Goal: Transaction & Acquisition: Book appointment/travel/reservation

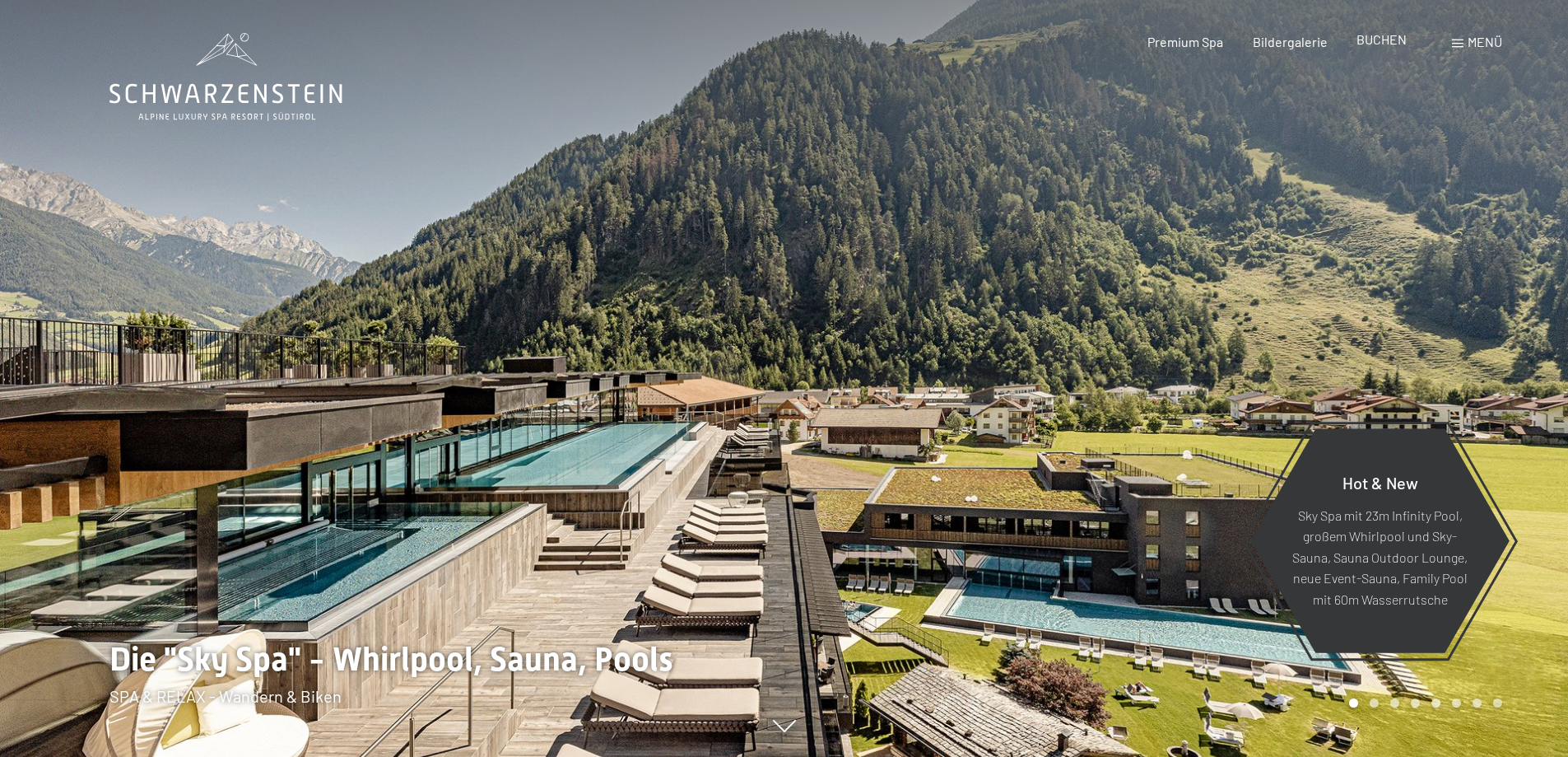
click at [1372, 36] on span "BUCHEN" at bounding box center [1381, 39] width 50 height 15
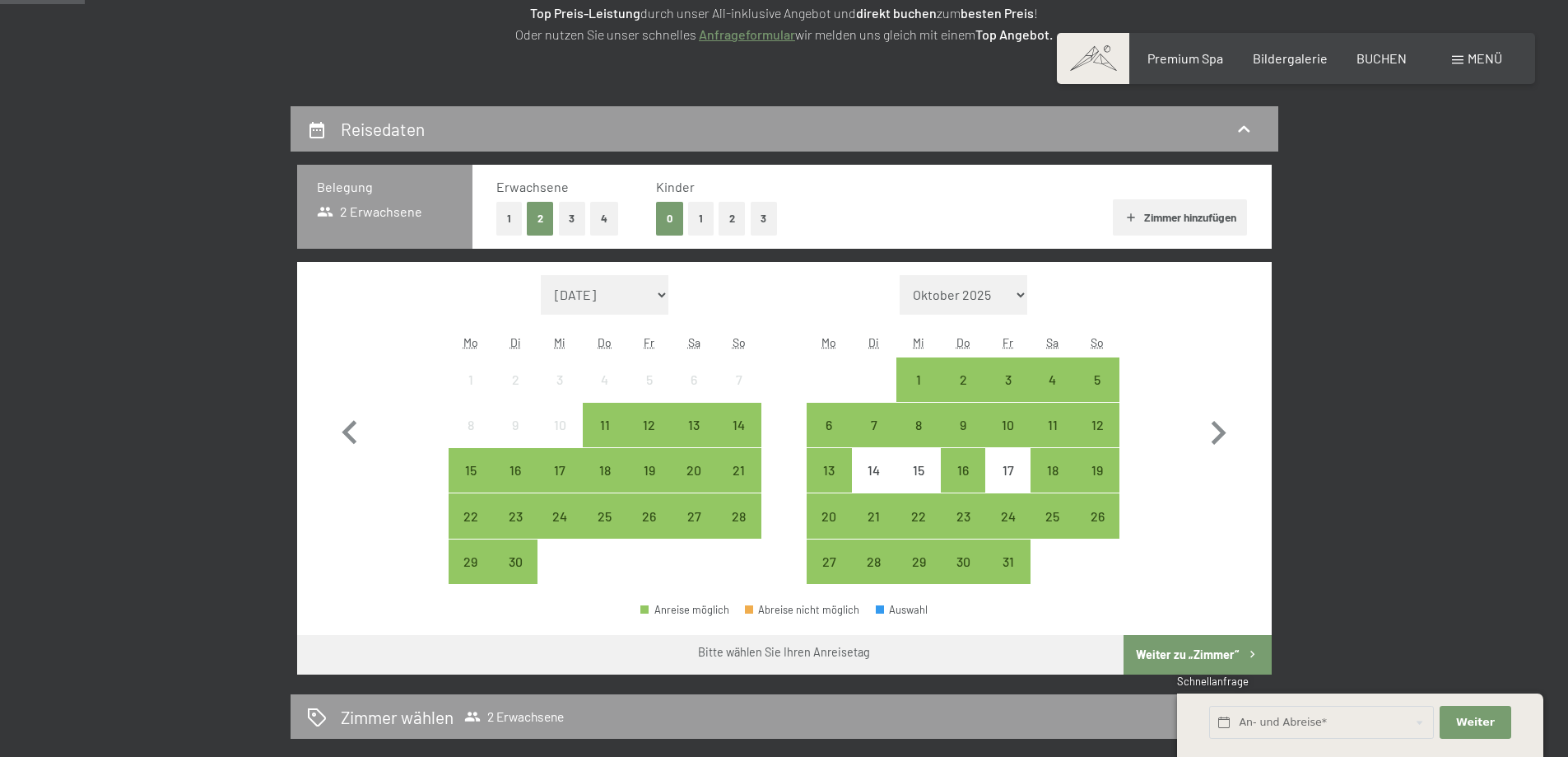
scroll to position [301, 0]
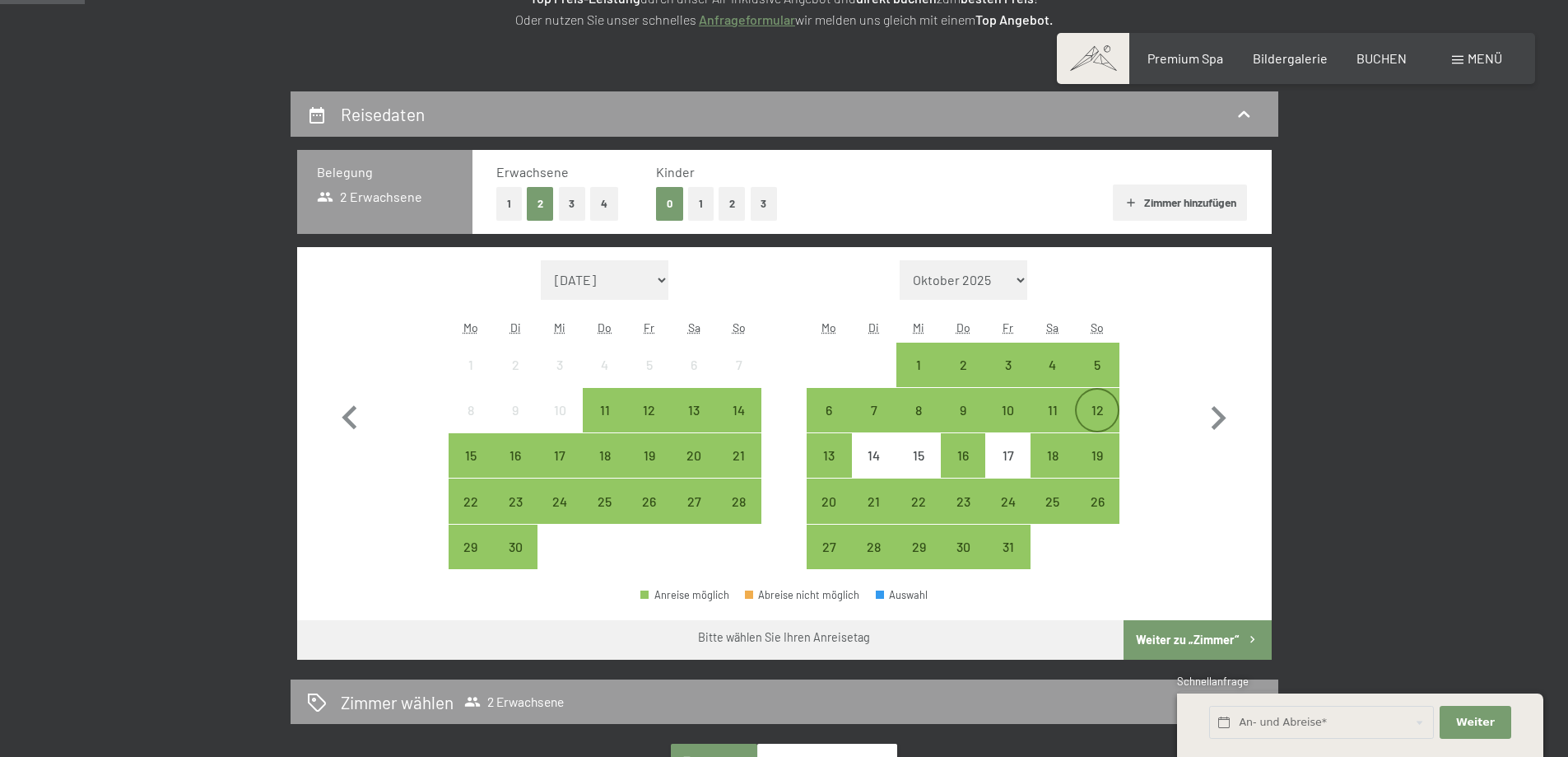
click at [1102, 405] on div "12" at bounding box center [1097, 424] width 41 height 41
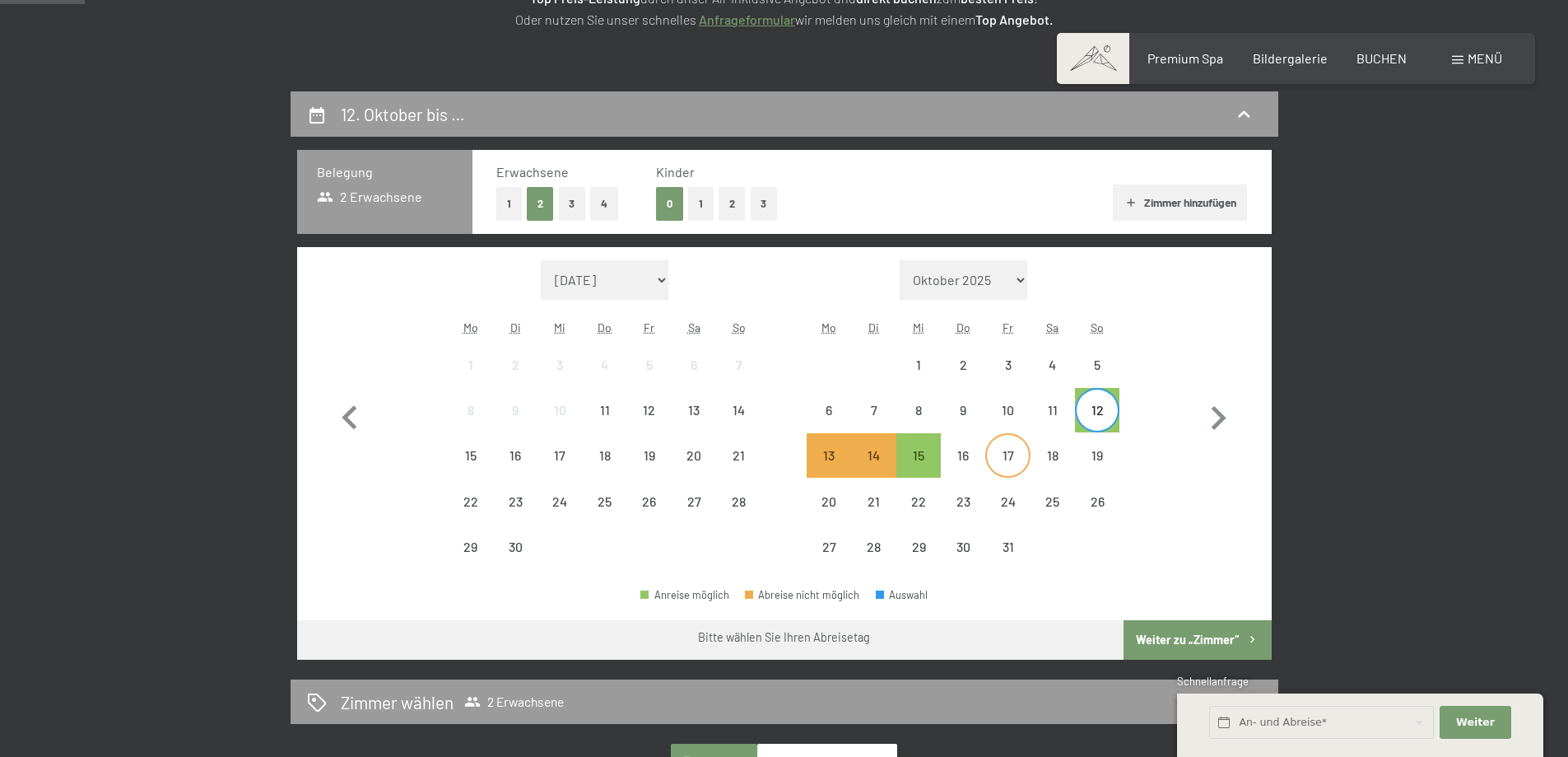
click at [1014, 452] on div "17" at bounding box center [1007, 469] width 41 height 41
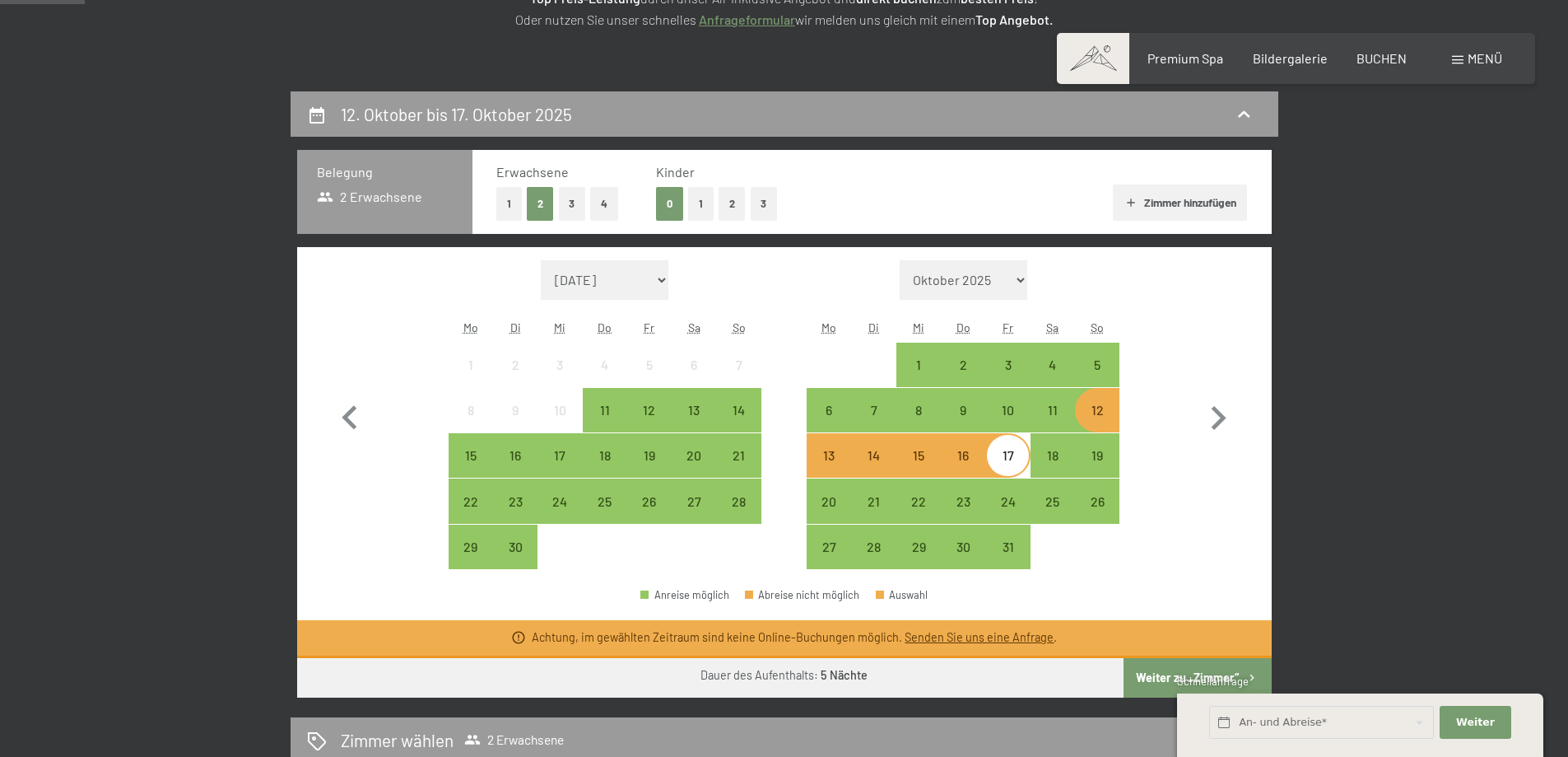
click at [1097, 416] on div "12" at bounding box center [1097, 424] width 41 height 41
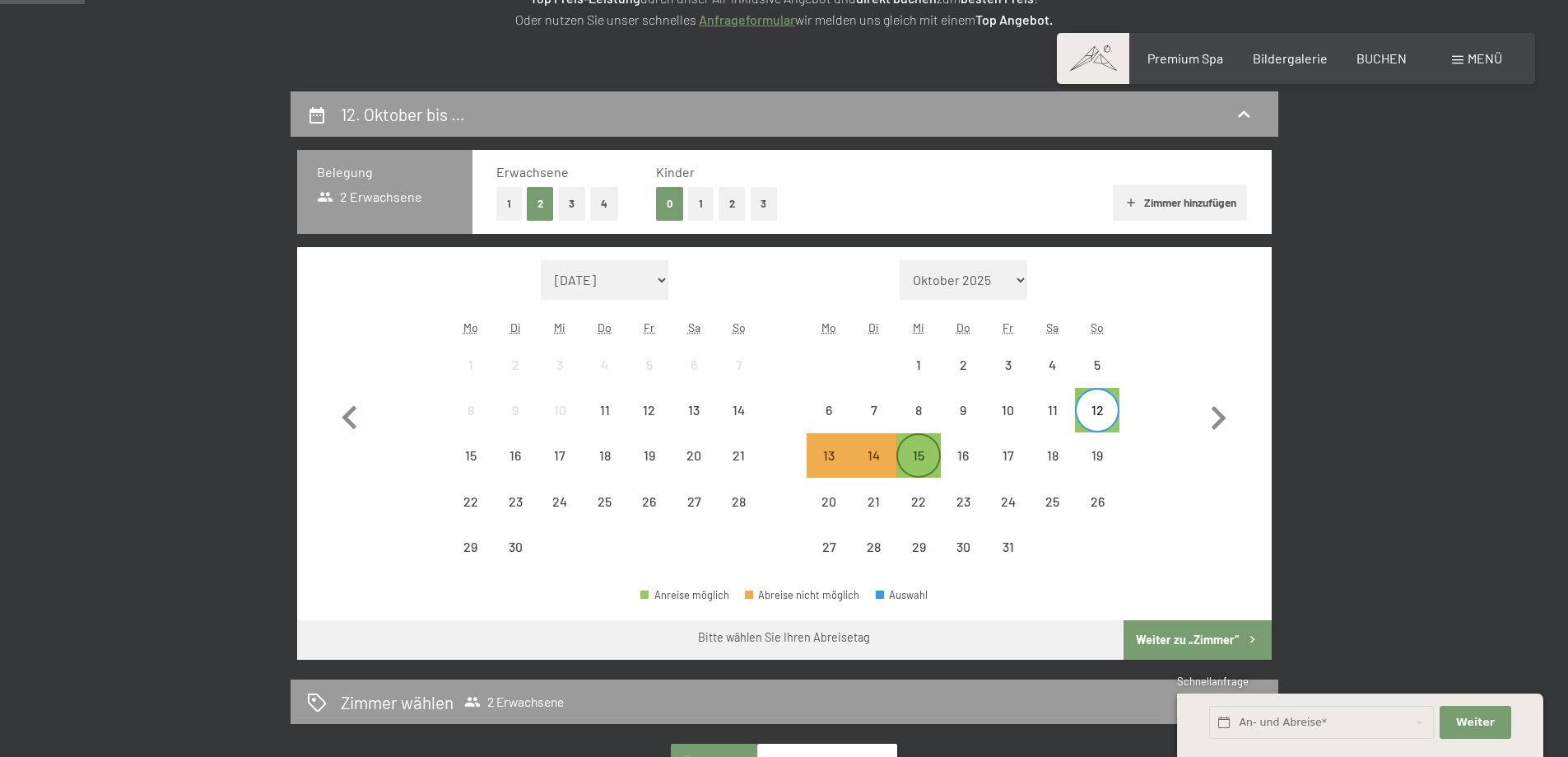
click at [922, 455] on div "15" at bounding box center [918, 469] width 41 height 41
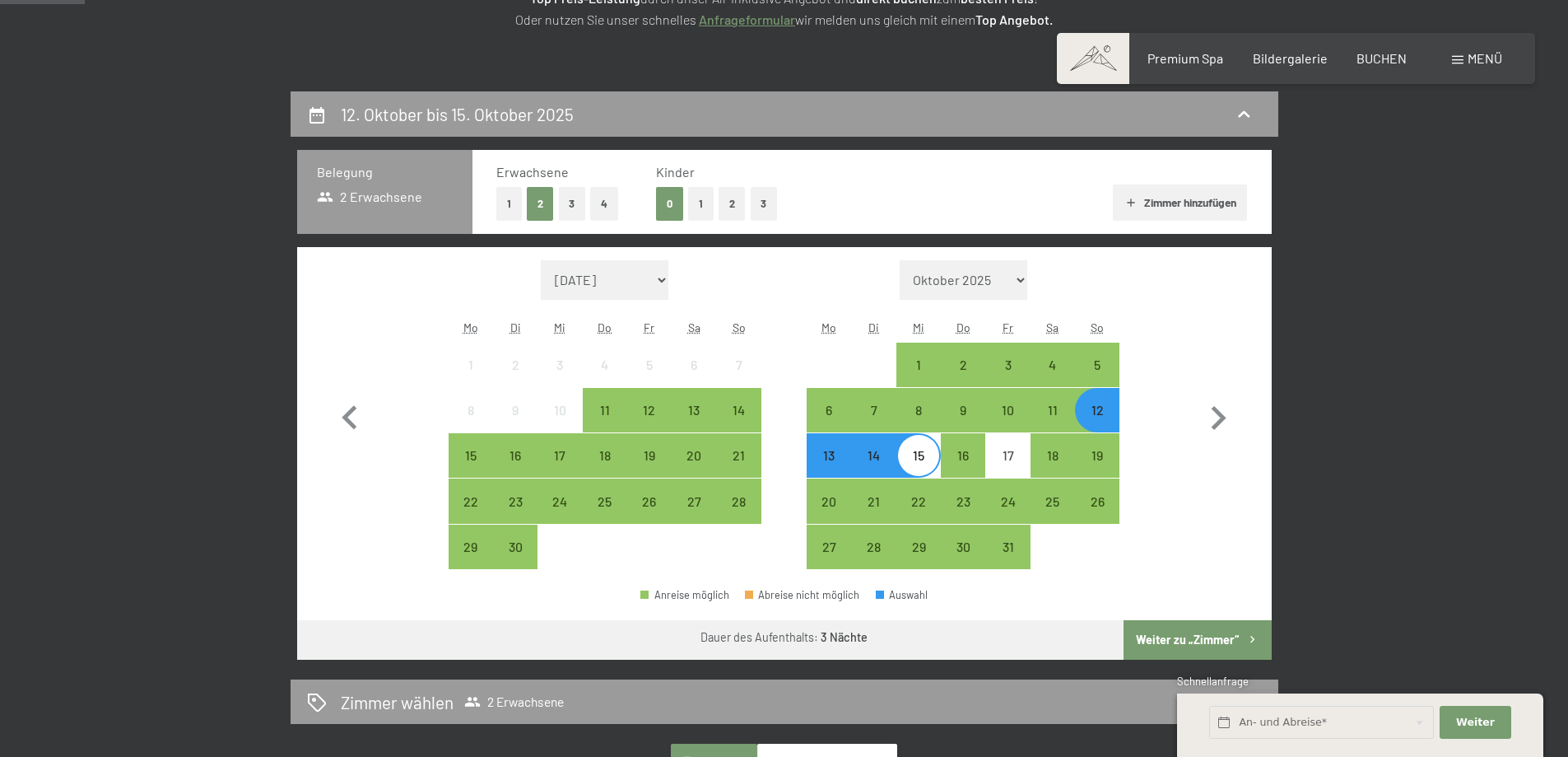
click at [1162, 640] on button "Weiter zu „Zimmer“" at bounding box center [1197, 639] width 148 height 39
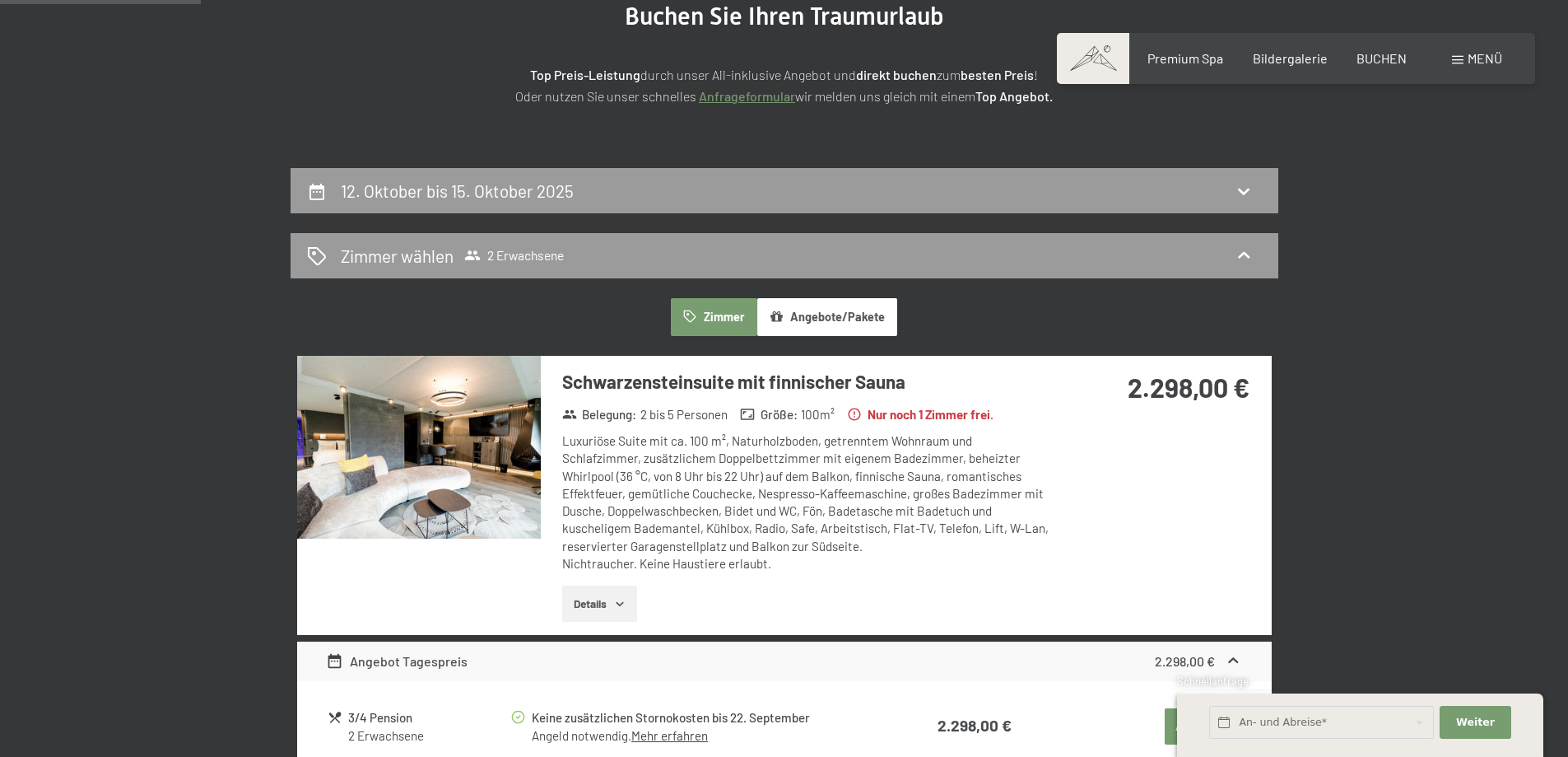
scroll to position [206, 0]
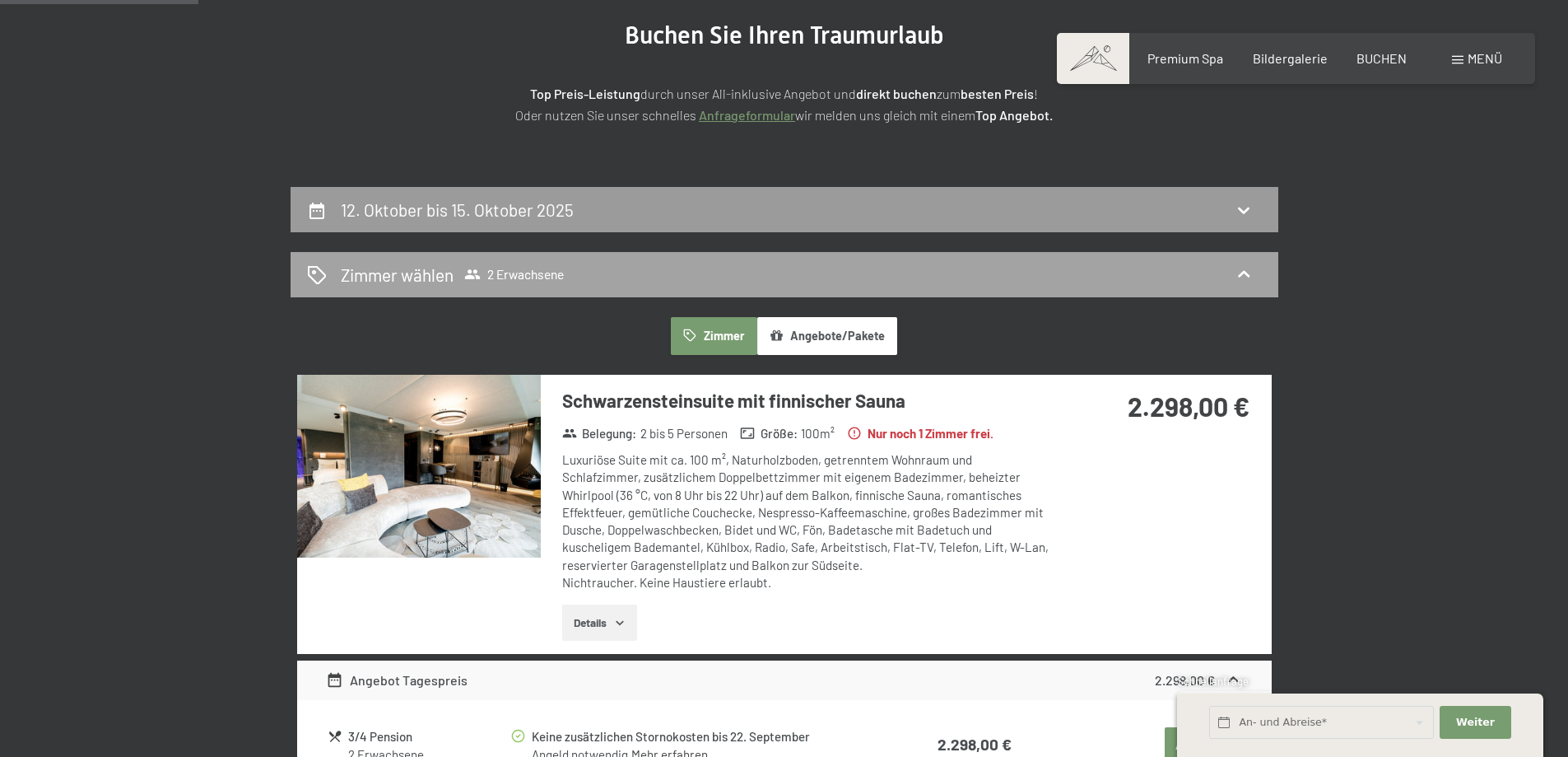
click at [570, 272] on div "Zimmer wählen 2 Erwachsene" at bounding box center [784, 274] width 955 height 24
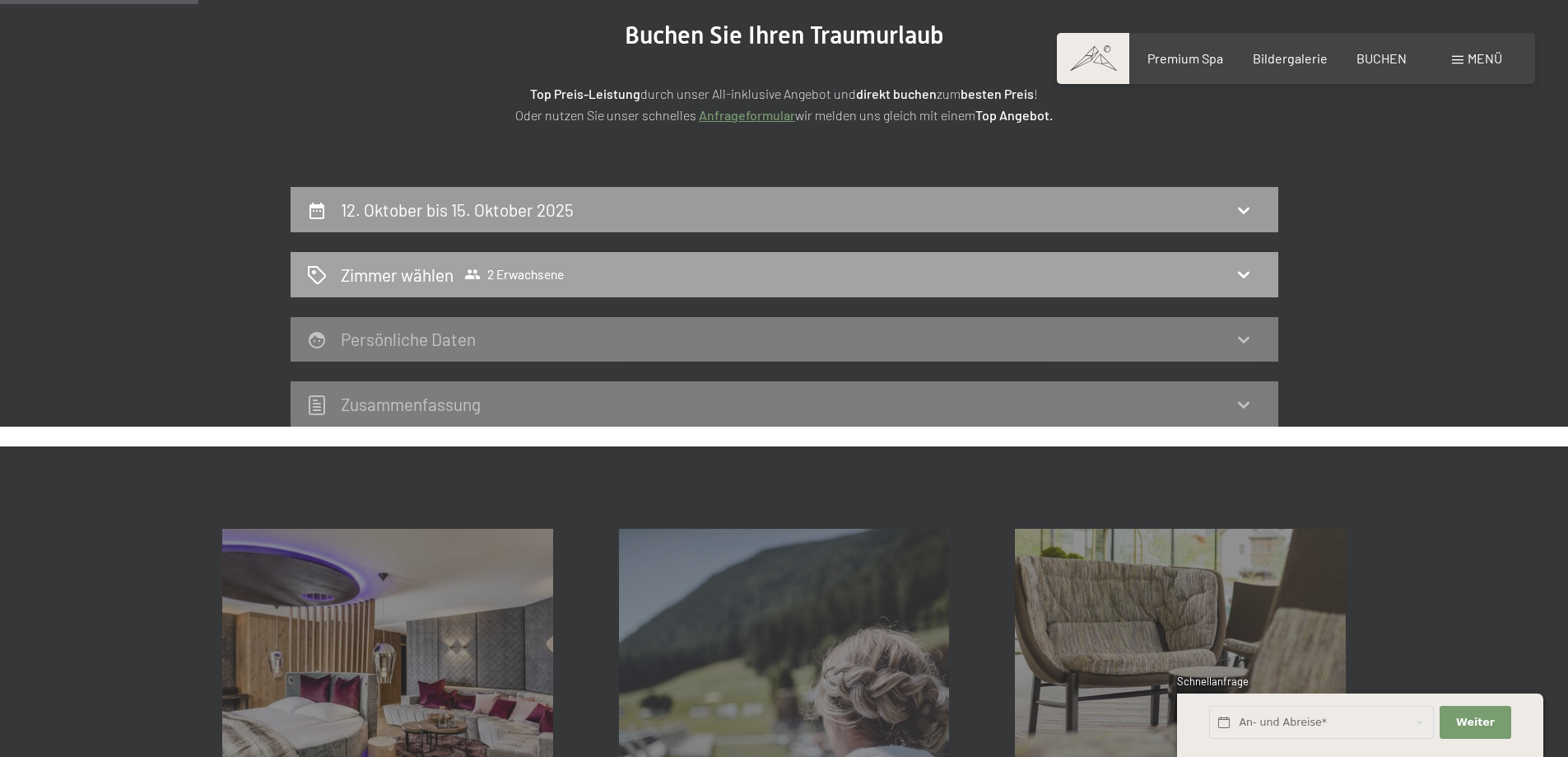
click at [570, 272] on div "Zimmer wählen 2 Erwachsene" at bounding box center [784, 274] width 955 height 24
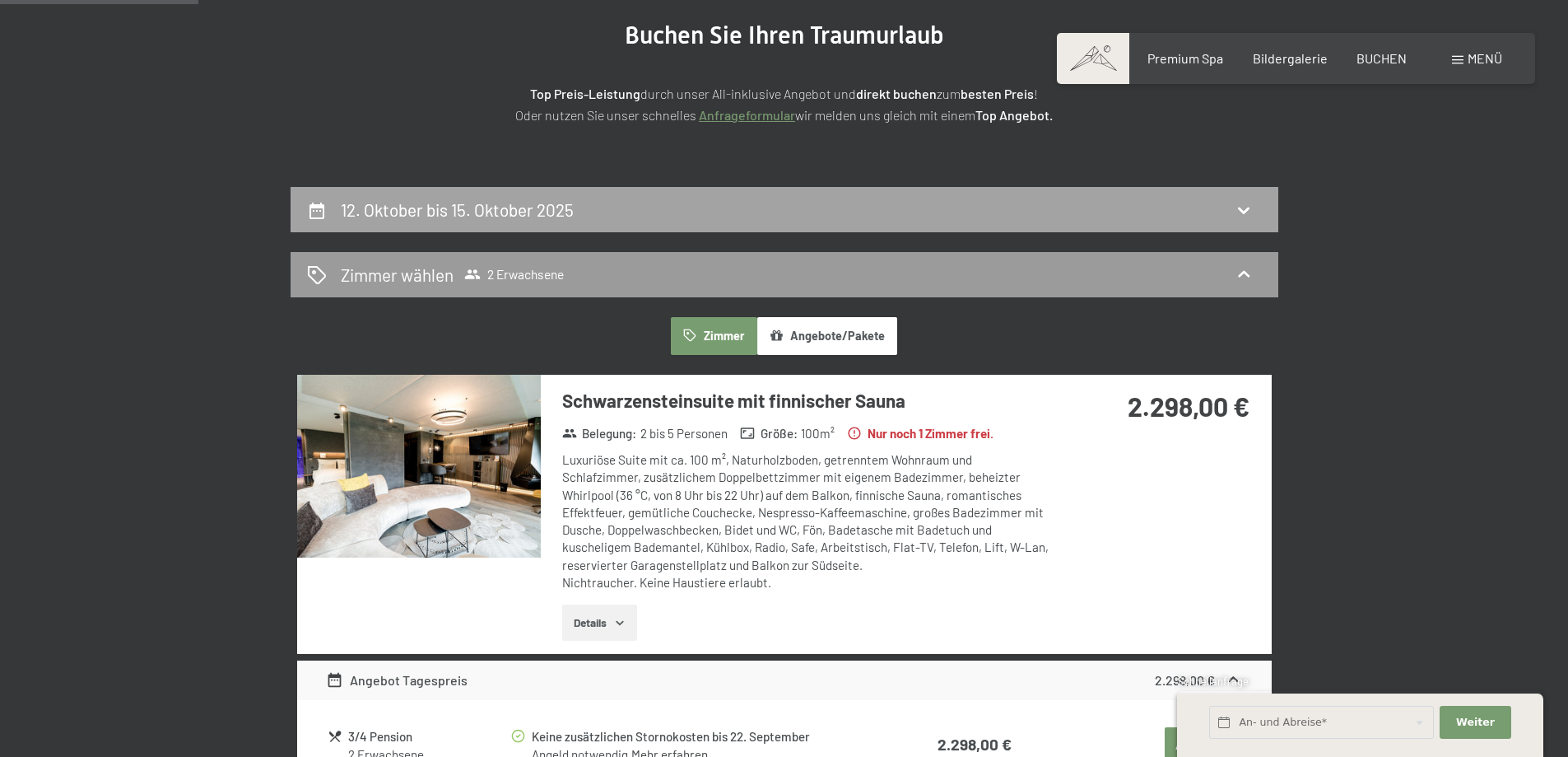
click at [1240, 204] on icon at bounding box center [1243, 210] width 20 height 20
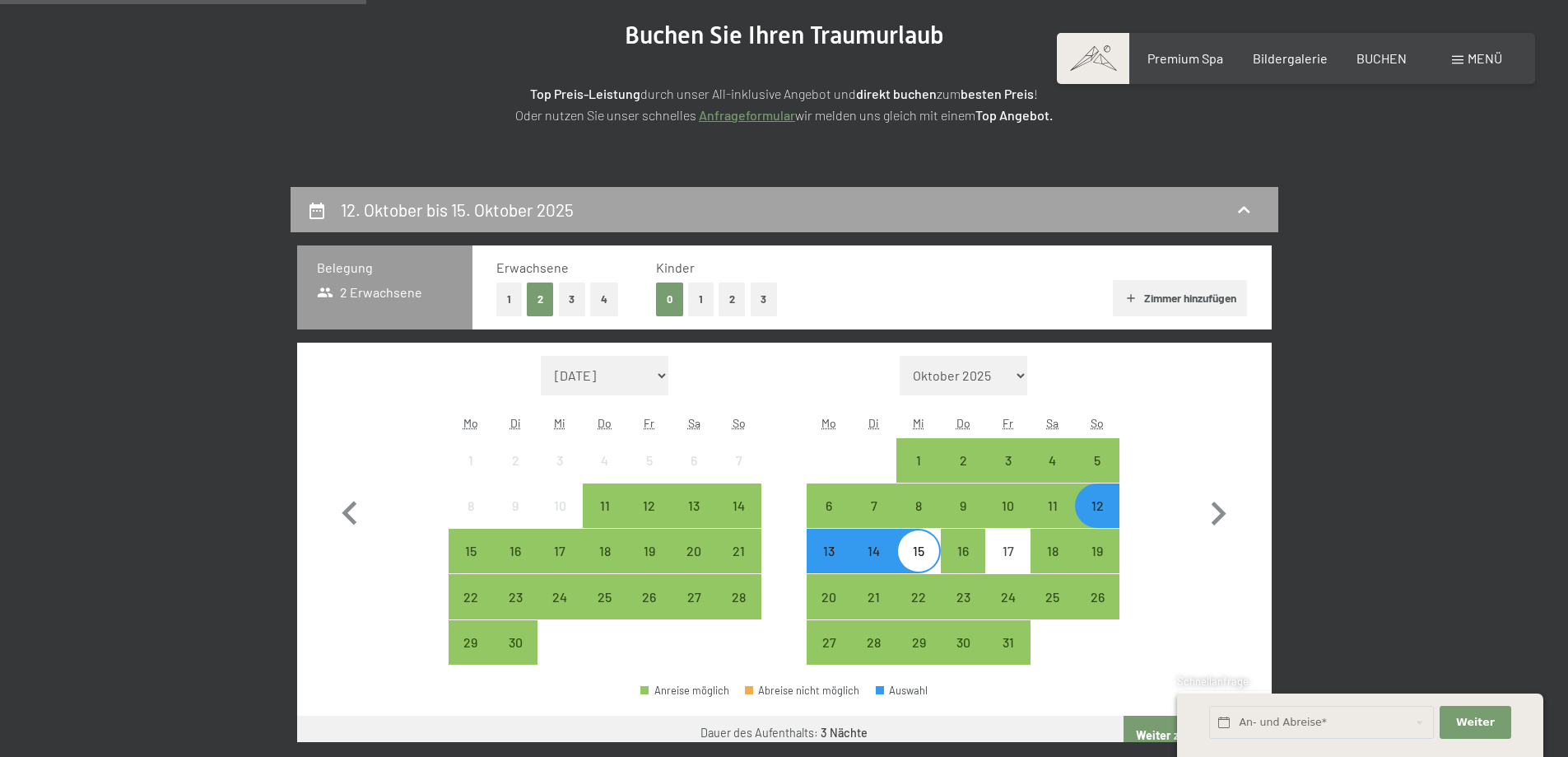
scroll to position [393, 0]
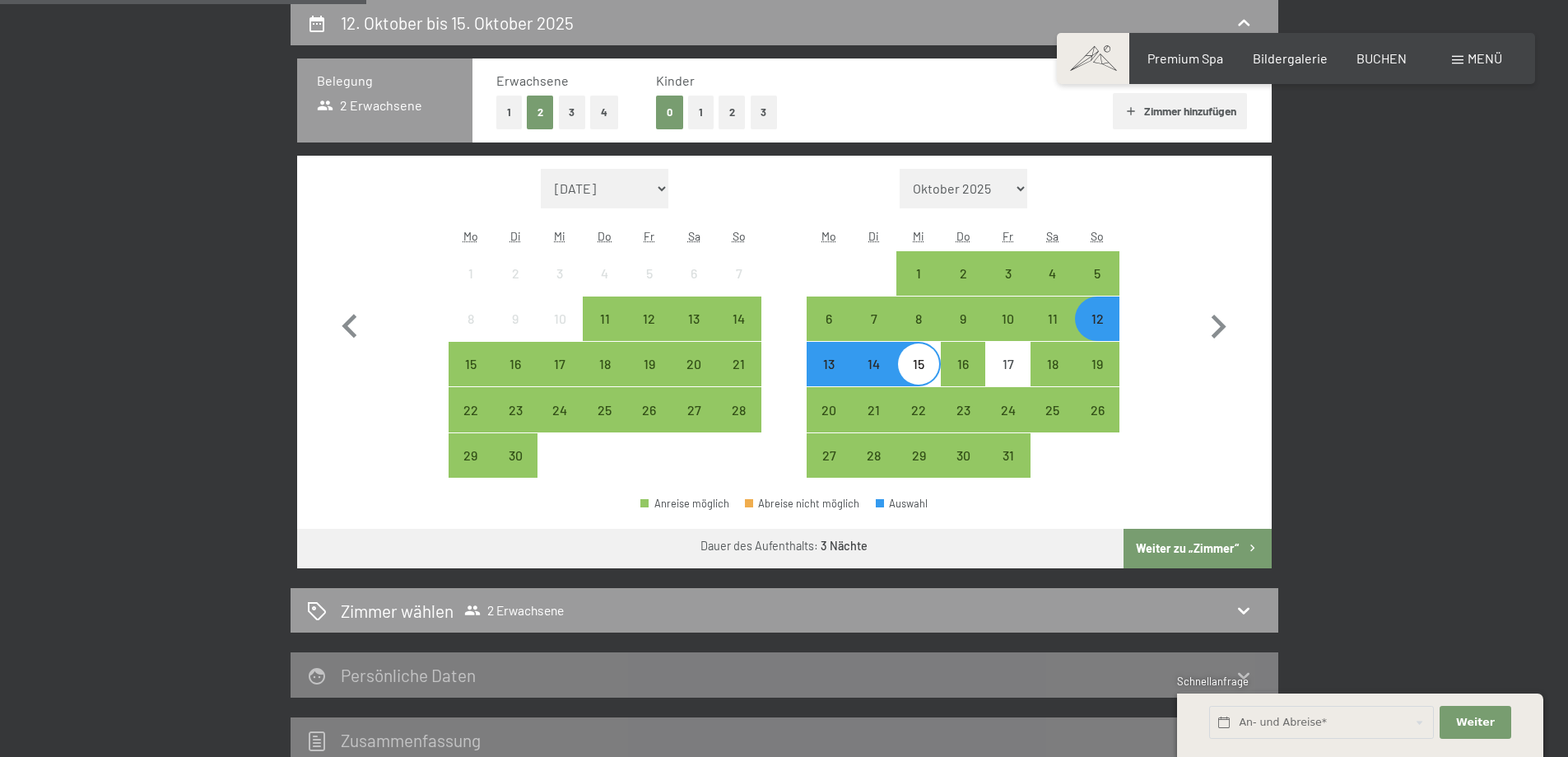
click at [569, 104] on button "3" at bounding box center [572, 112] width 27 height 34
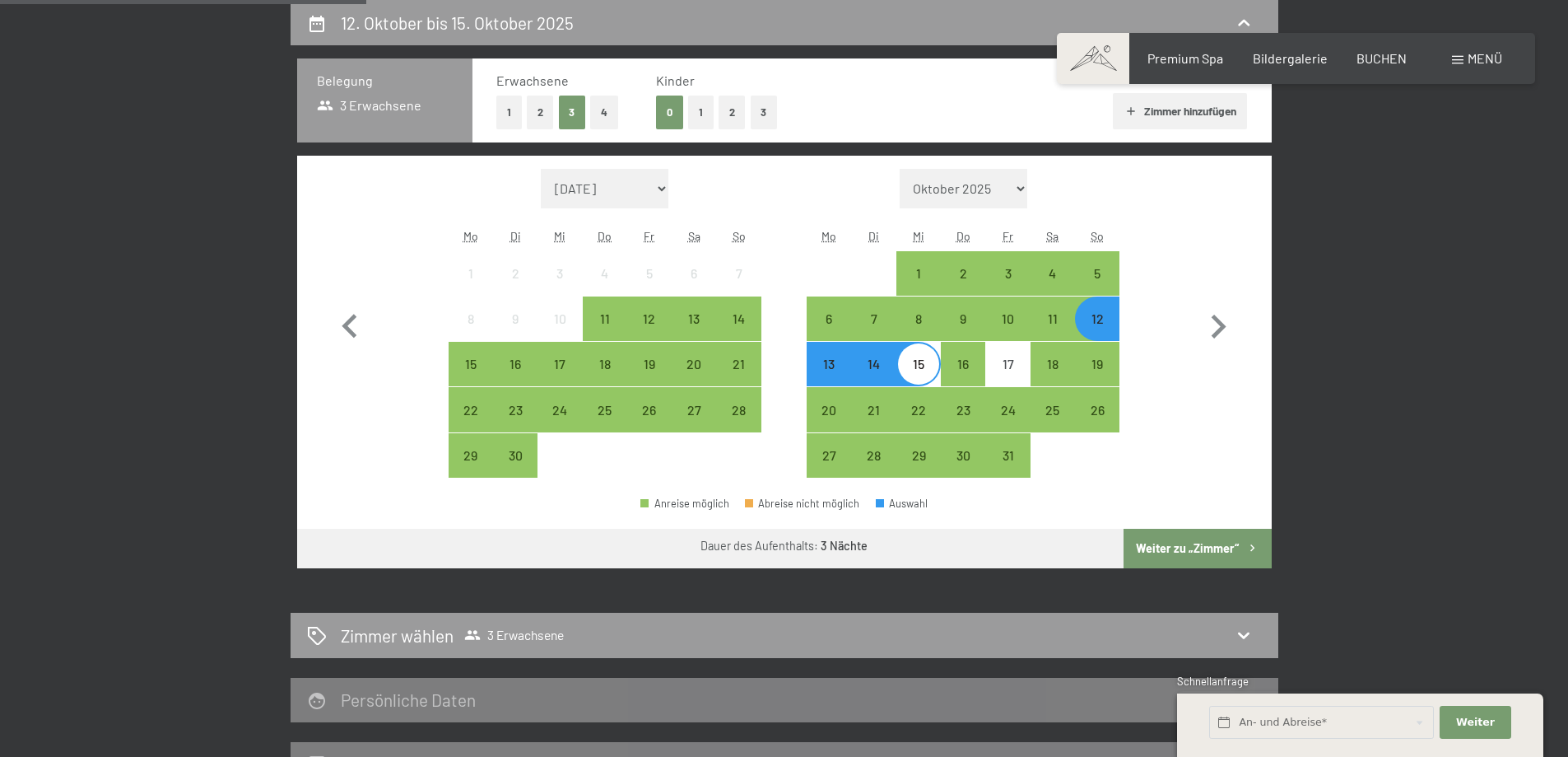
click at [1107, 312] on div "12" at bounding box center [1097, 333] width 41 height 41
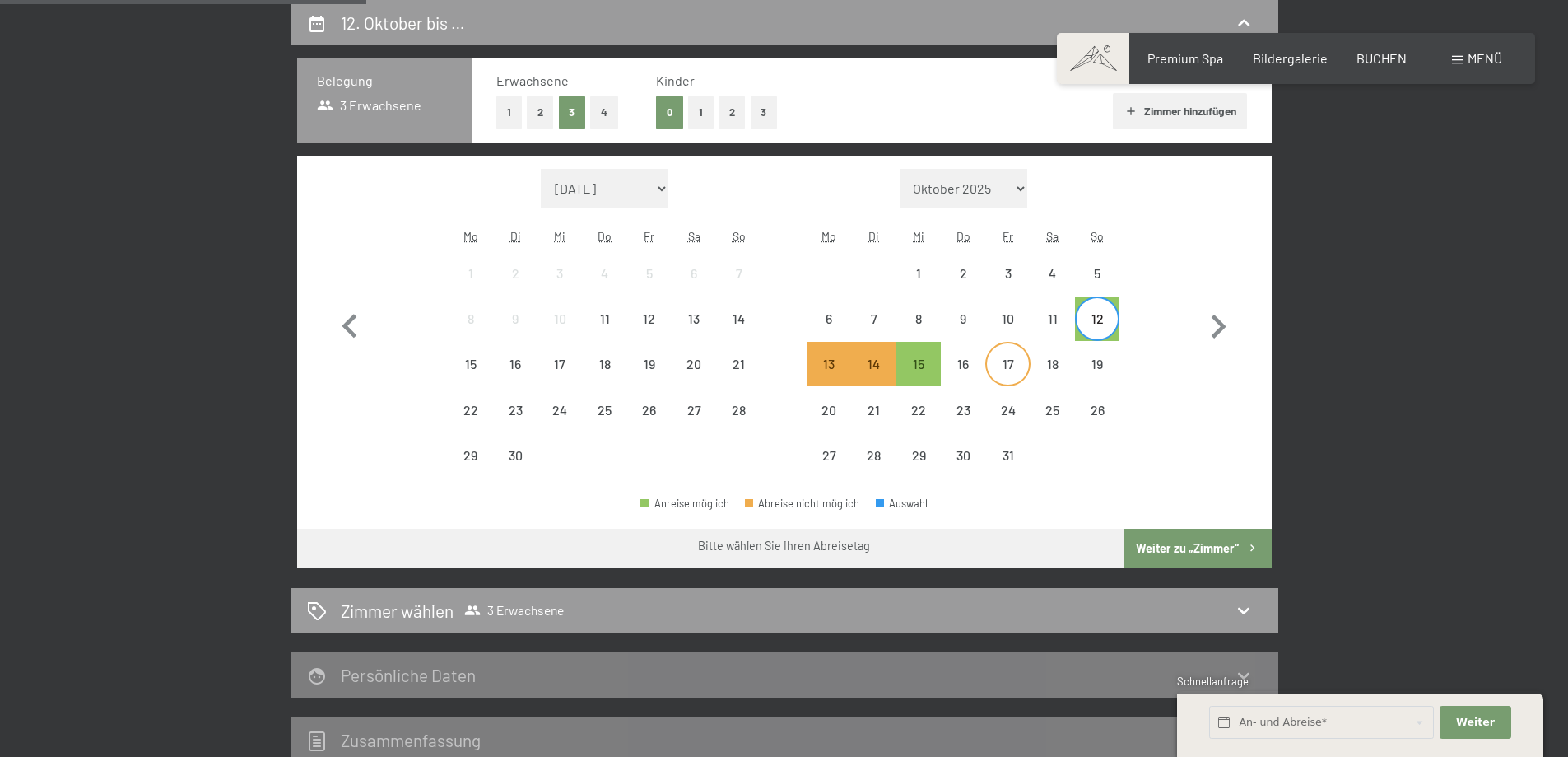
click at [1012, 365] on div "17" at bounding box center [1007, 378] width 41 height 41
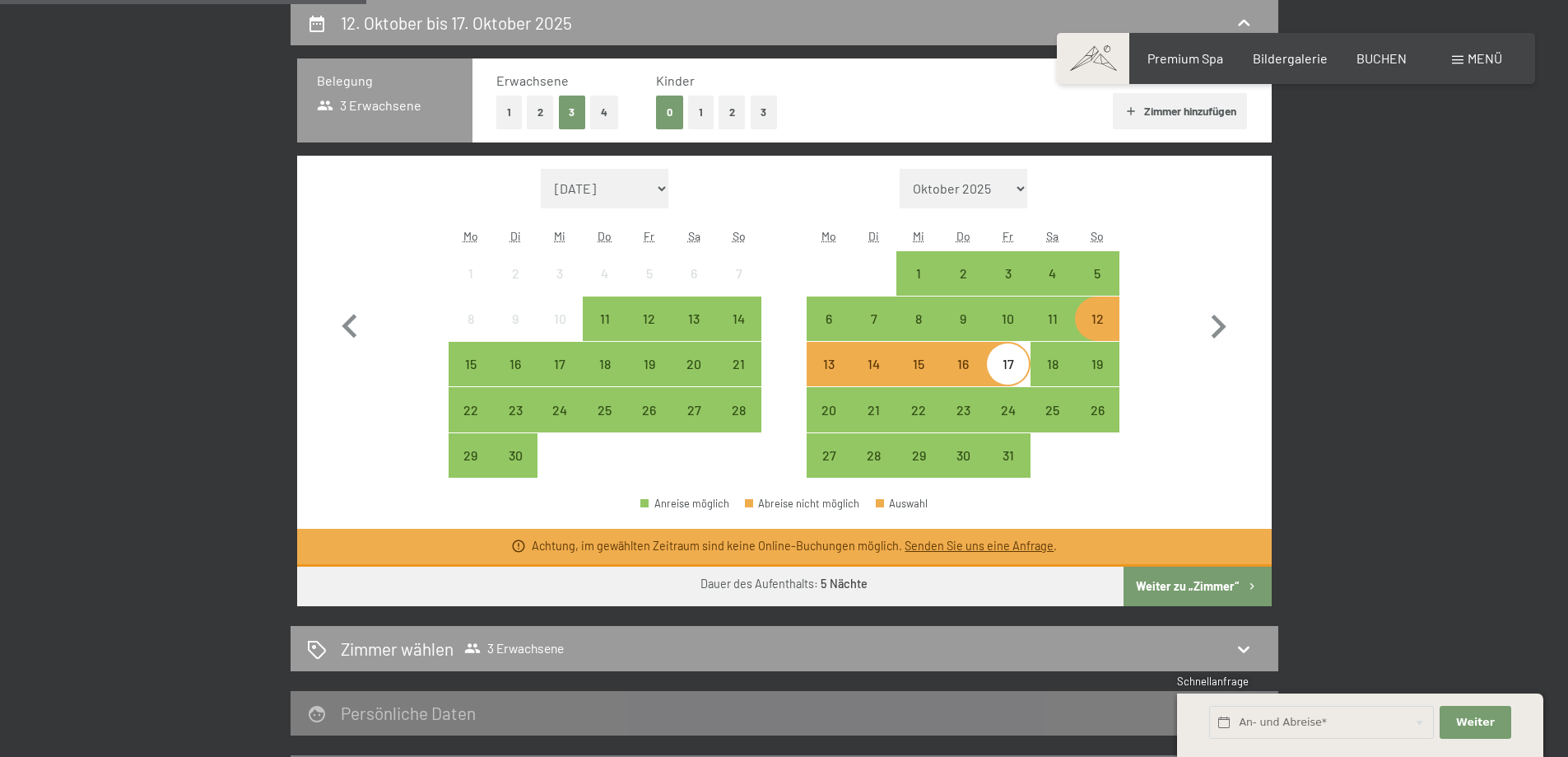
click at [825, 368] on div "13" at bounding box center [829, 378] width 41 height 41
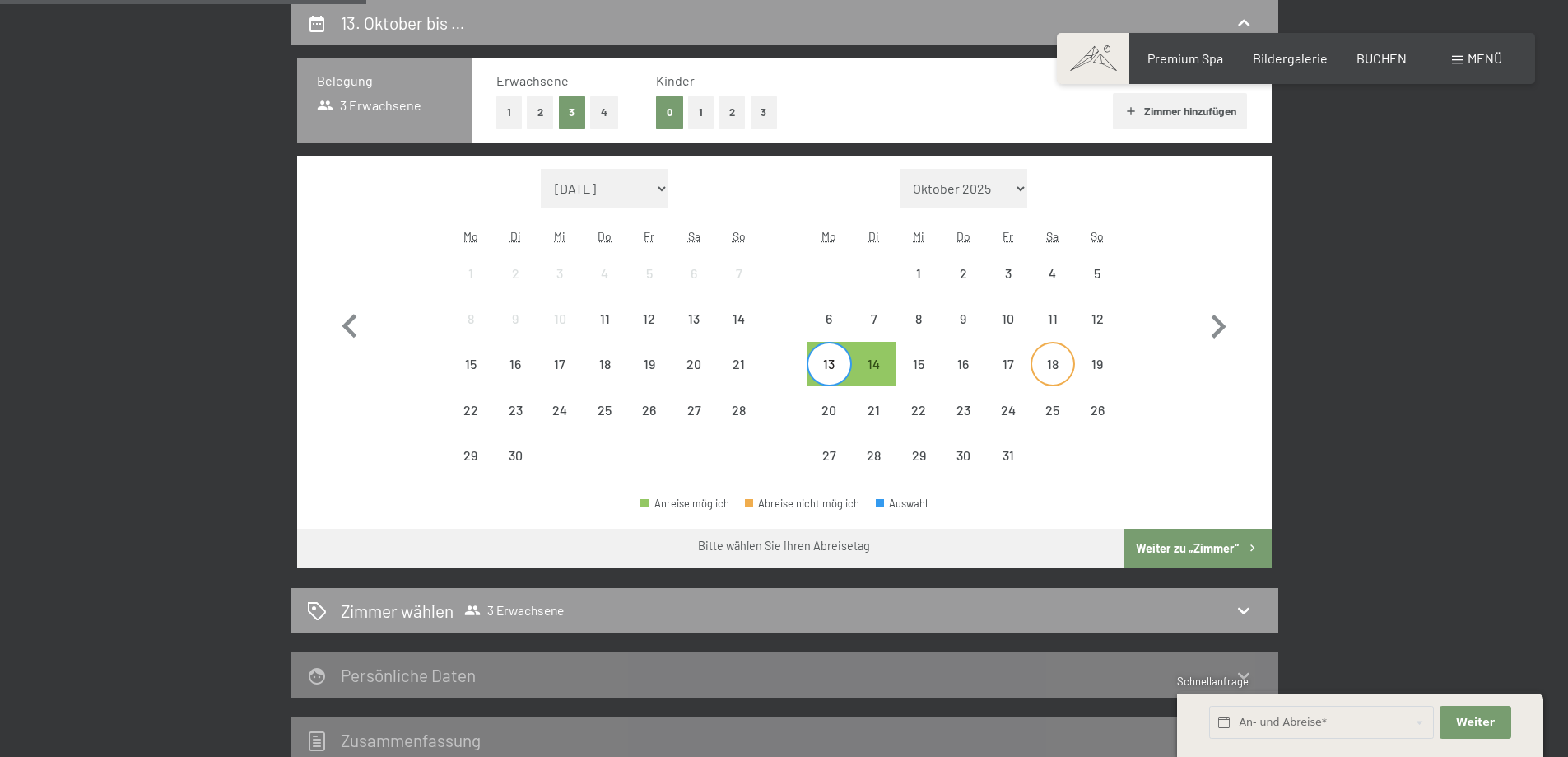
click at [1061, 362] on div "18" at bounding box center [1052, 378] width 41 height 41
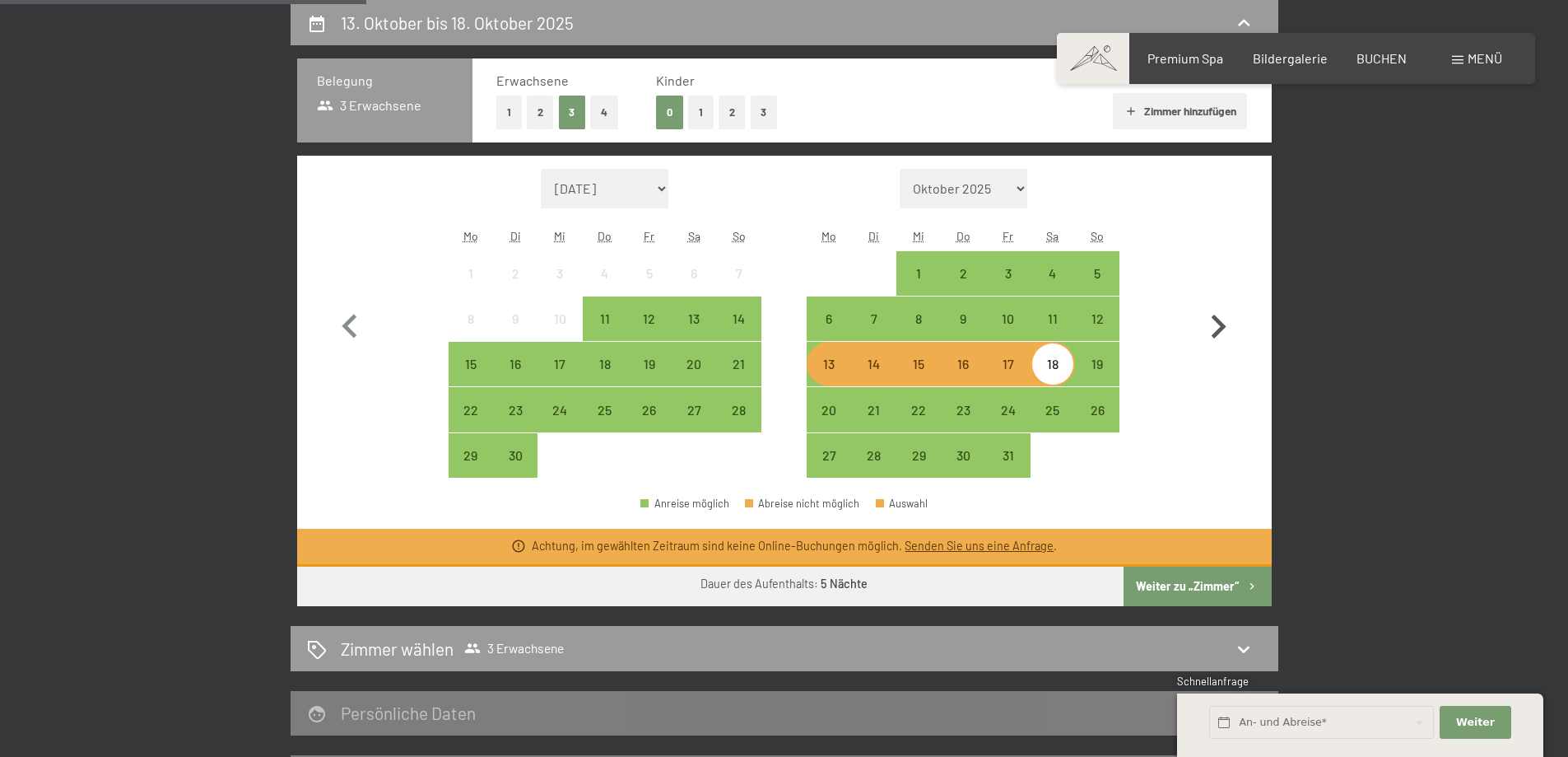
click at [1200, 365] on button "button" at bounding box center [1218, 323] width 48 height 310
select select "2025-10-01"
select select "2025-11-01"
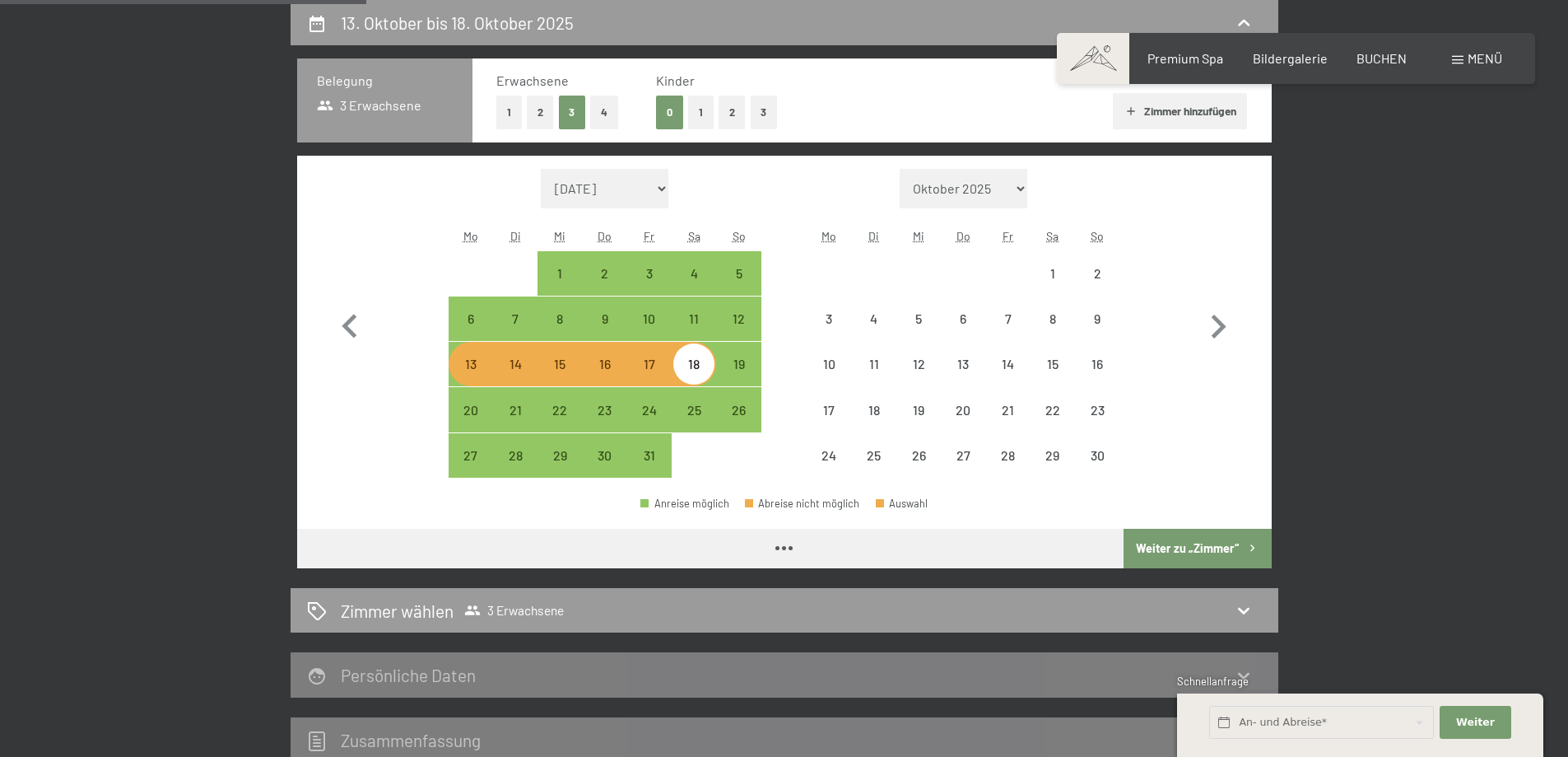
select select "2025-10-01"
select select "2025-11-01"
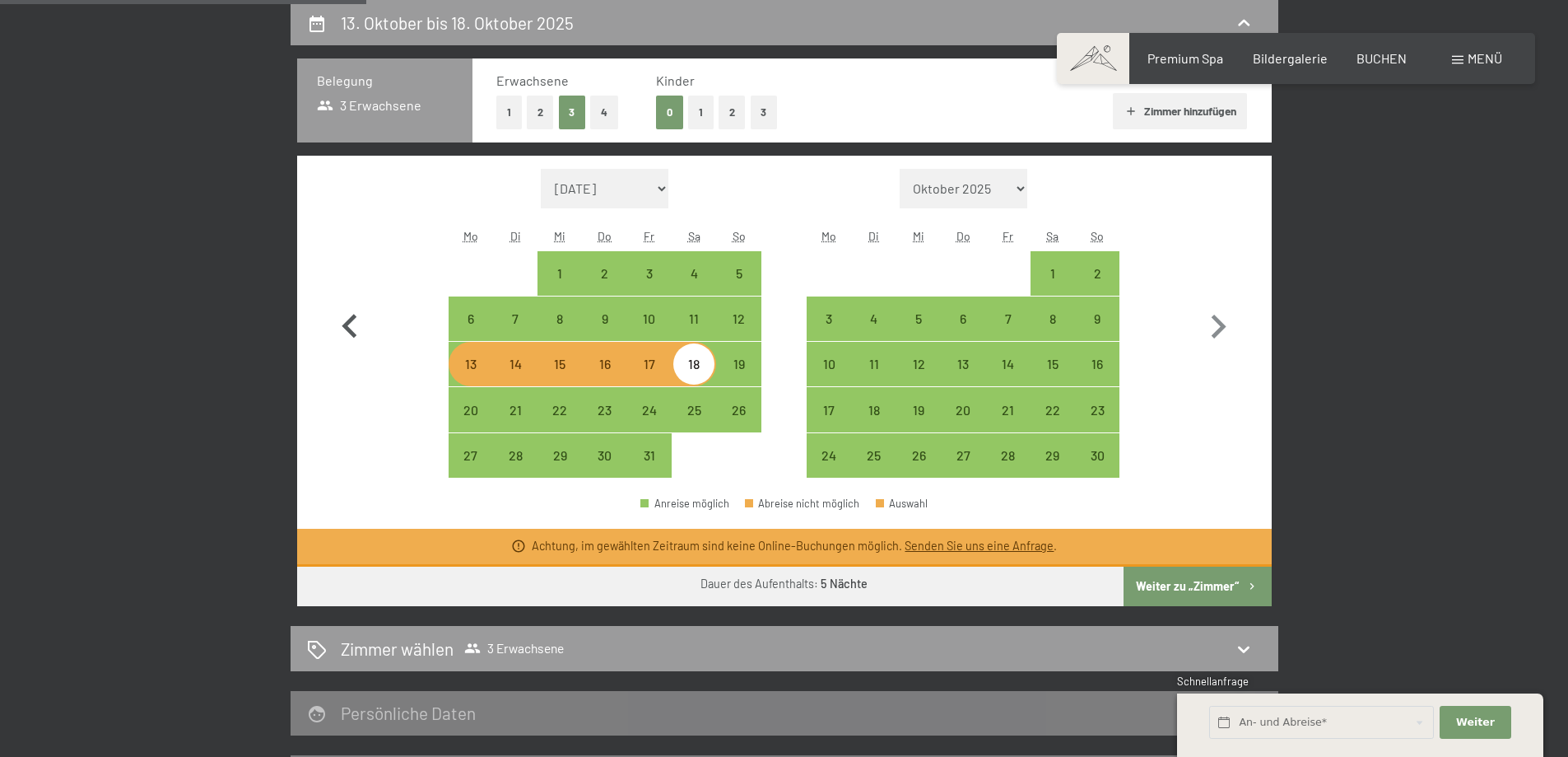
click at [345, 323] on icon "button" at bounding box center [350, 327] width 48 height 48
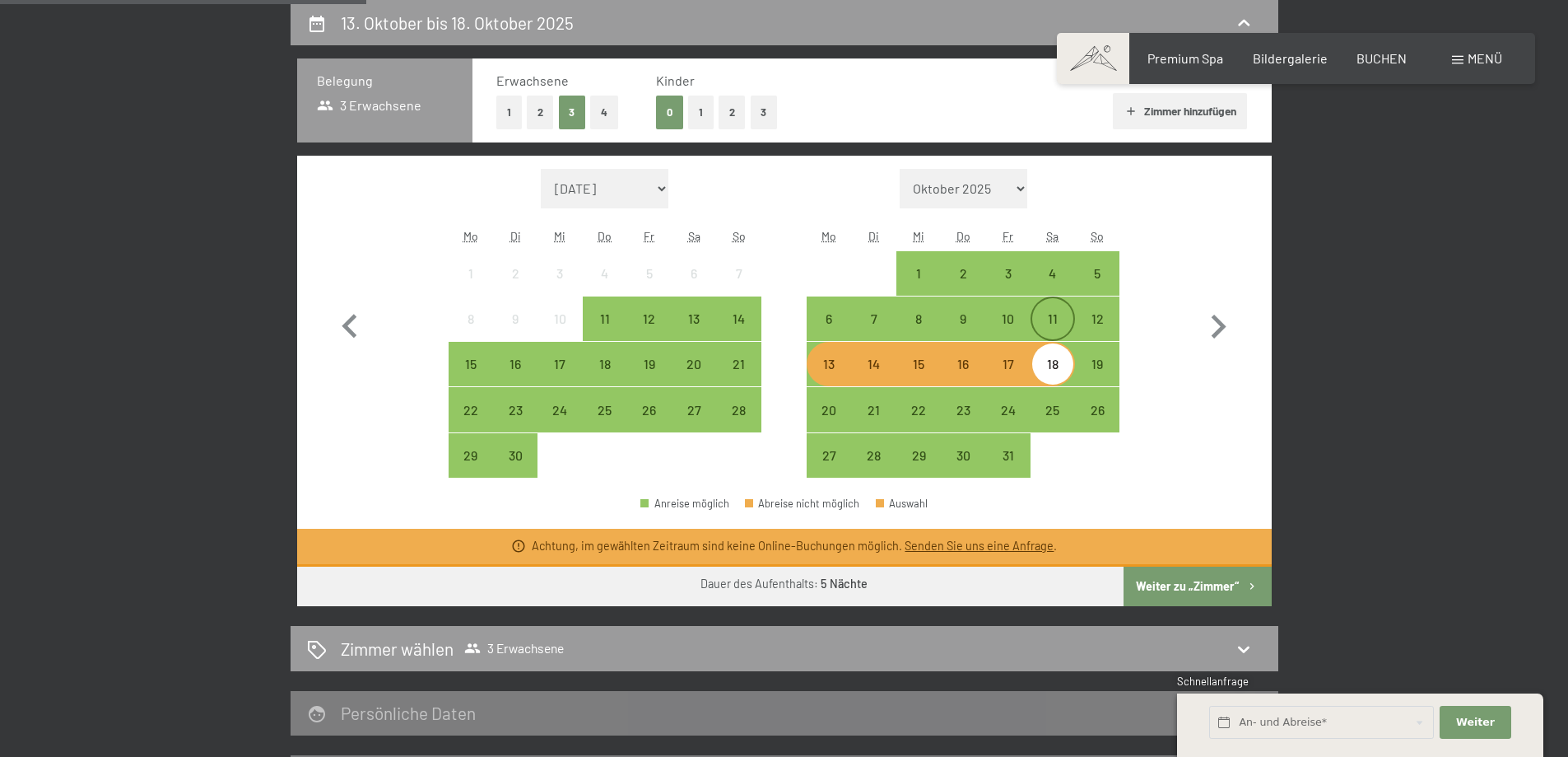
click at [1055, 310] on div "11" at bounding box center [1052, 318] width 41 height 41
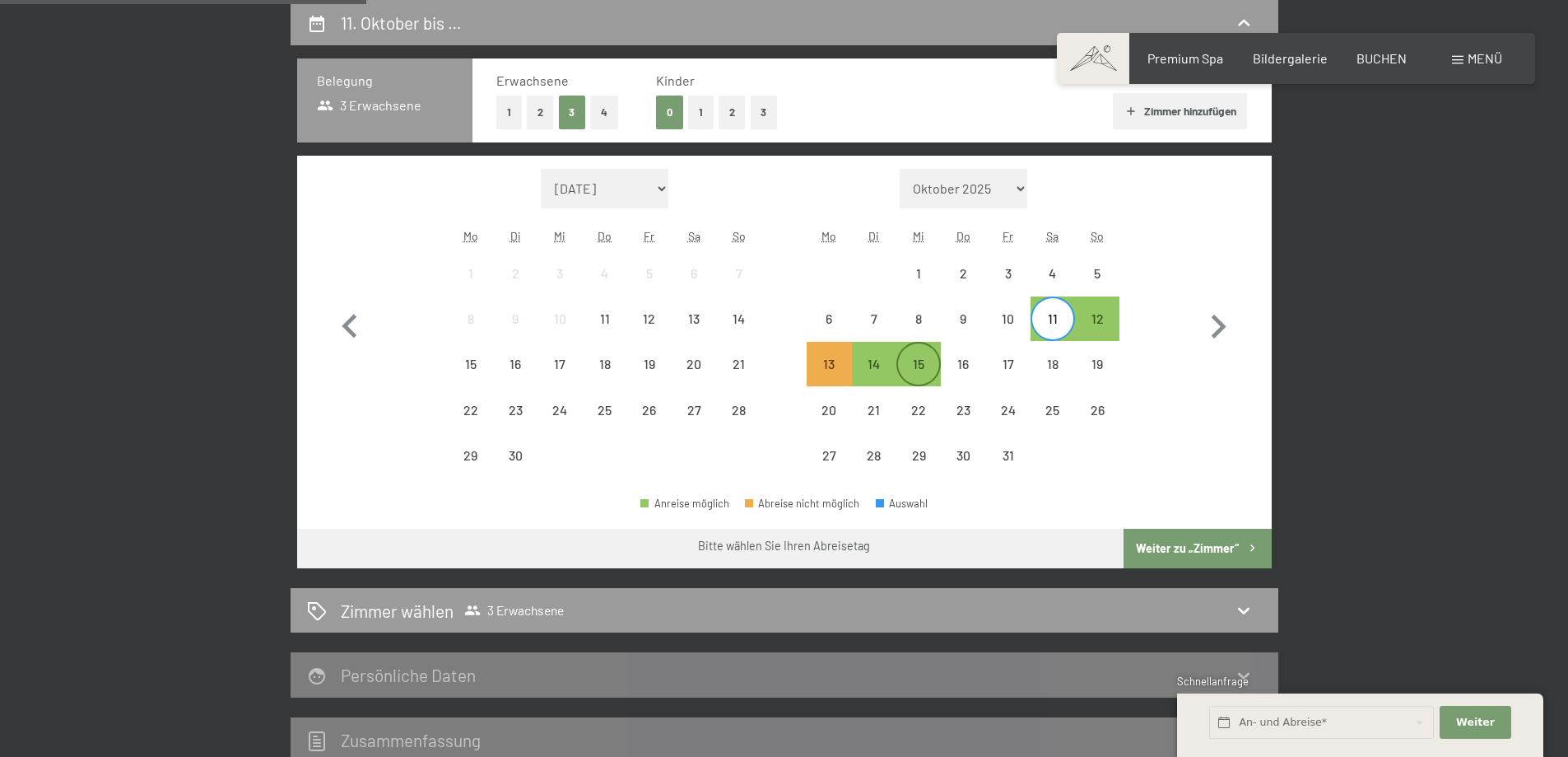
click at [918, 363] on div "15" at bounding box center [918, 378] width 41 height 41
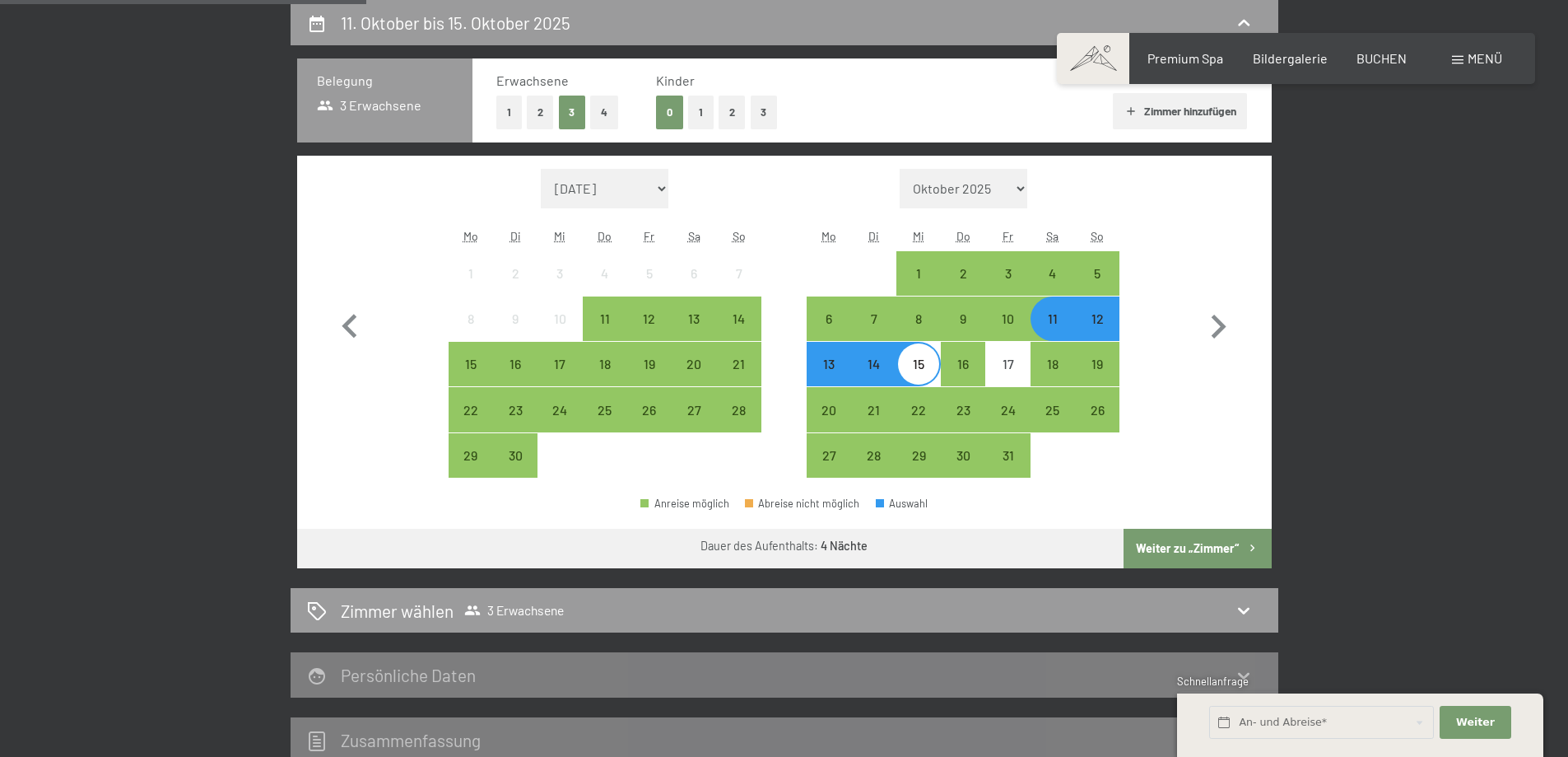
click at [1194, 540] on button "Weiter zu „Zimmer“" at bounding box center [1197, 548] width 148 height 39
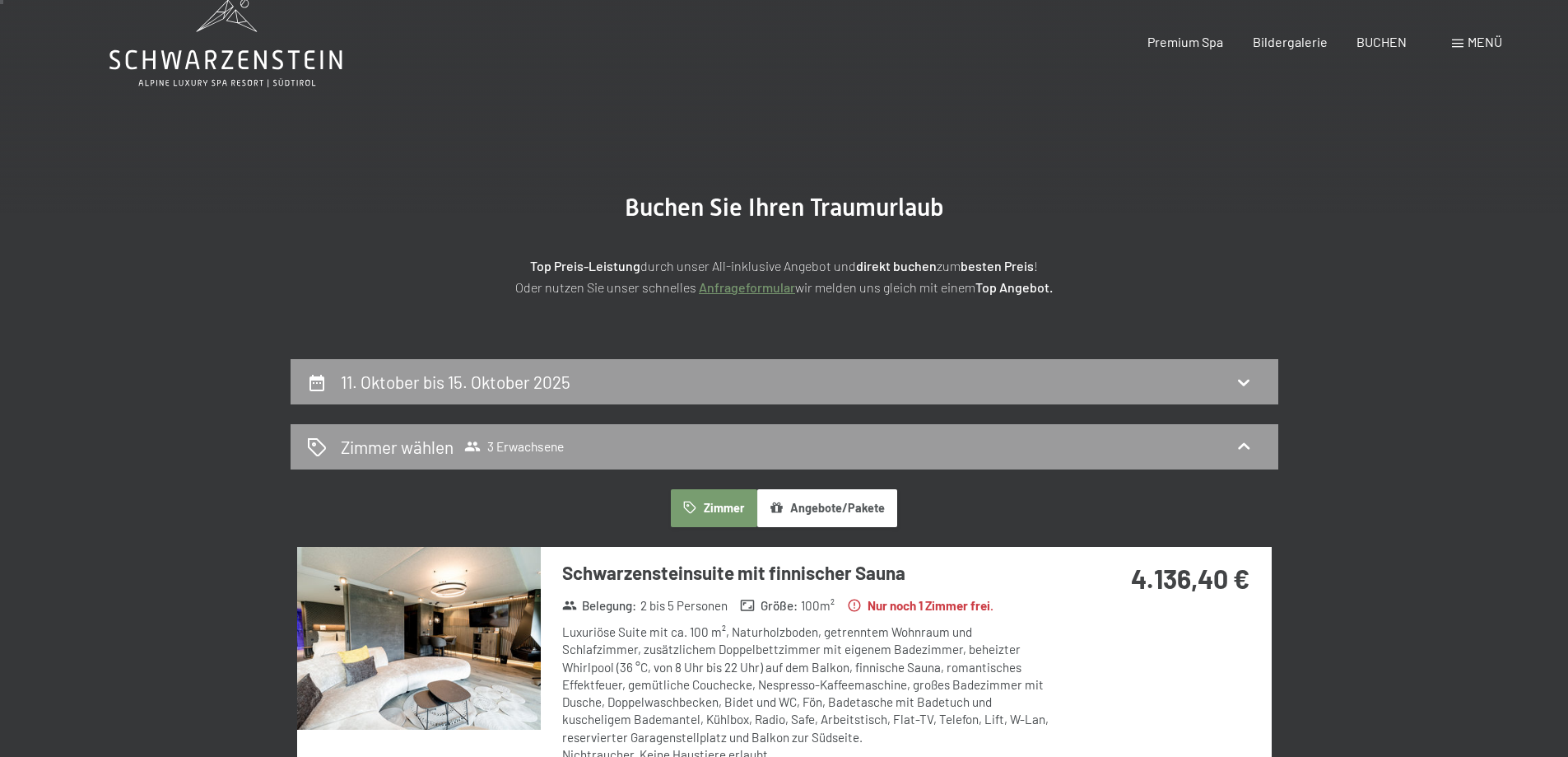
scroll to position [0, 0]
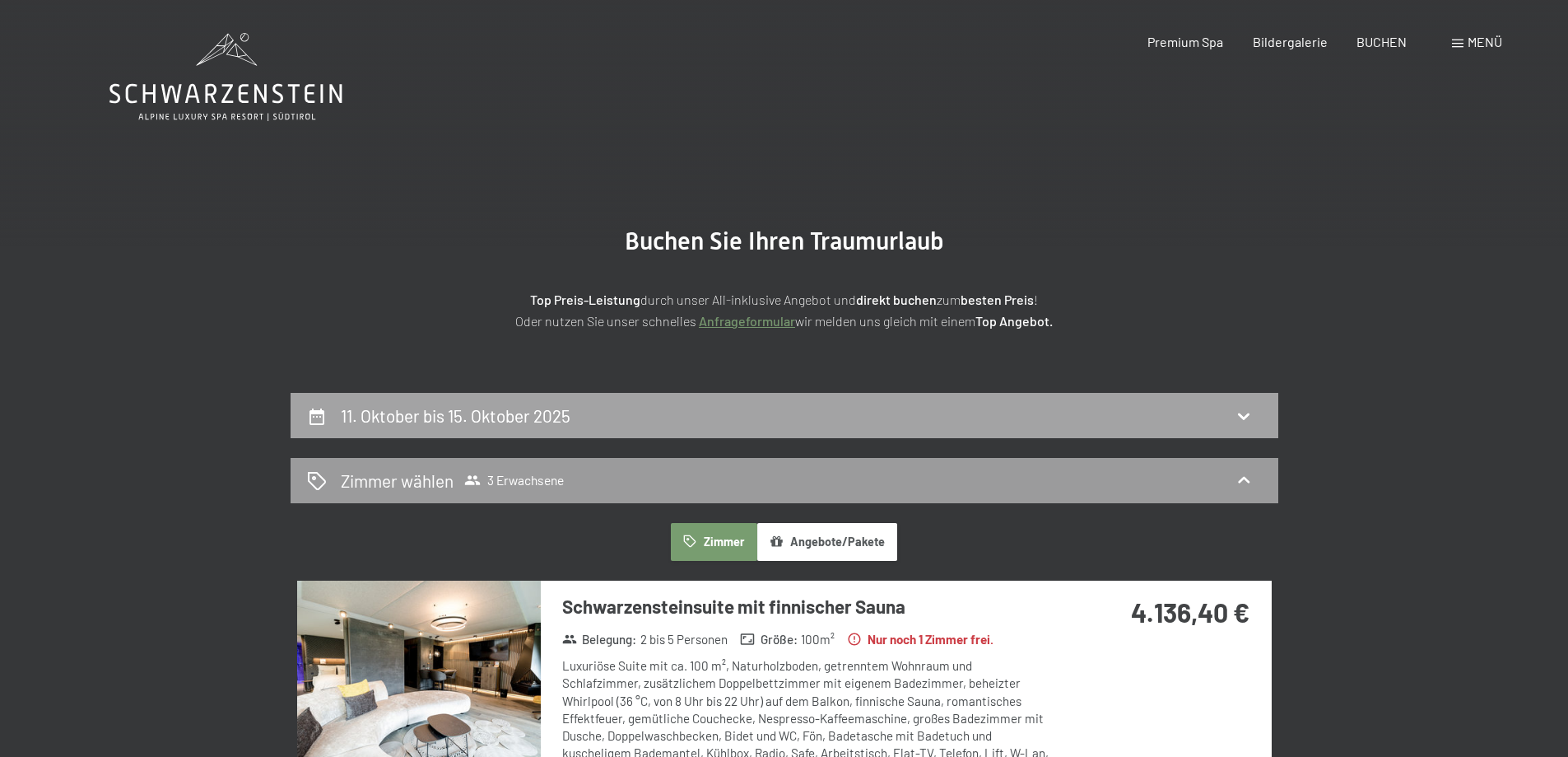
click at [1242, 412] on icon at bounding box center [1243, 416] width 20 height 20
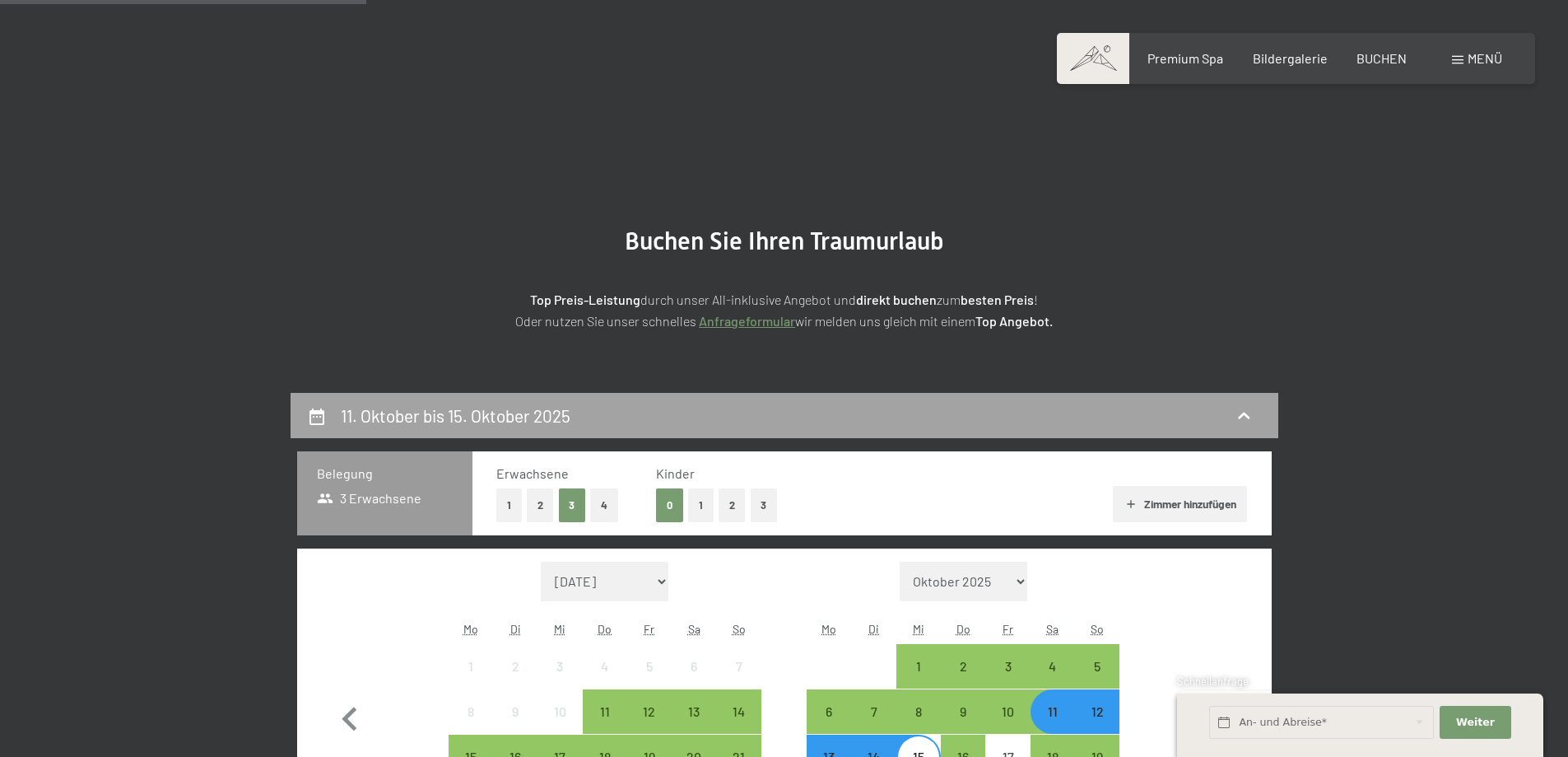
scroll to position [393, 0]
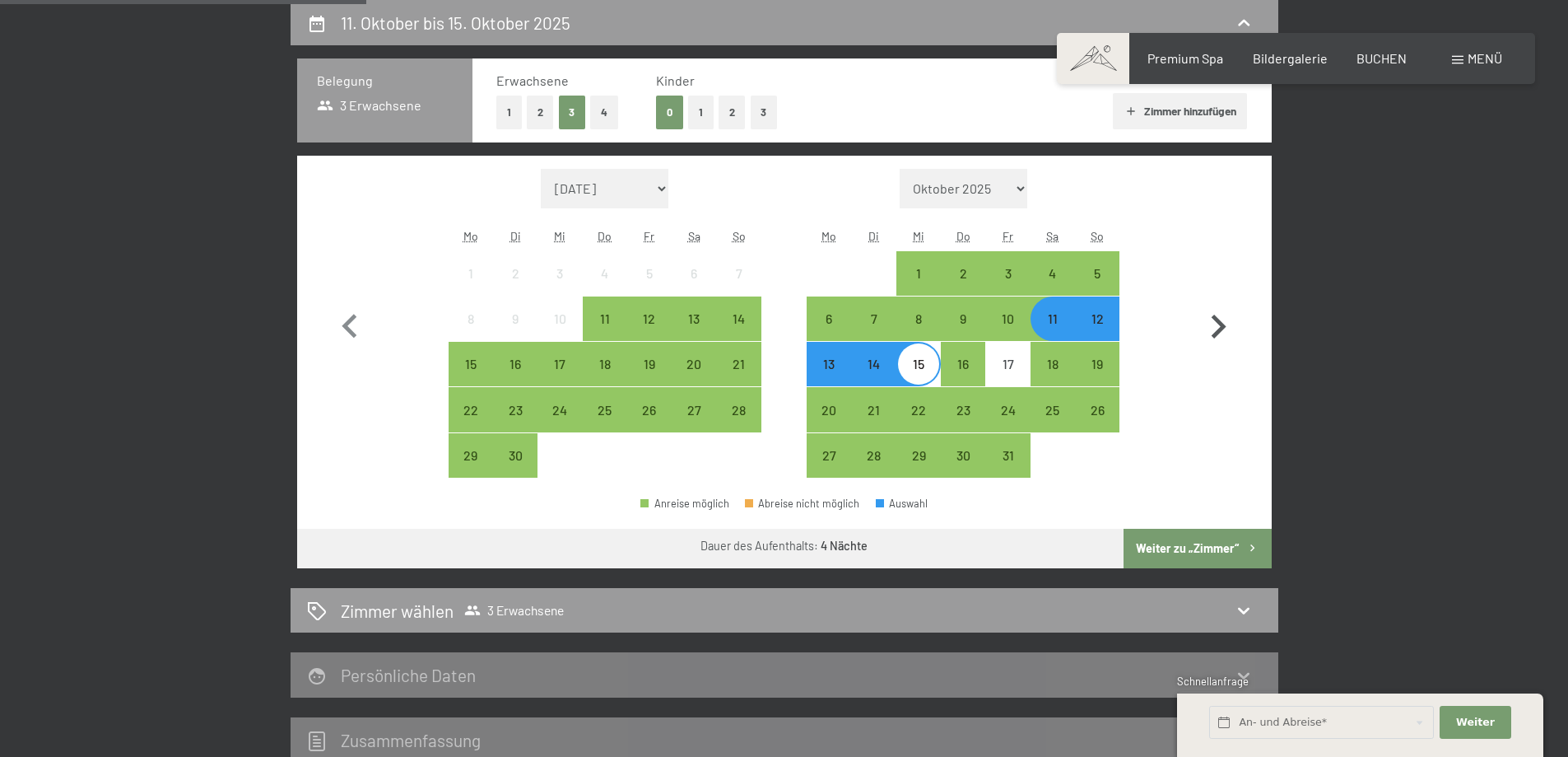
click at [1209, 408] on button "button" at bounding box center [1218, 323] width 48 height 310
select select "2025-10-01"
select select "2025-11-01"
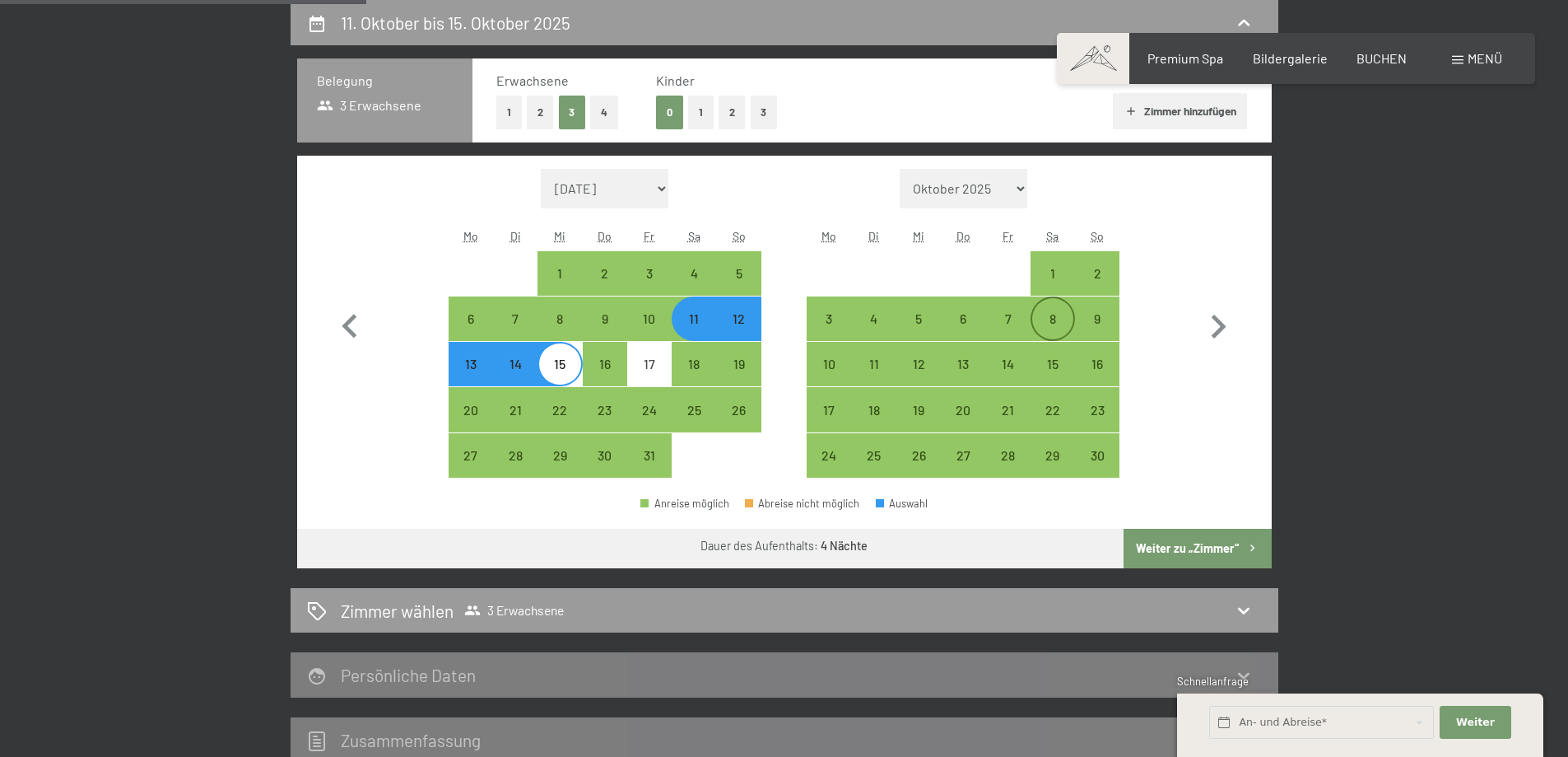
click at [1055, 313] on div "8" at bounding box center [1052, 333] width 41 height 41
select select "2025-10-01"
select select "2025-11-01"
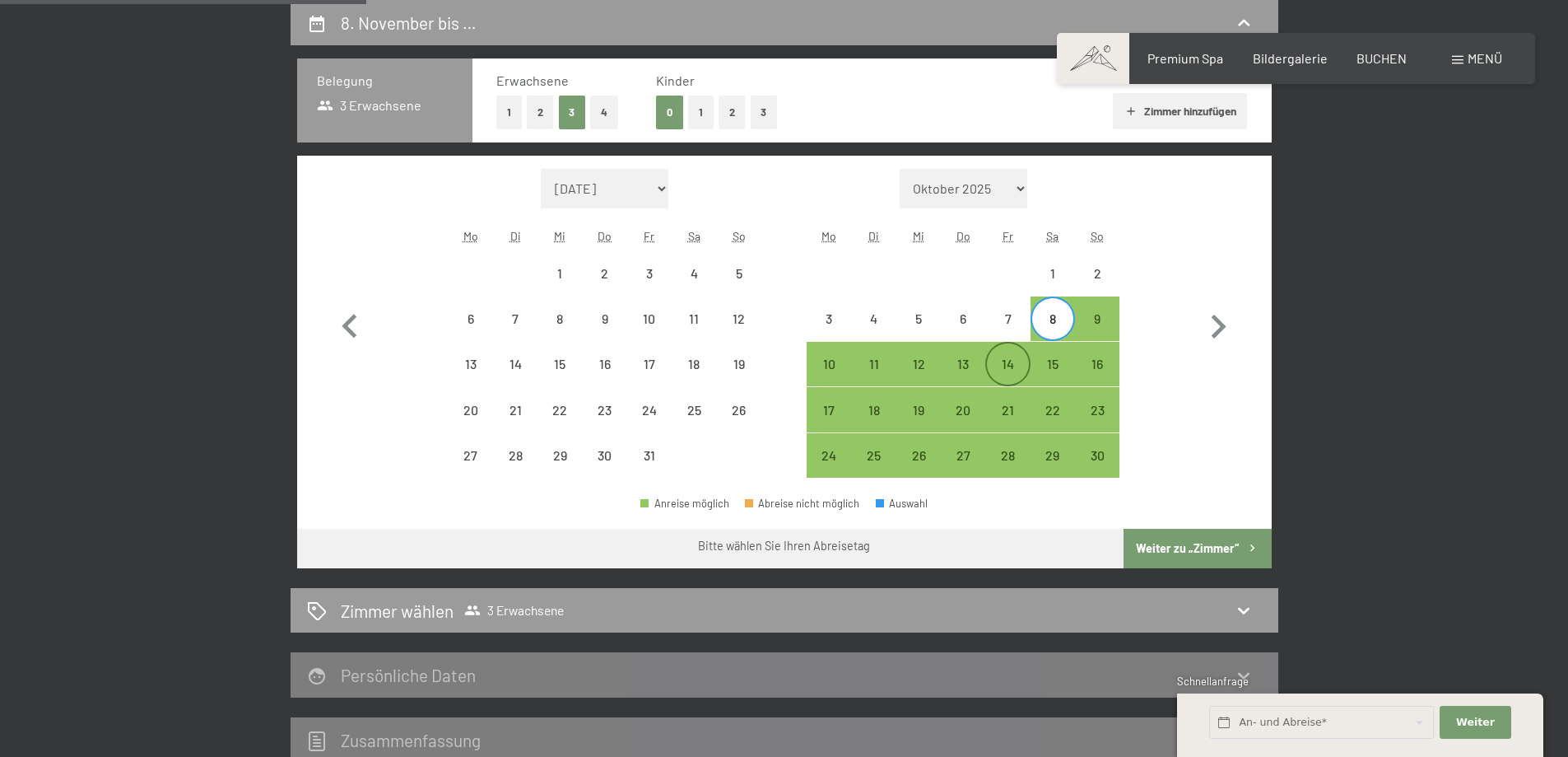
click at [1012, 364] on div "14" at bounding box center [1007, 378] width 41 height 41
select select "2025-10-01"
select select "2025-11-01"
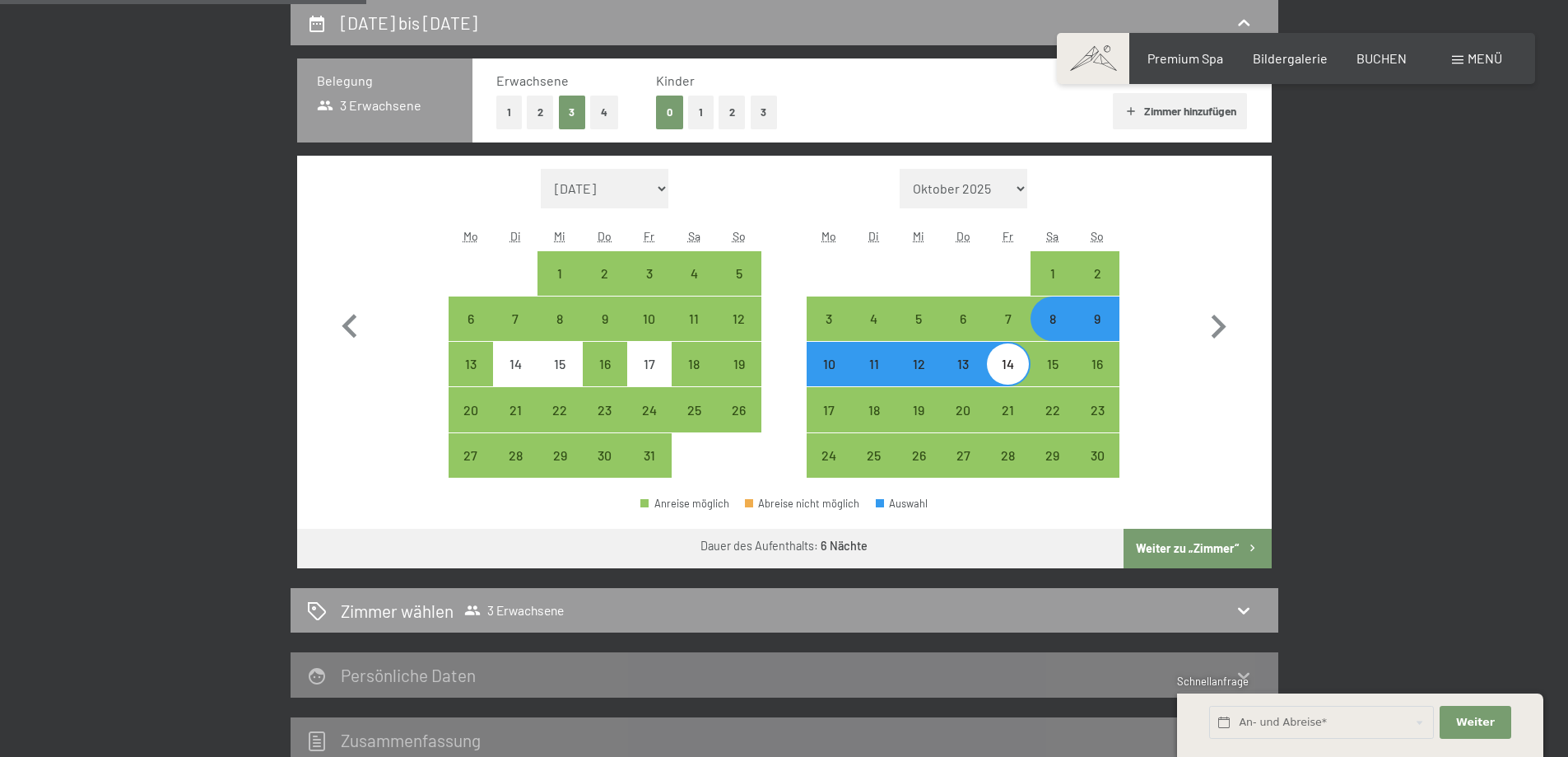
click at [1171, 545] on button "Weiter zu „Zimmer“" at bounding box center [1197, 548] width 148 height 39
select select "2025-10-01"
select select "2025-11-01"
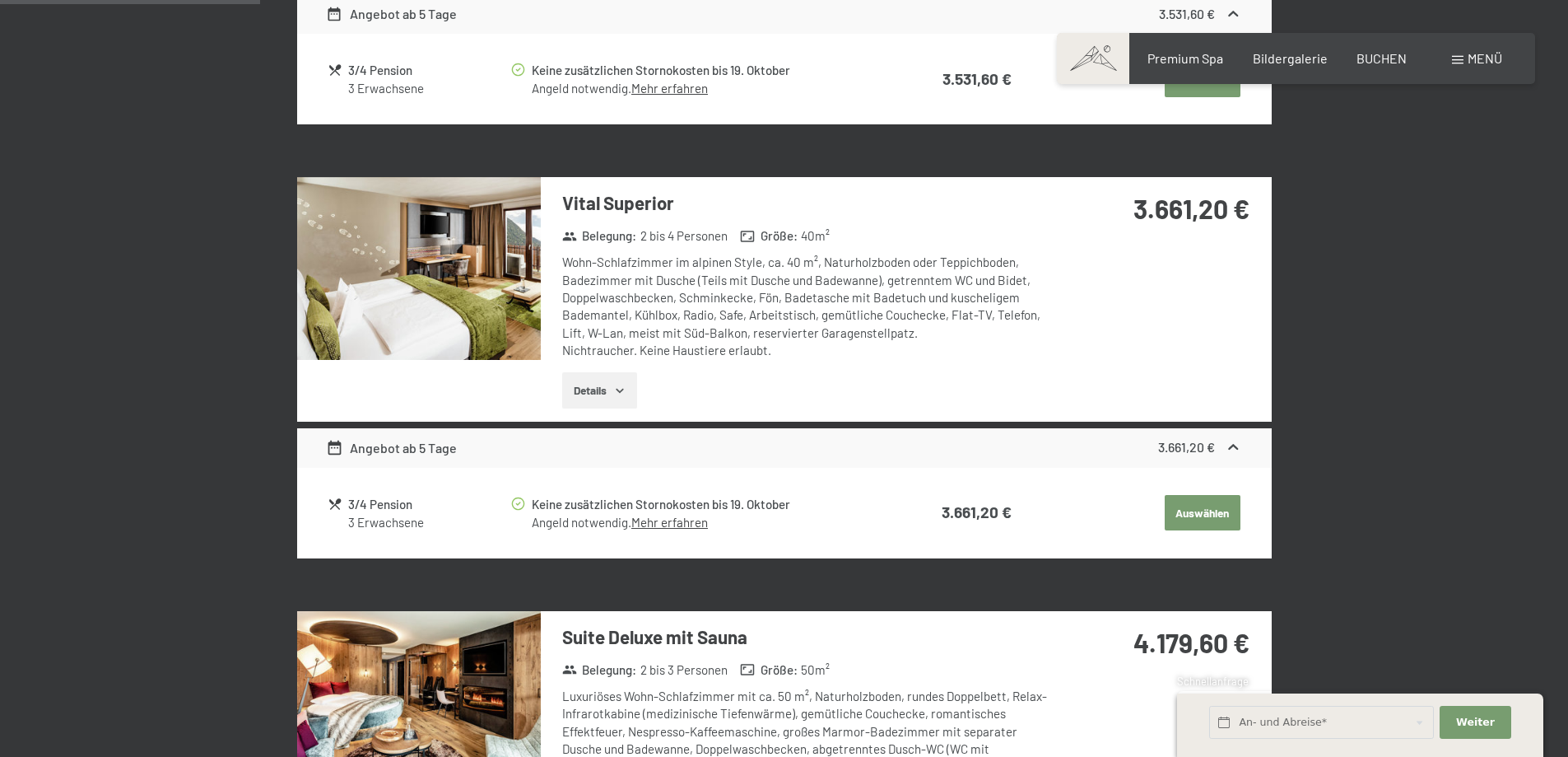
scroll to position [699, 0]
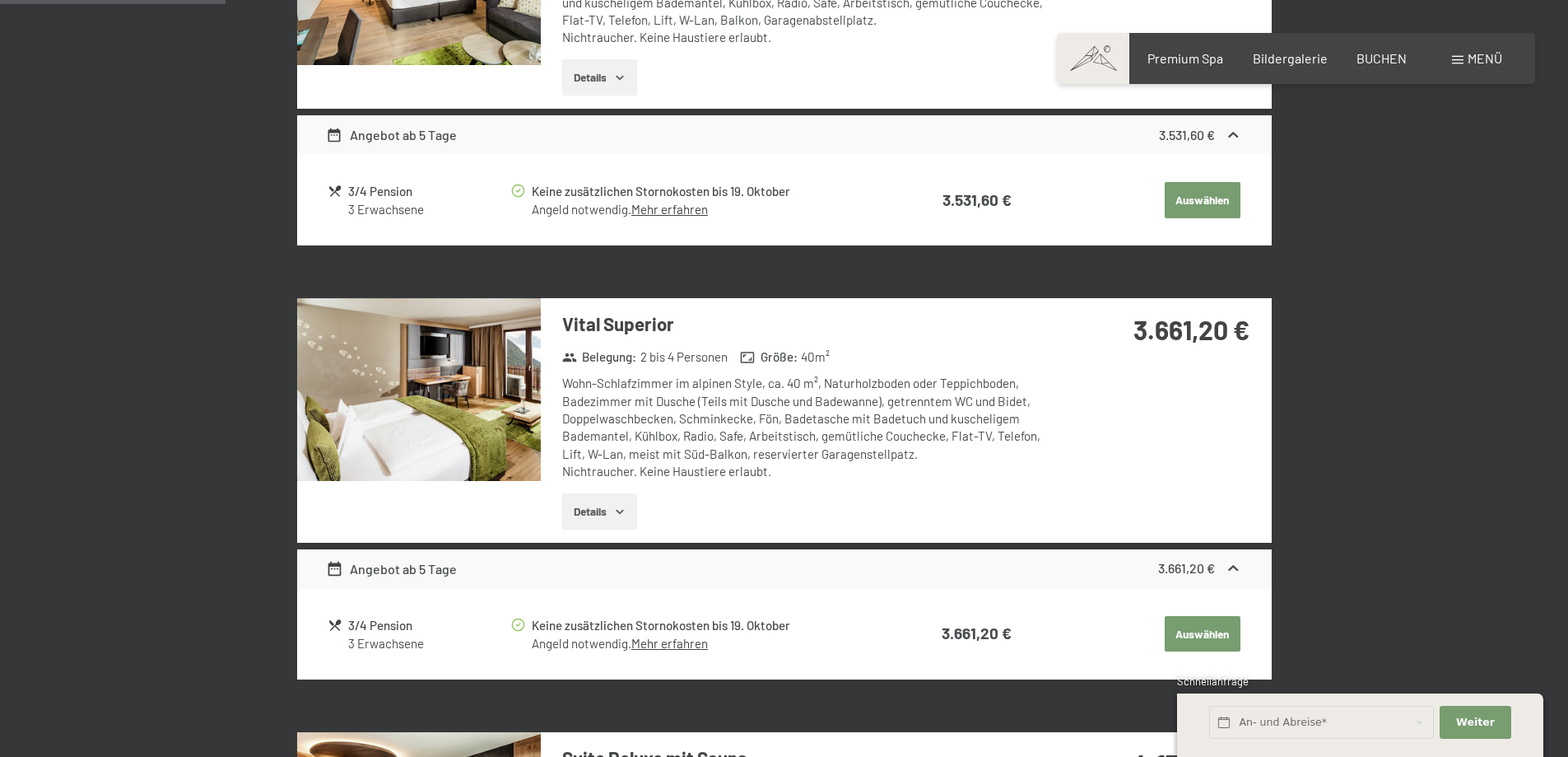
click at [465, 399] on img at bounding box center [419, 389] width 243 height 183
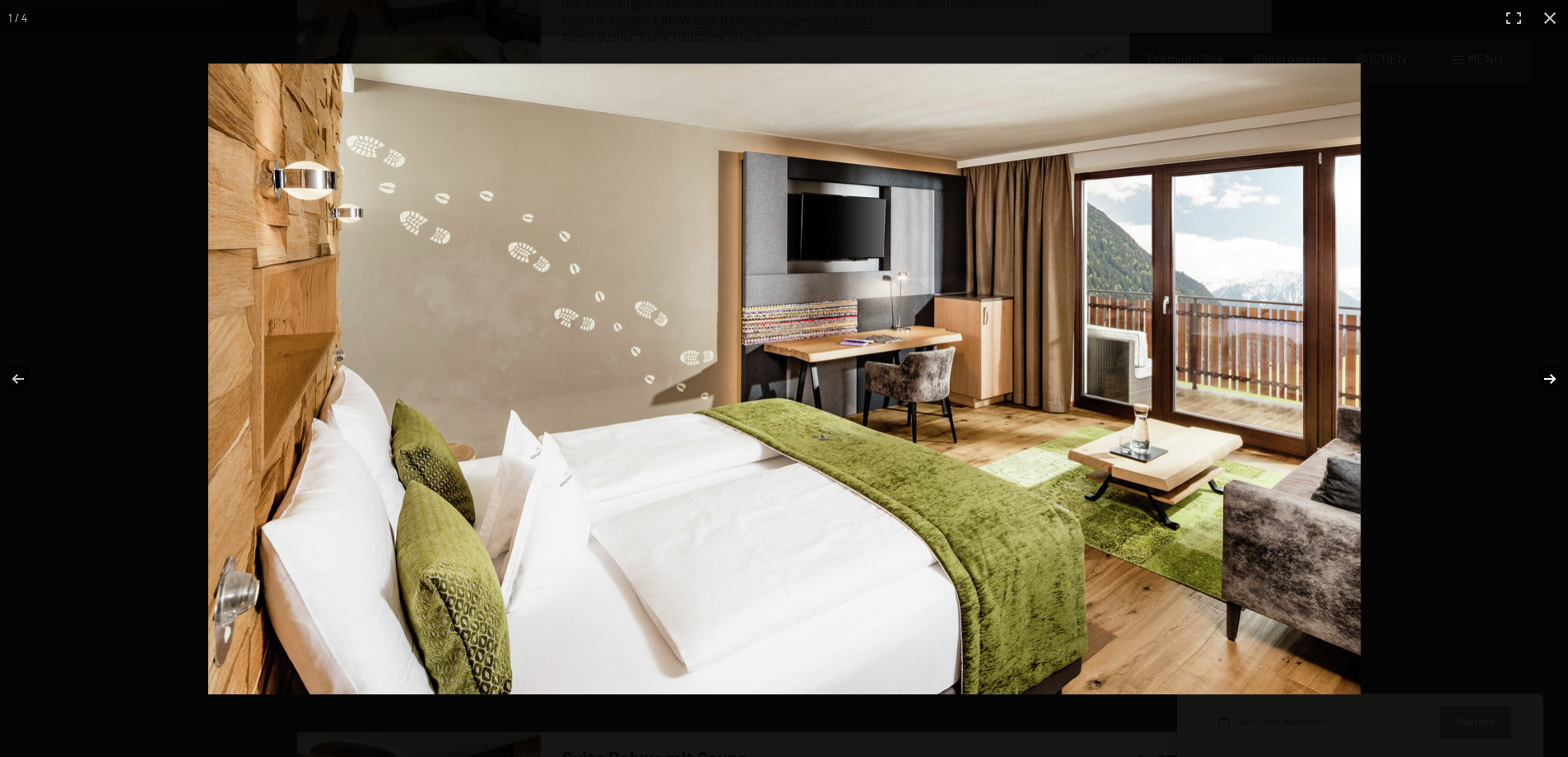
click at [1551, 376] on button "button" at bounding box center [1538, 378] width 57 height 82
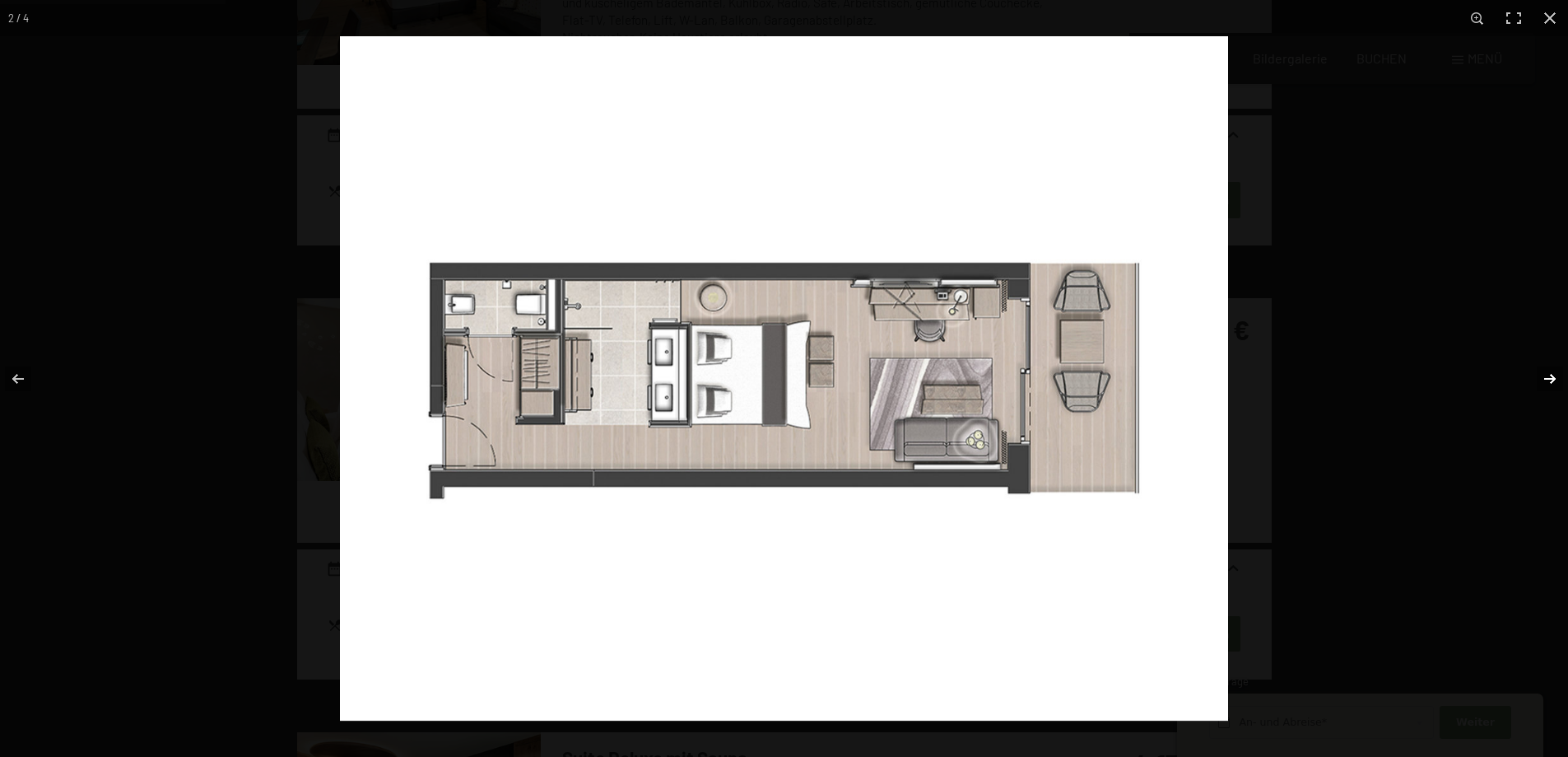
click at [1551, 376] on button "button" at bounding box center [1538, 378] width 57 height 82
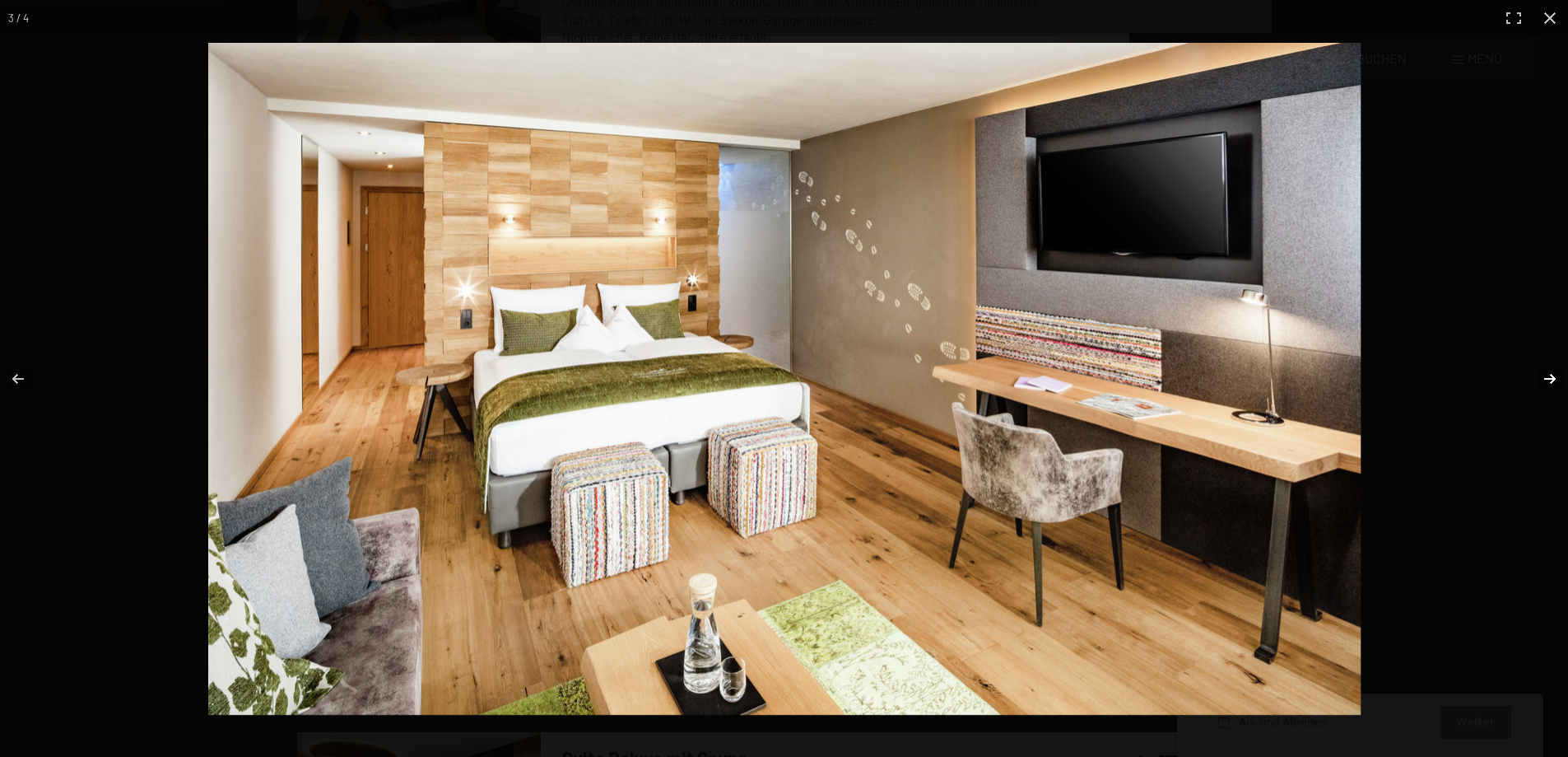
click at [1551, 376] on button "button" at bounding box center [1538, 378] width 57 height 82
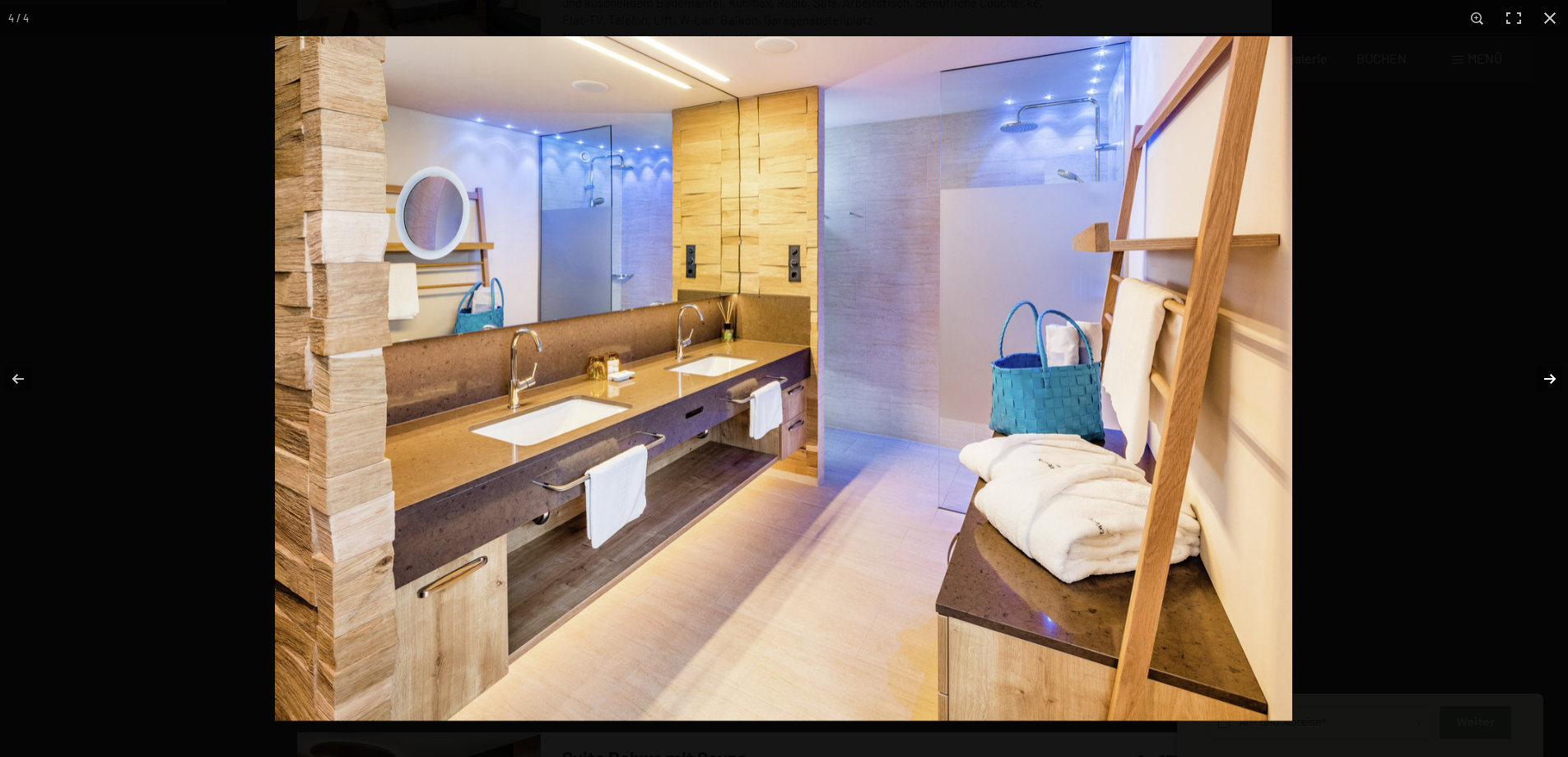
click at [1551, 376] on button "button" at bounding box center [1538, 378] width 57 height 82
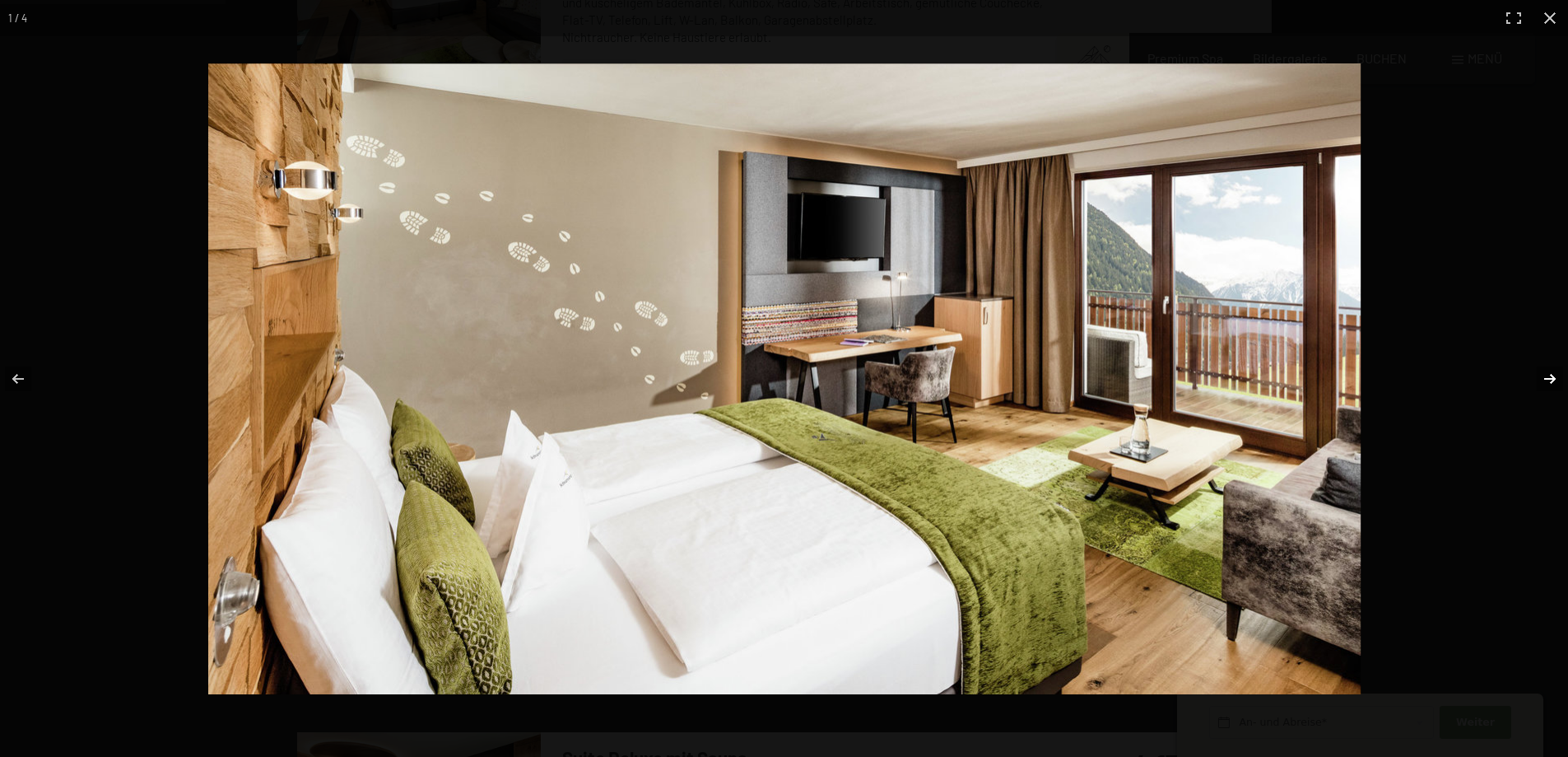
click at [1551, 376] on button "button" at bounding box center [1538, 378] width 57 height 82
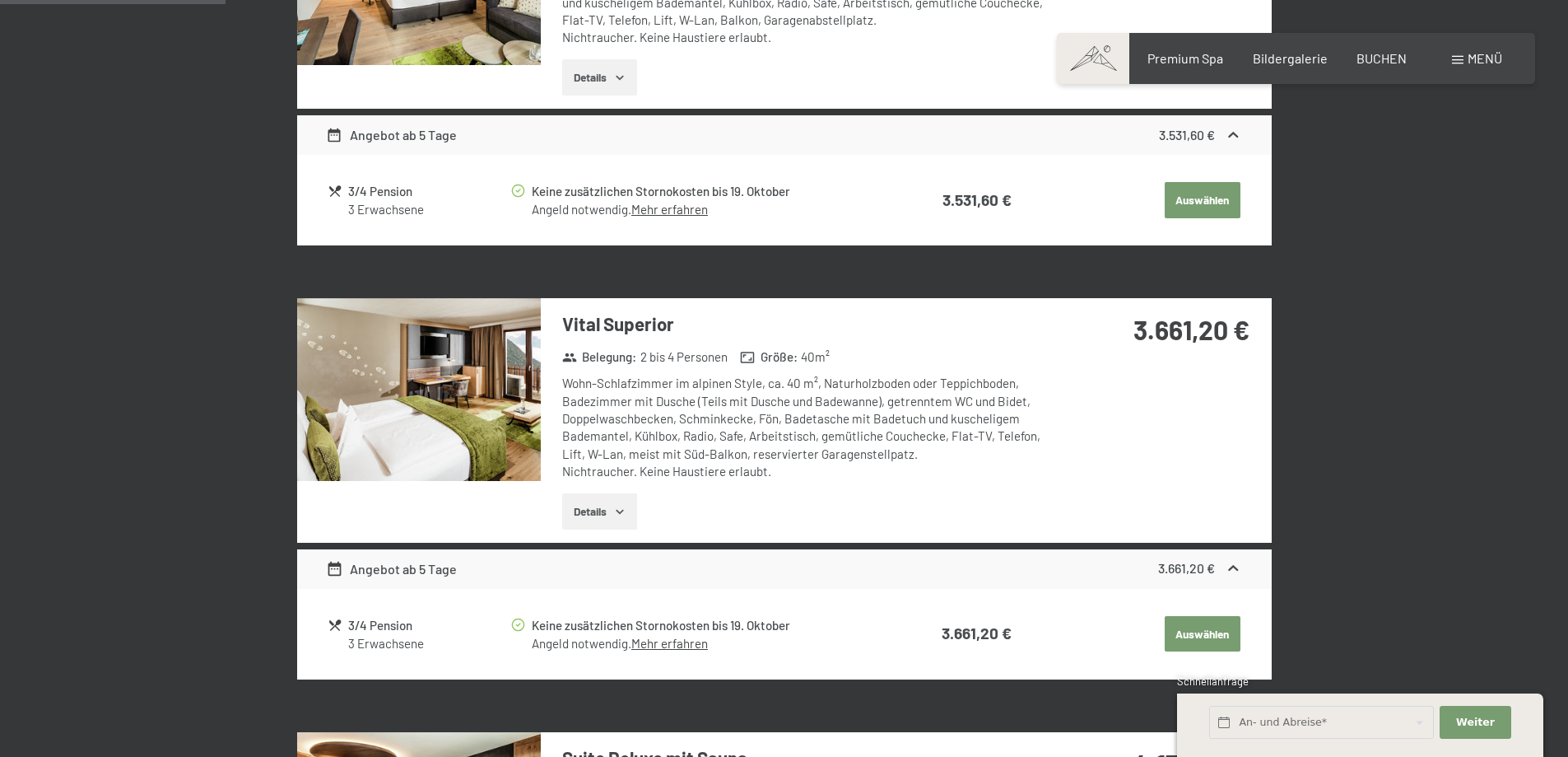
click at [0, 0] on button "button" at bounding box center [0, 0] width 0 height 0
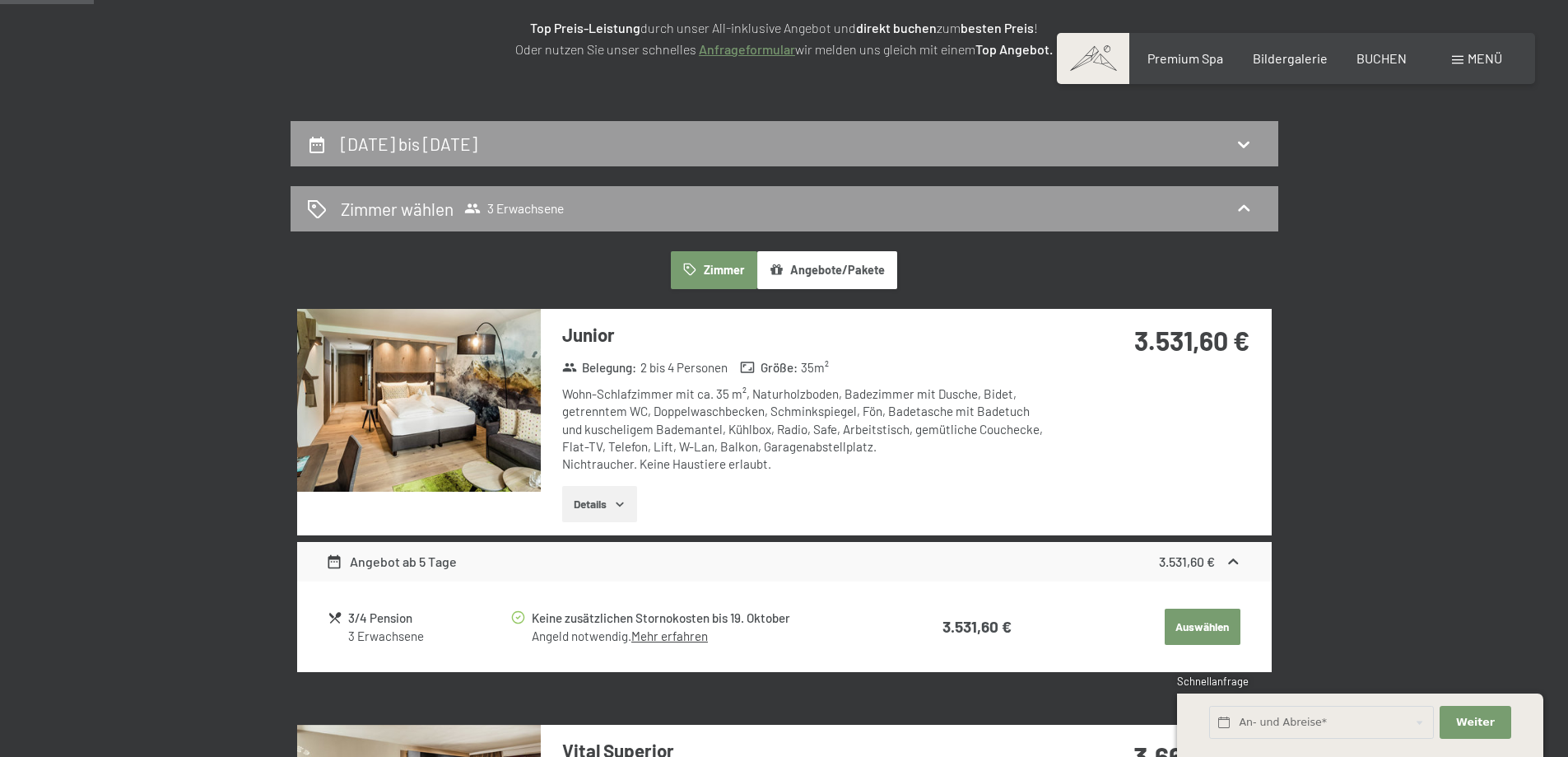
scroll to position [290, 0]
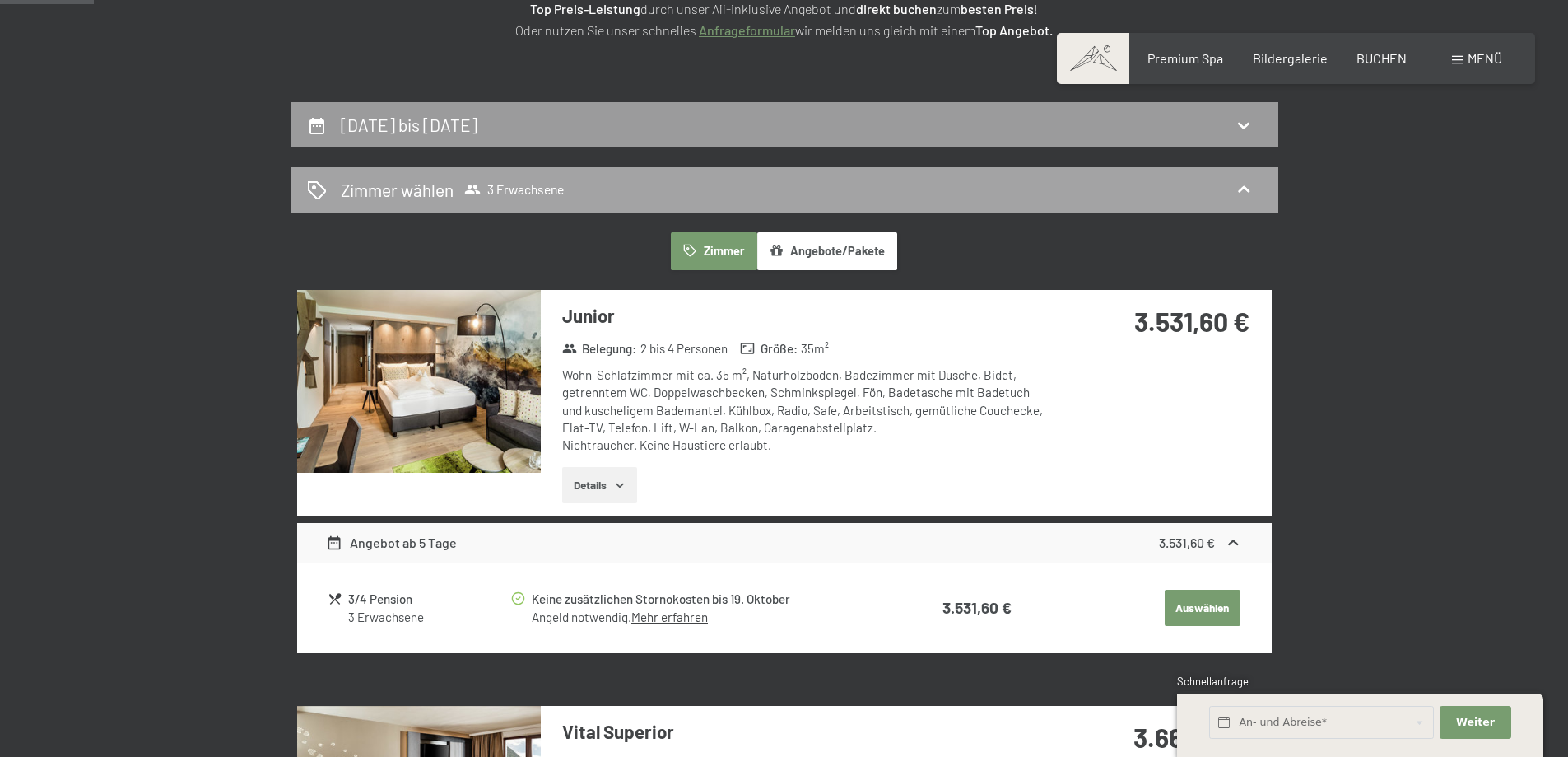
click at [499, 186] on span "3 Erwachsene" at bounding box center [514, 189] width 100 height 16
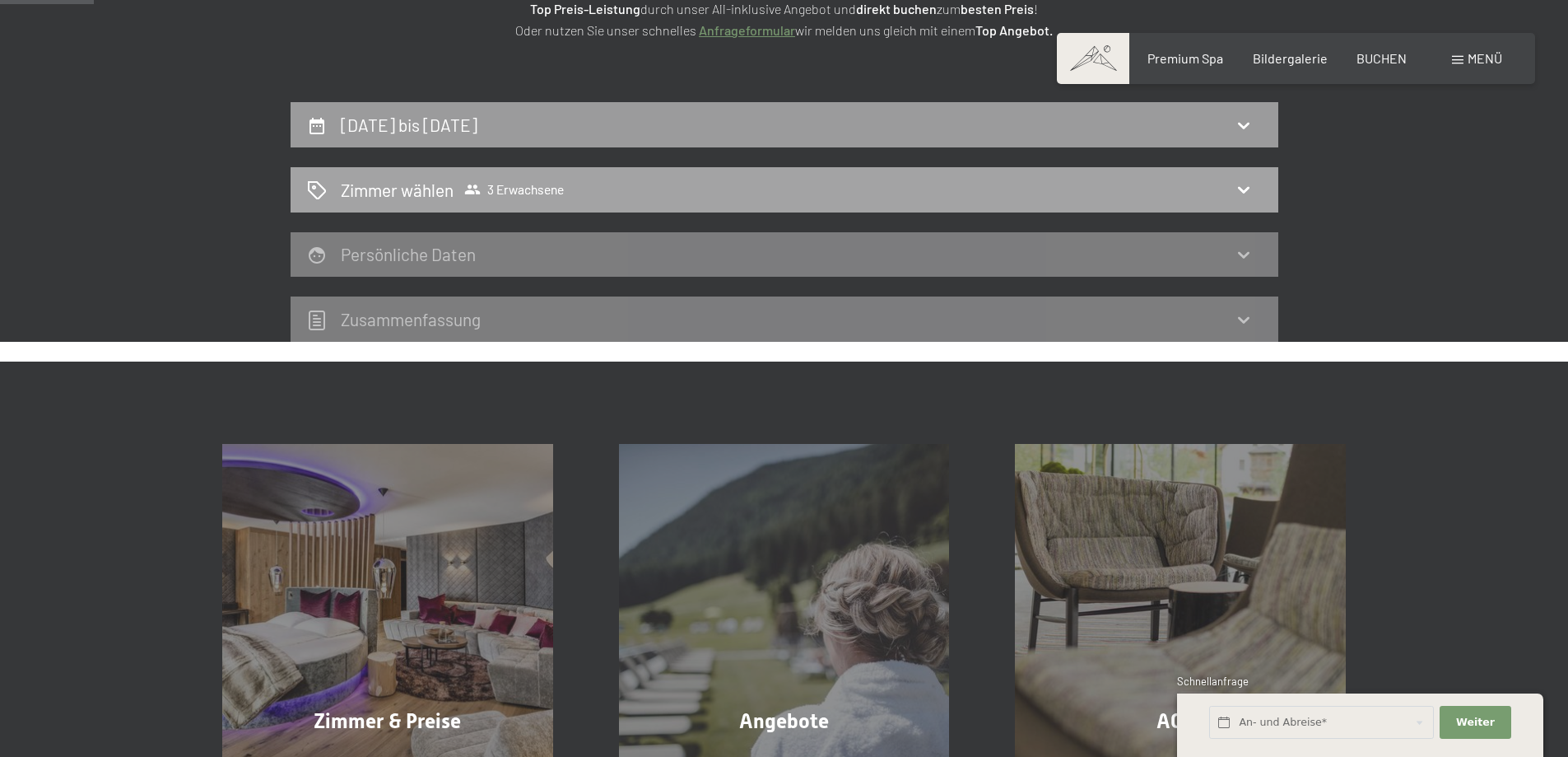
click at [1240, 190] on icon at bounding box center [1243, 190] width 11 height 7
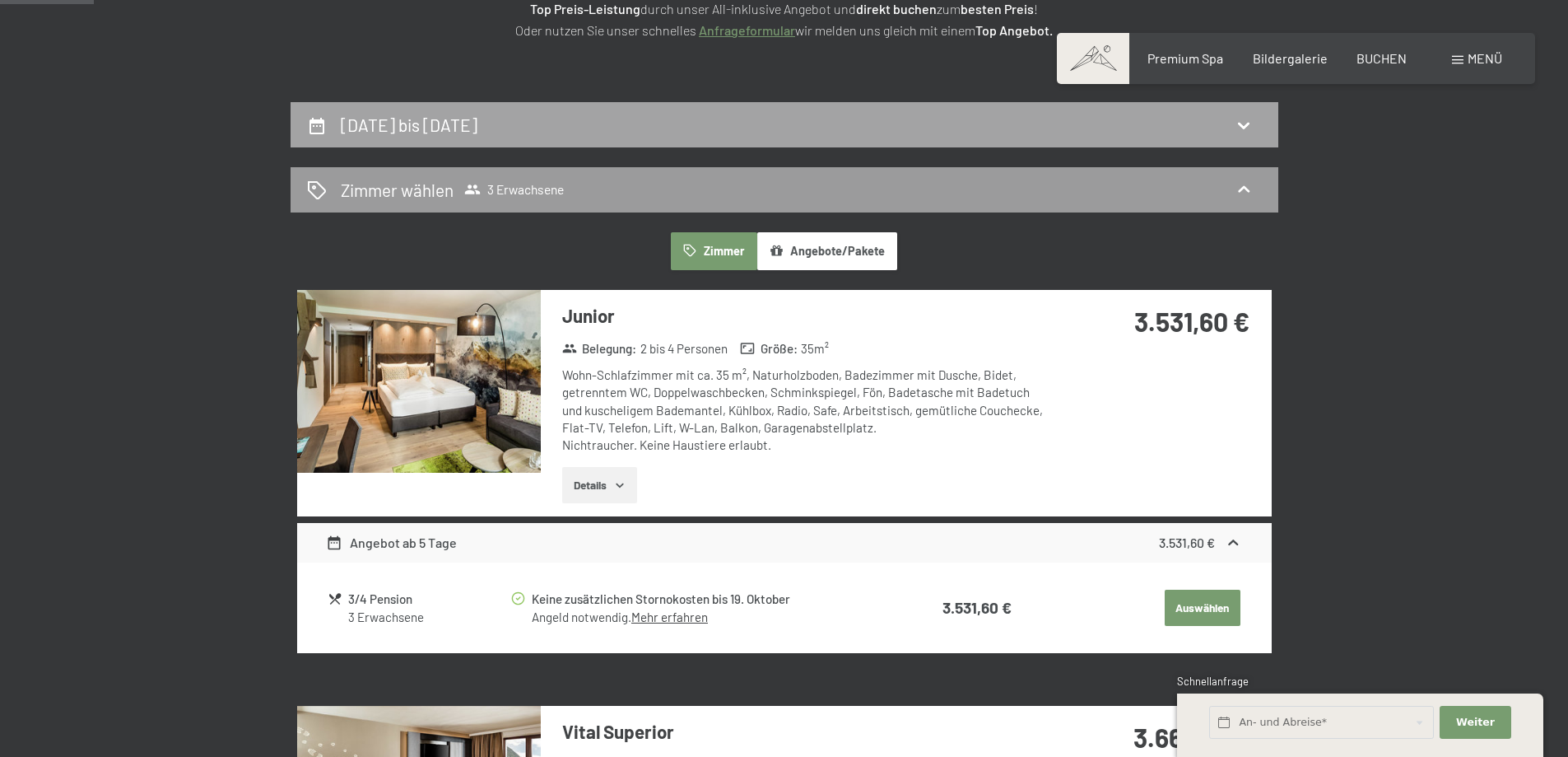
click at [1248, 124] on icon at bounding box center [1243, 126] width 11 height 7
select select "2025-10-01"
select select "2025-11-01"
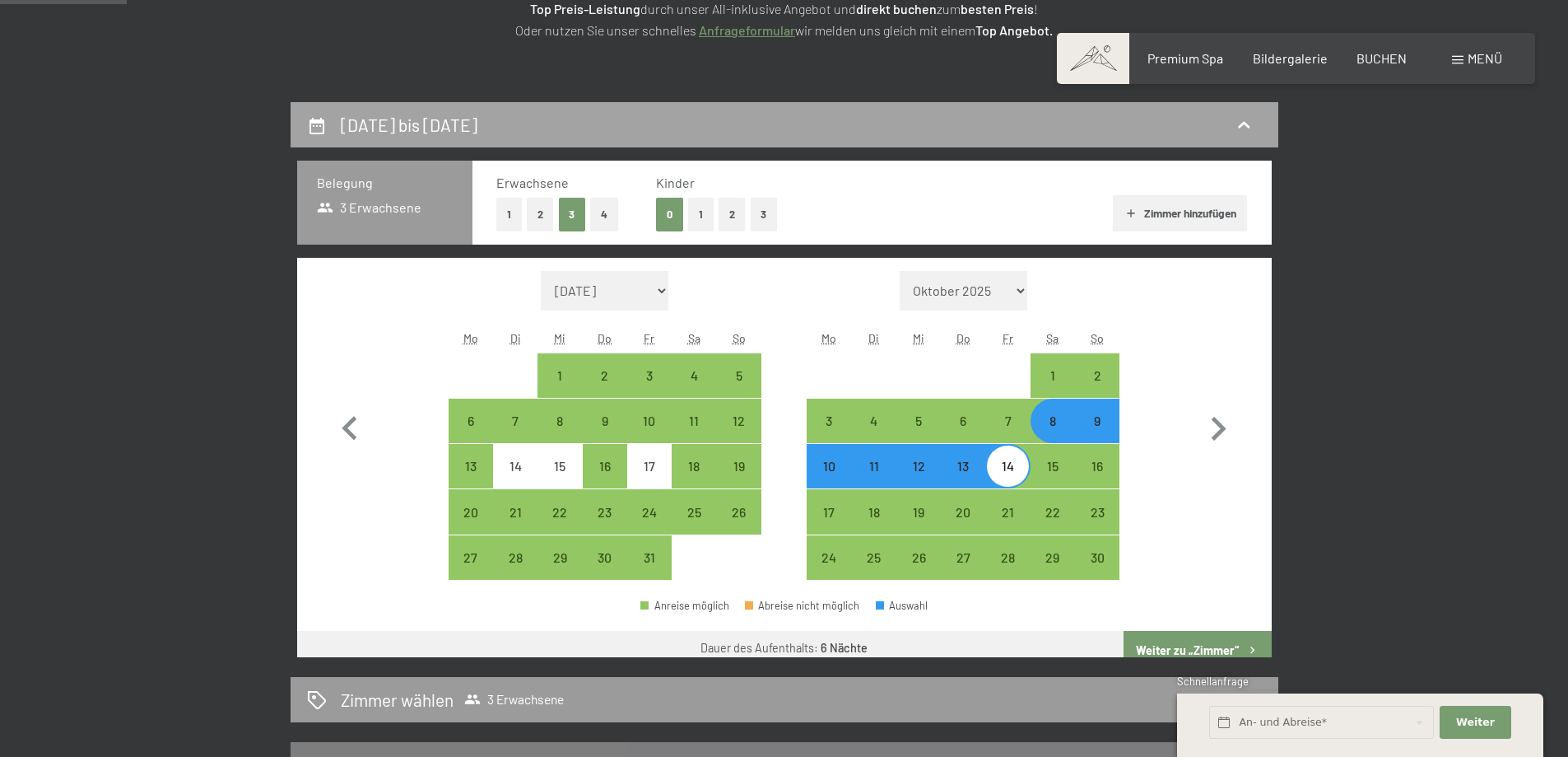
scroll to position [393, 0]
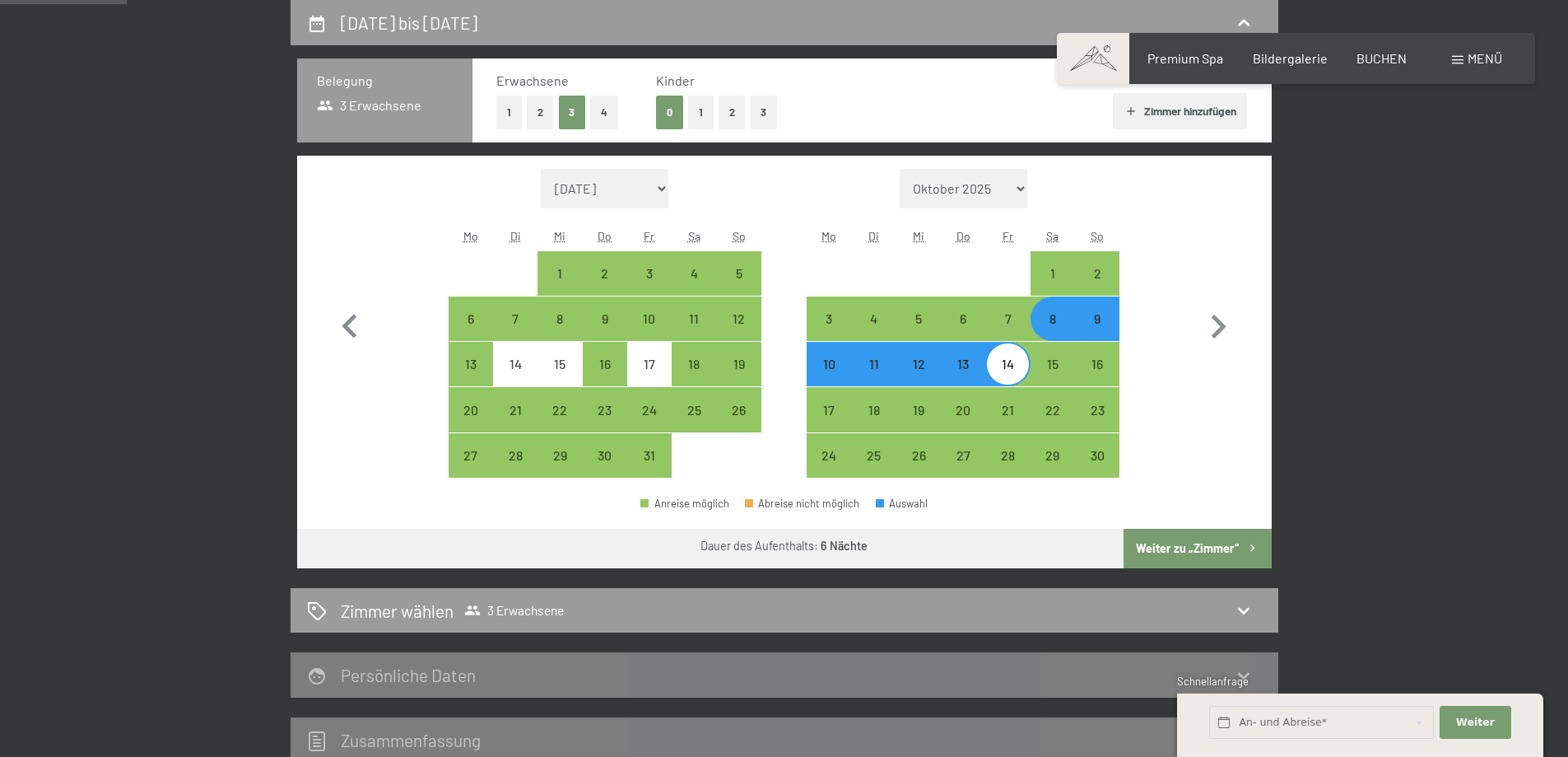
click at [536, 111] on button "2" at bounding box center [540, 112] width 27 height 34
select select "2025-10-01"
select select "2025-11-01"
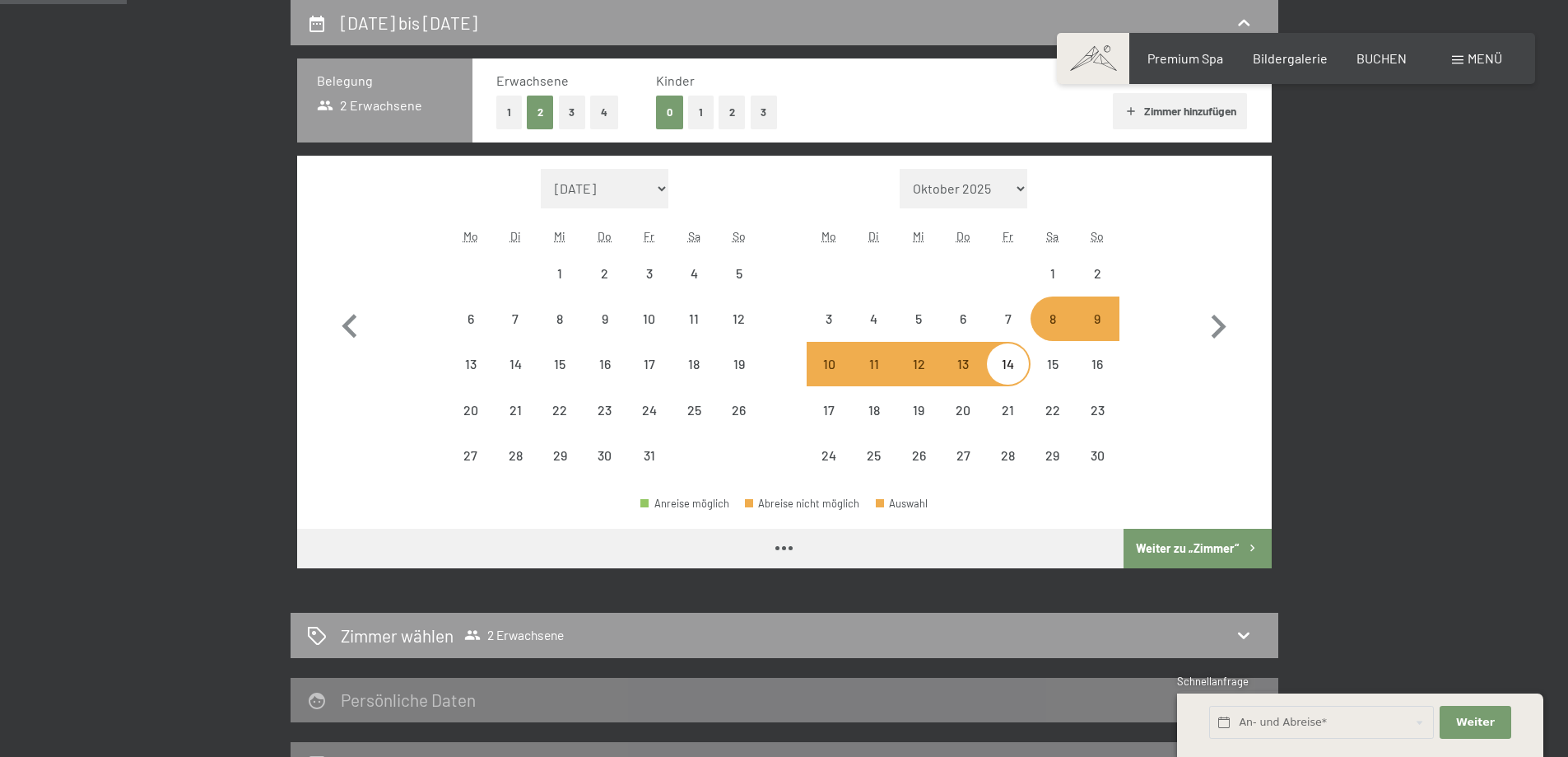
select select "2025-10-01"
select select "2025-11-01"
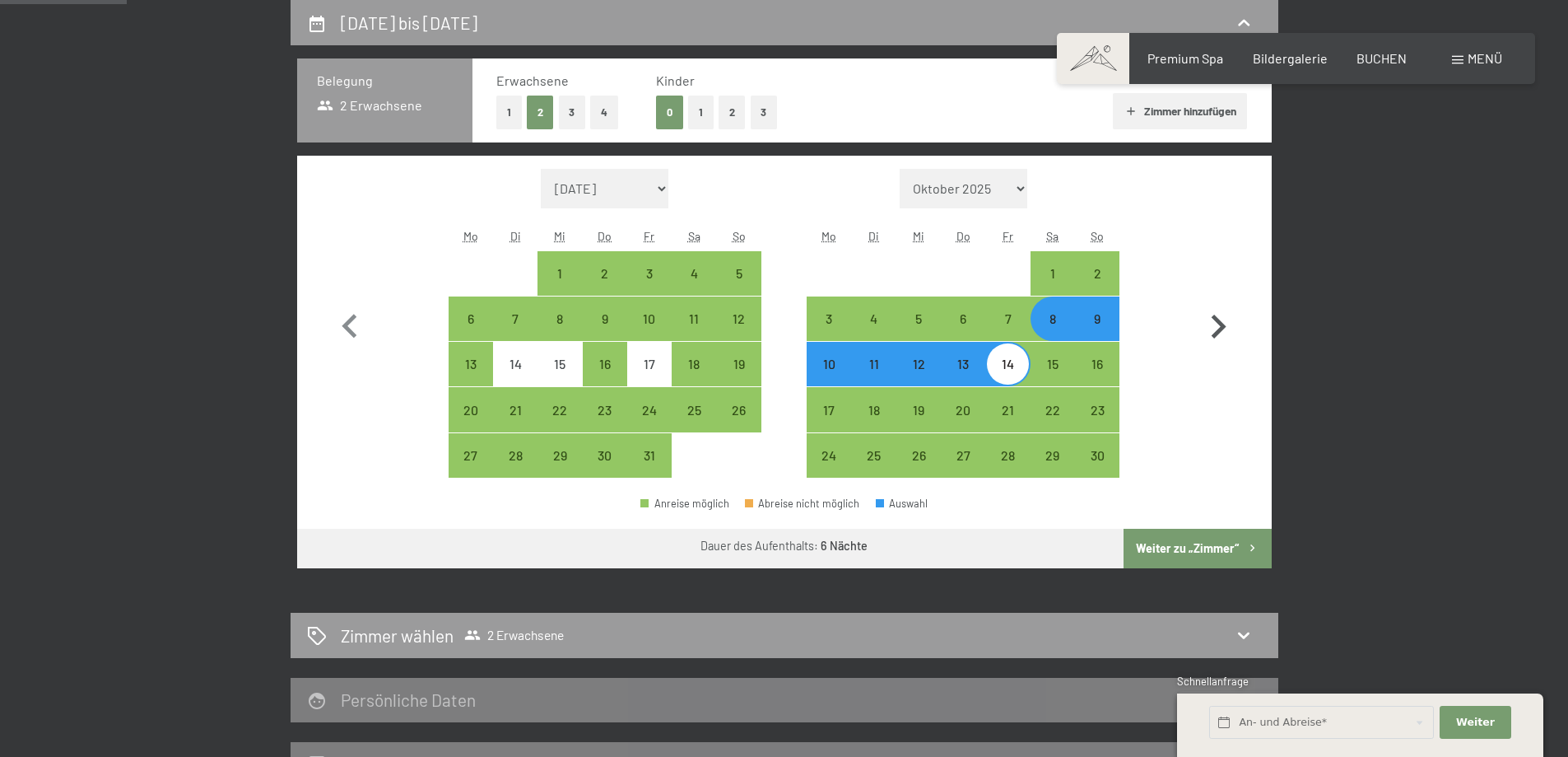
click at [1195, 282] on button "button" at bounding box center [1218, 323] width 48 height 310
select select "2025-11-01"
select select "2025-12-01"
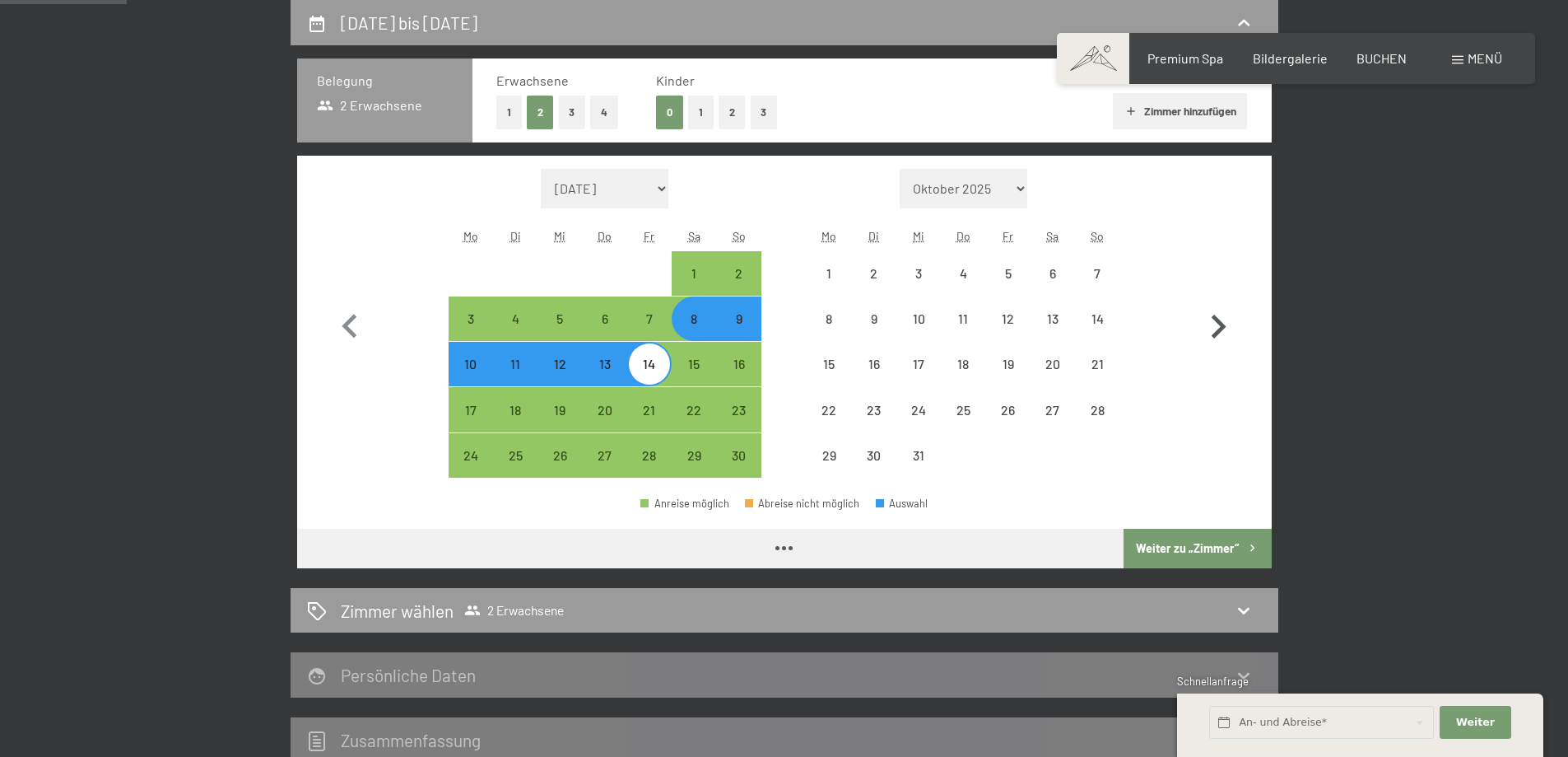
select select "2025-11-01"
select select "2025-12-01"
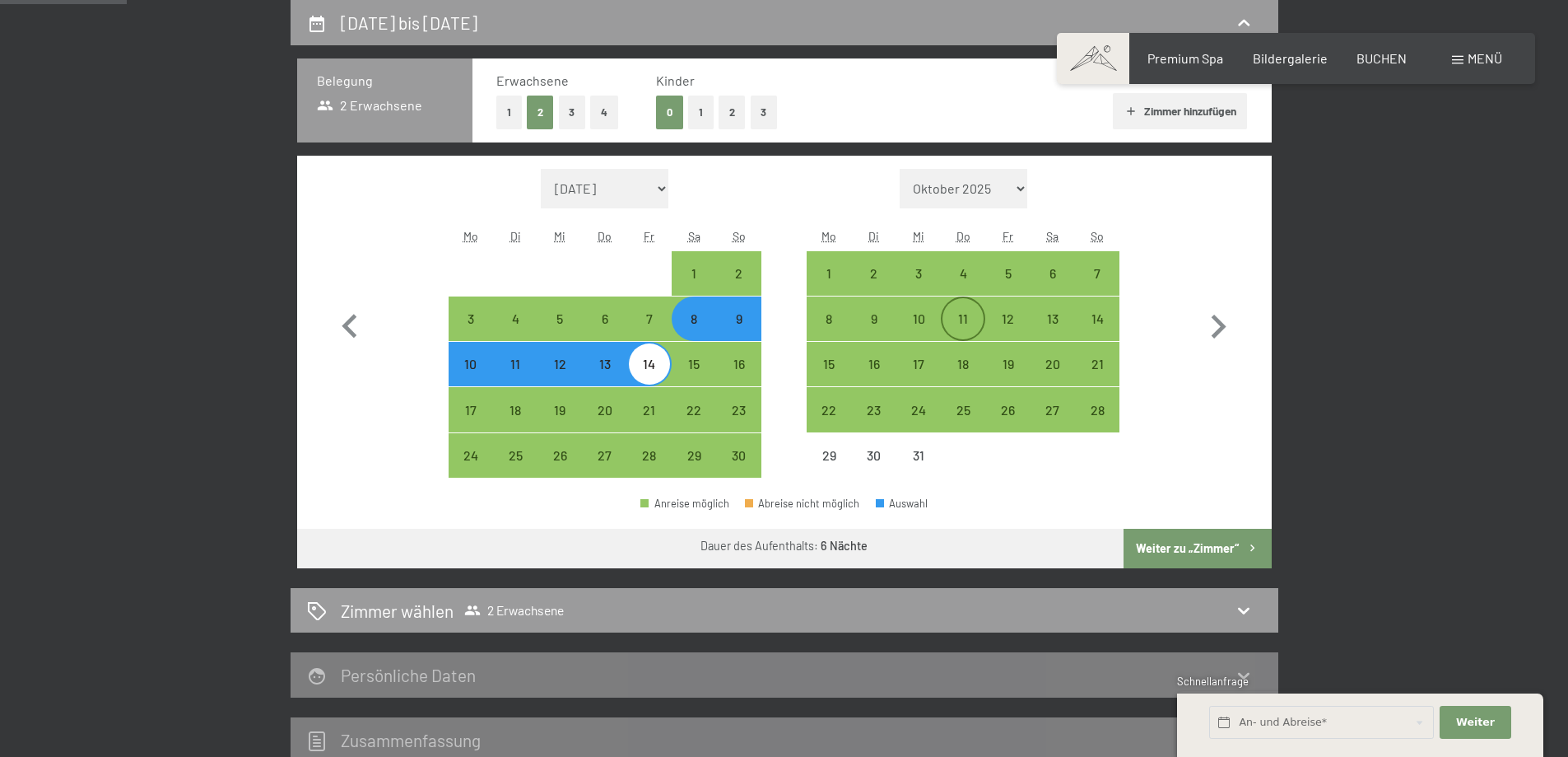
click at [967, 318] on div "11" at bounding box center [963, 333] width 41 height 41
select select "2025-11-01"
select select "2025-12-01"
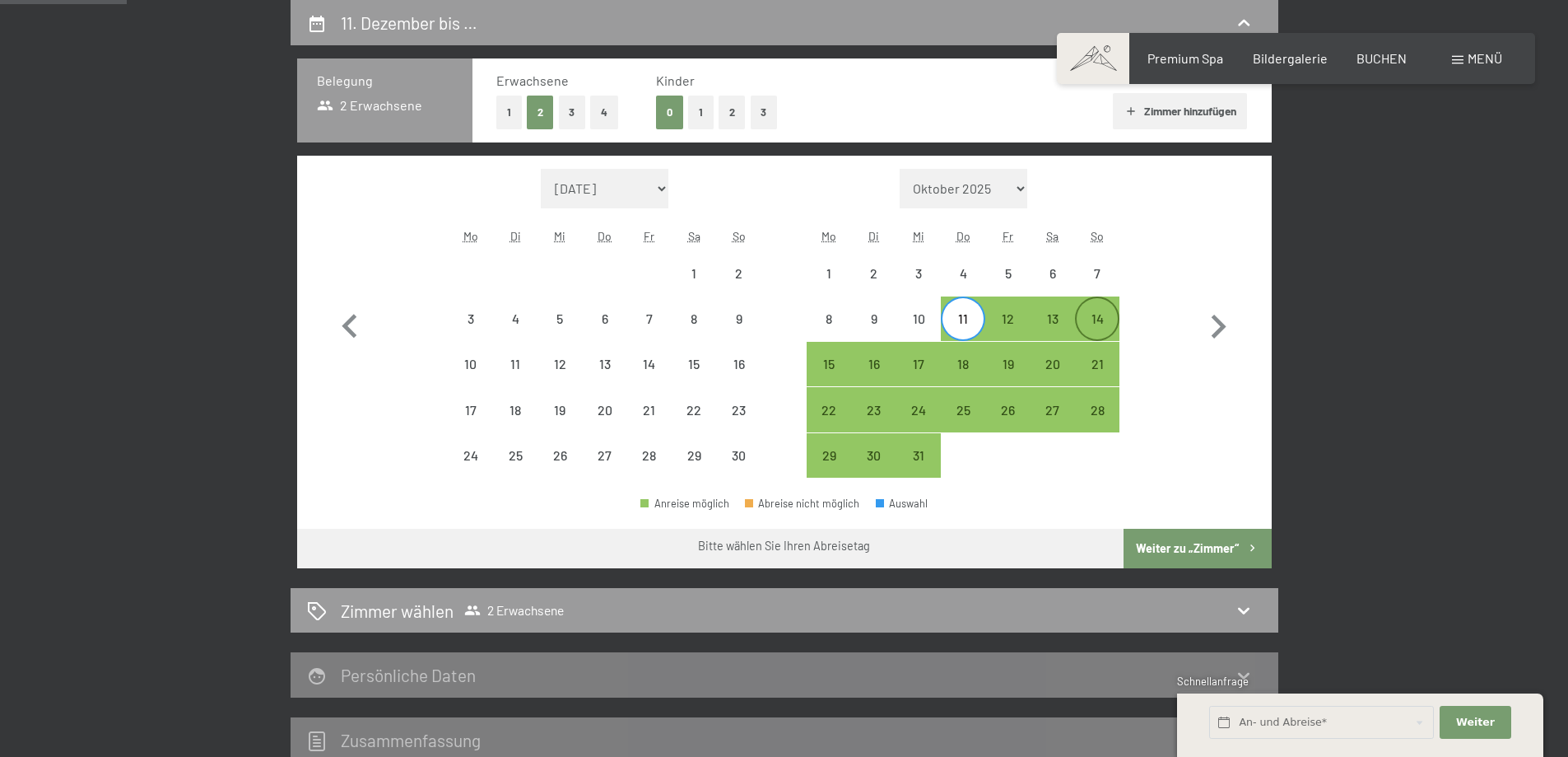
click at [1097, 313] on div "14" at bounding box center [1097, 333] width 41 height 41
select select "2025-11-01"
select select "2025-12-01"
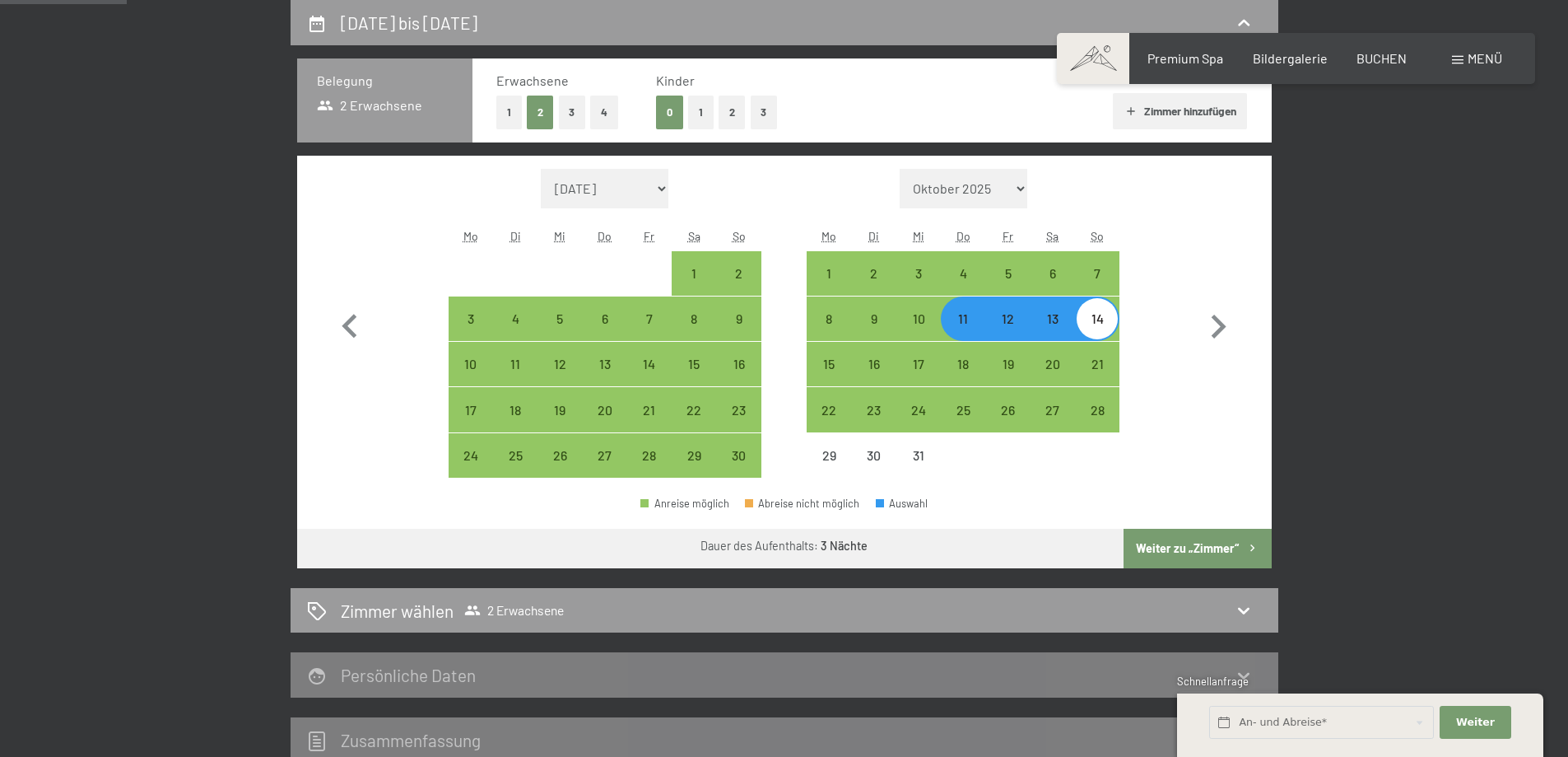
click at [736, 114] on button "2" at bounding box center [732, 112] width 27 height 34
select select "2025-11-01"
select select "2025-12-01"
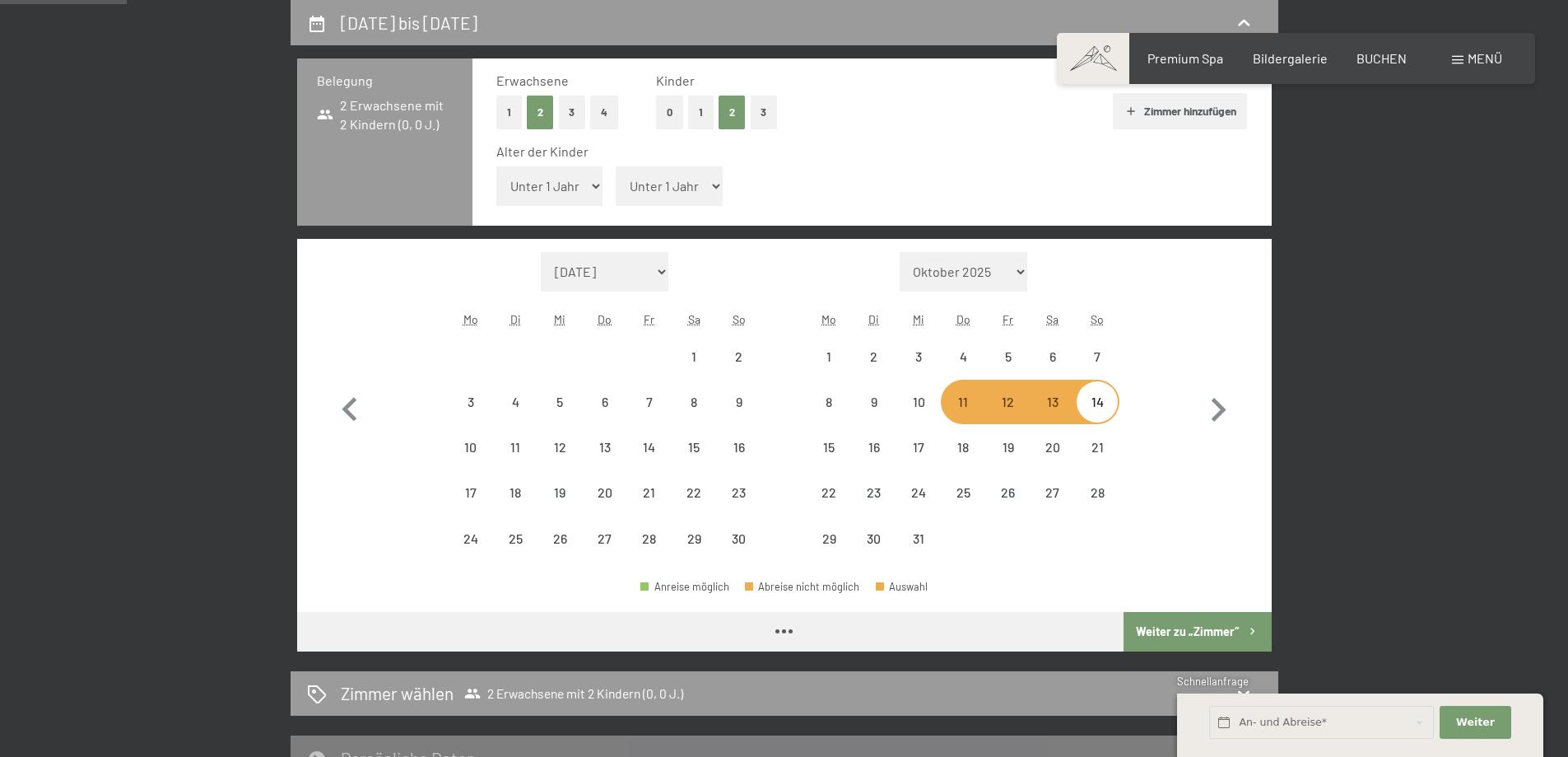
select select "2025-11-01"
select select "2025-12-01"
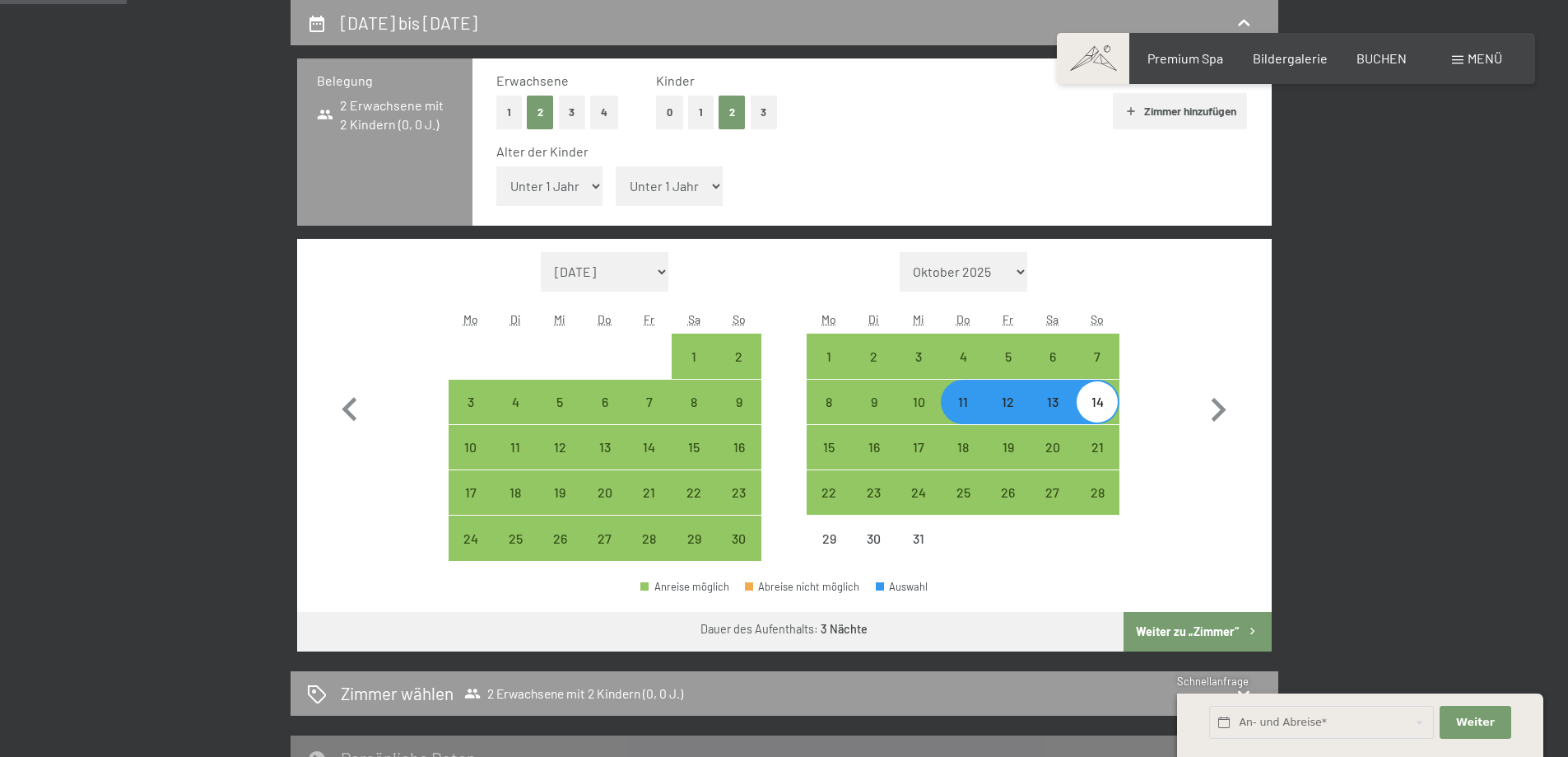
click at [597, 184] on select "Unter 1 Jahr 1 Jahr 2 Jahre 3 Jahre 4 Jahre 5 Jahre 6 Jahre 7 Jahre 8 Jahre 9 J…" at bounding box center [550, 186] width 107 height 39
select select "2"
click at [496, 167] on select "Unter 1 Jahr 1 Jahr 2 Jahre 3 Jahre 4 Jahre 5 Jahre 6 Jahre 7 Jahre 8 Jahre 9 J…" at bounding box center [550, 186] width 107 height 39
select select "2025-11-01"
select select "2025-12-01"
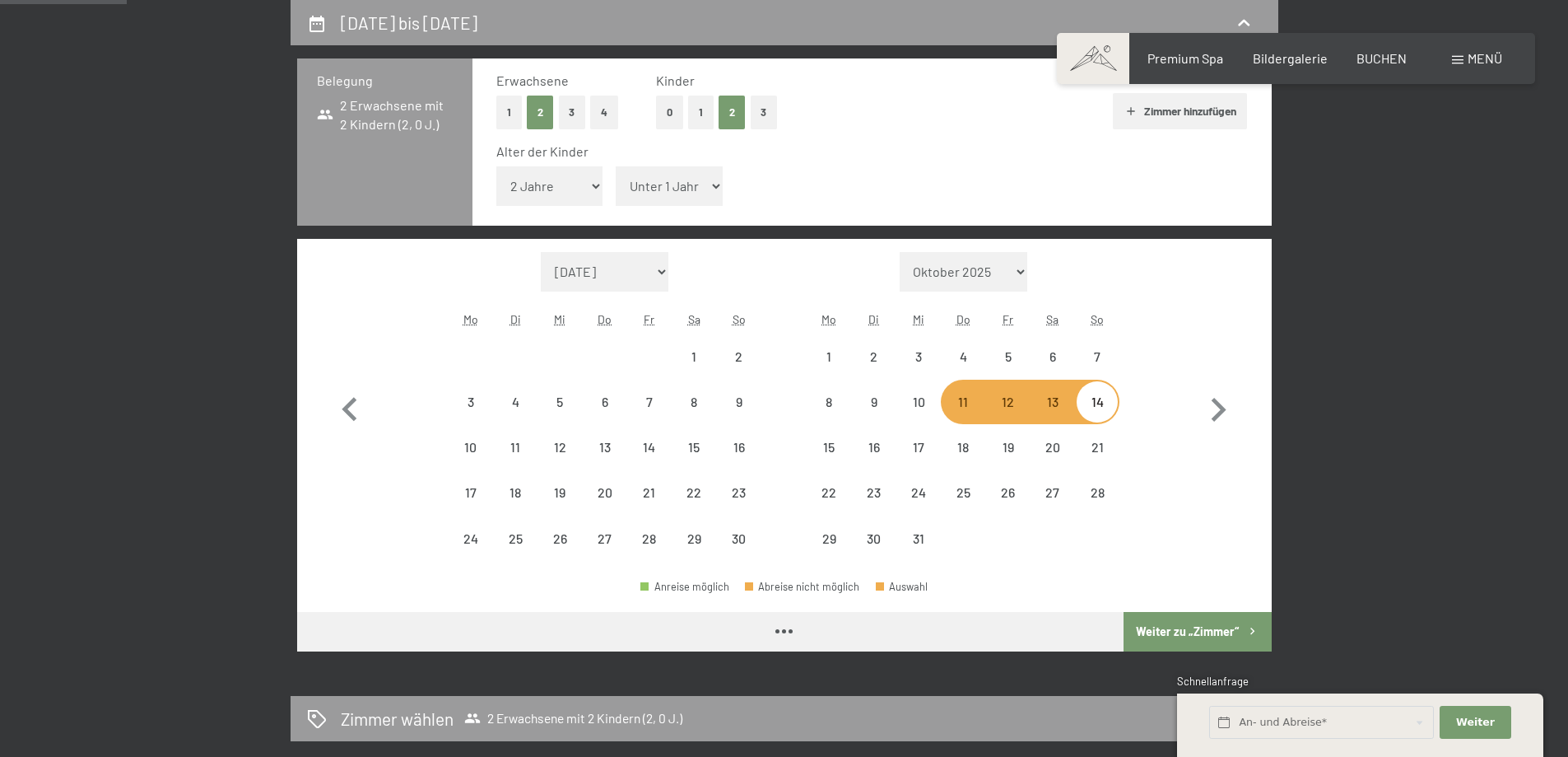
select select "2025-11-01"
select select "2025-12-01"
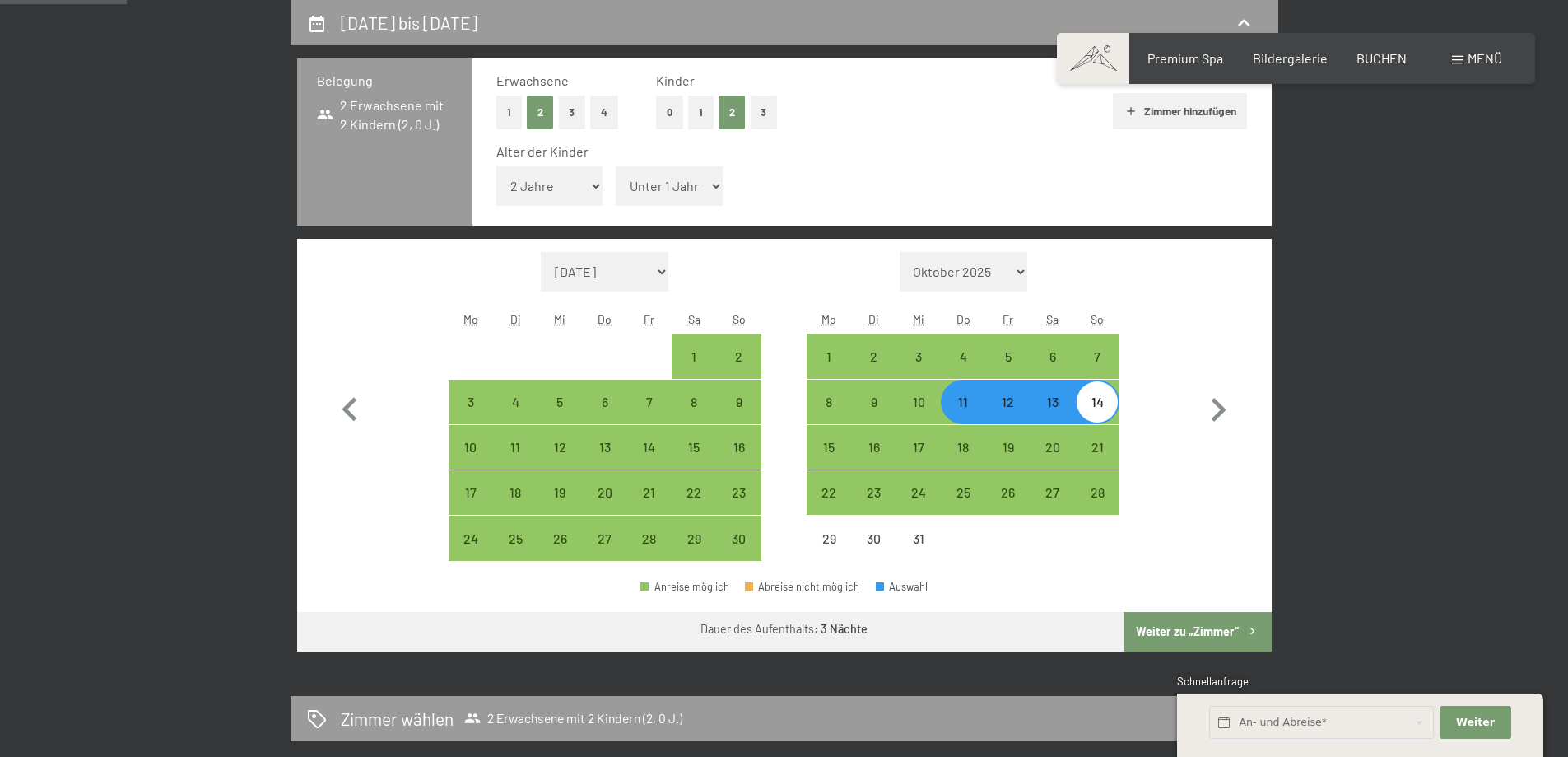
click at [716, 188] on select "Unter 1 Jahr 1 Jahr 2 Jahre 3 Jahre 4 Jahre 5 Jahre 6 Jahre 7 Jahre 8 Jahre 9 J…" at bounding box center [670, 186] width 107 height 39
select select "4"
click at [616, 167] on select "Unter 1 Jahr 1 Jahr 2 Jahre 3 Jahre 4 Jahre 5 Jahre 6 Jahre 7 Jahre 8 Jahre 9 J…" at bounding box center [670, 186] width 107 height 39
select select "2025-11-01"
select select "2025-12-01"
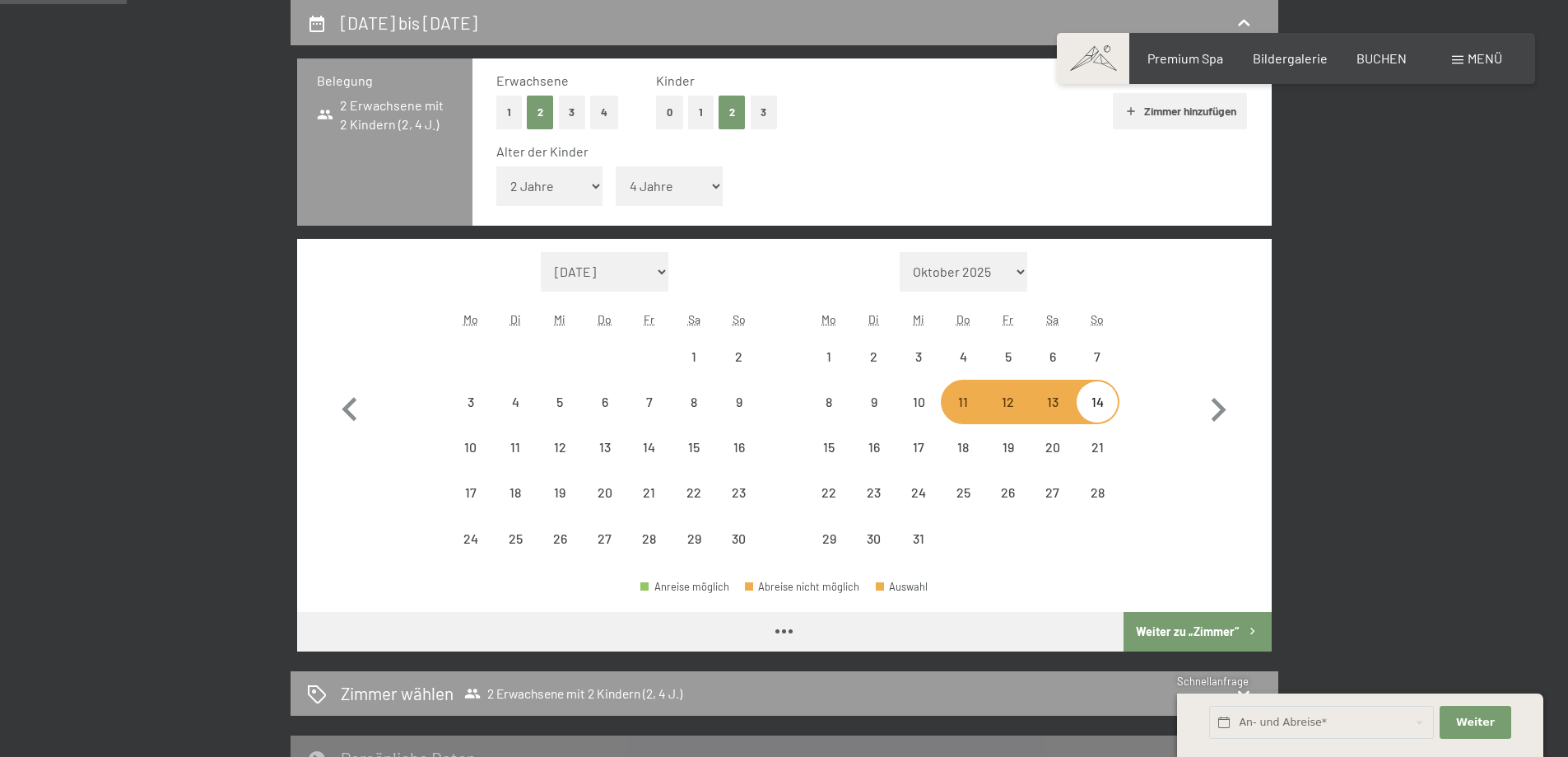
select select "2025-11-01"
select select "2025-12-01"
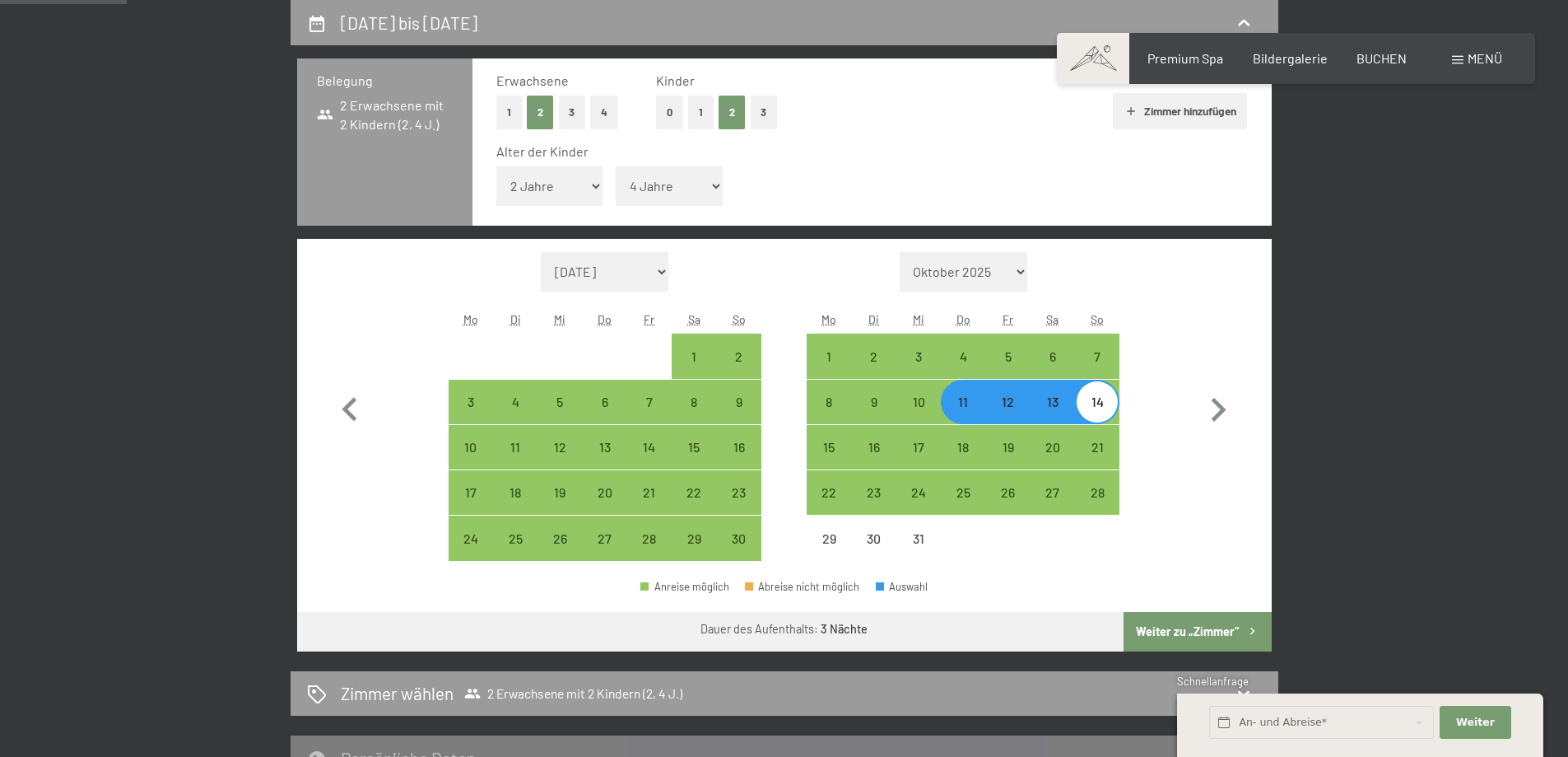
click at [1191, 629] on button "Weiter zu „Zimmer“" at bounding box center [1197, 631] width 148 height 39
select select "2025-11-01"
select select "2025-12-01"
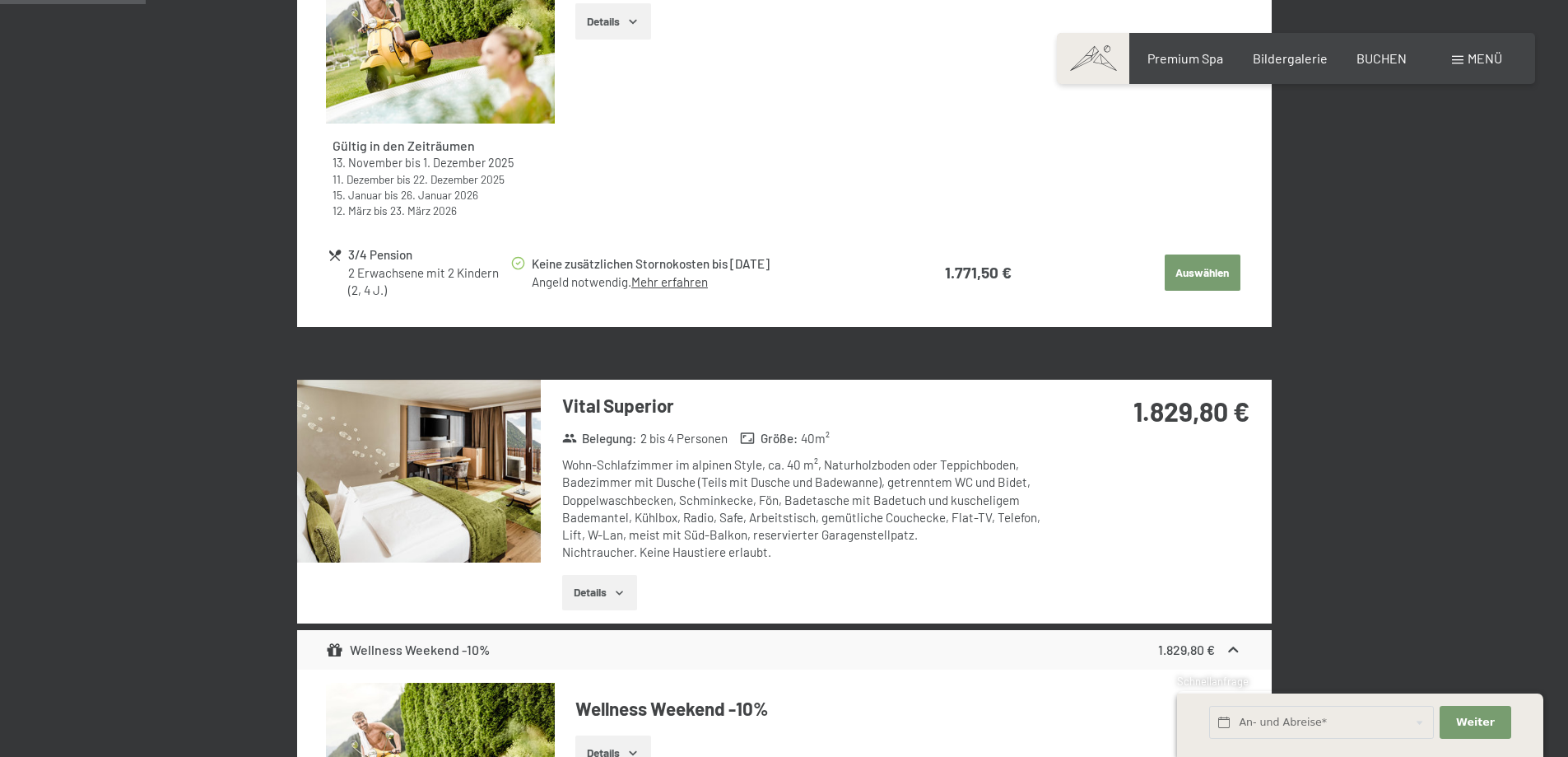
scroll to position [0, 0]
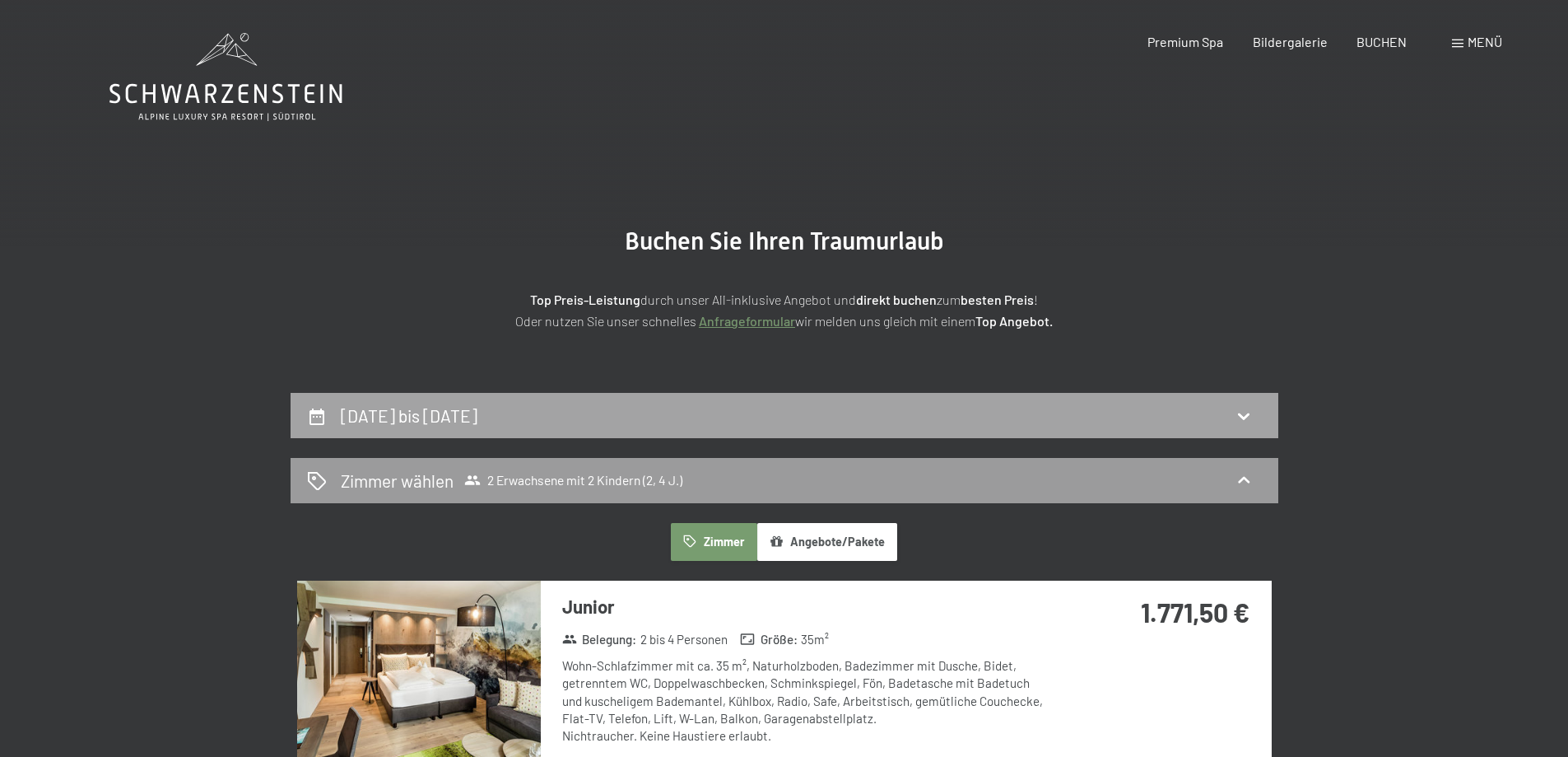
click at [477, 416] on h2 "11. Dezember bis 14. Dezember 2025" at bounding box center [409, 415] width 137 height 20
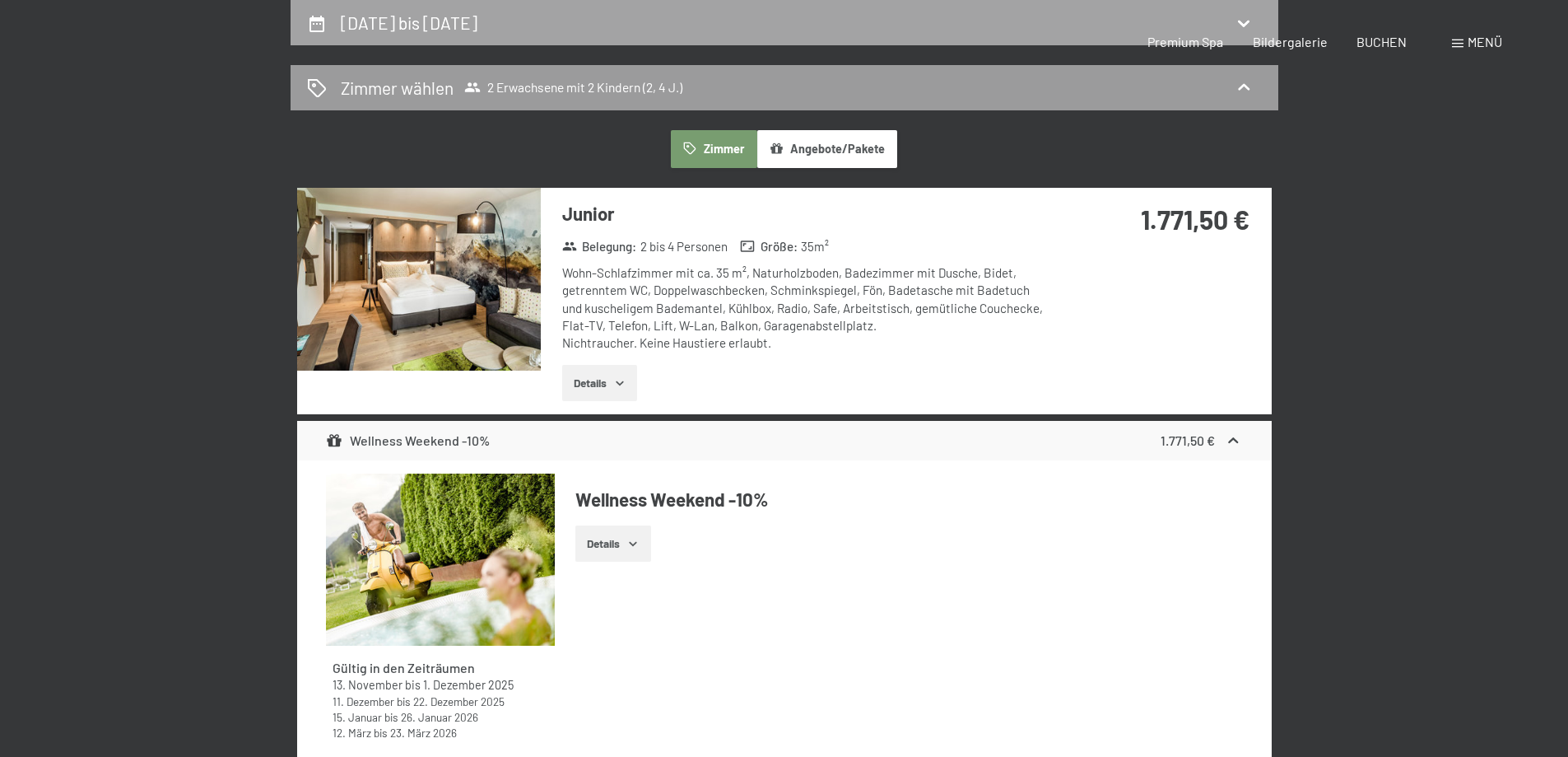
select select "2"
select select "4"
select select "2025-11-01"
select select "2025-12-01"
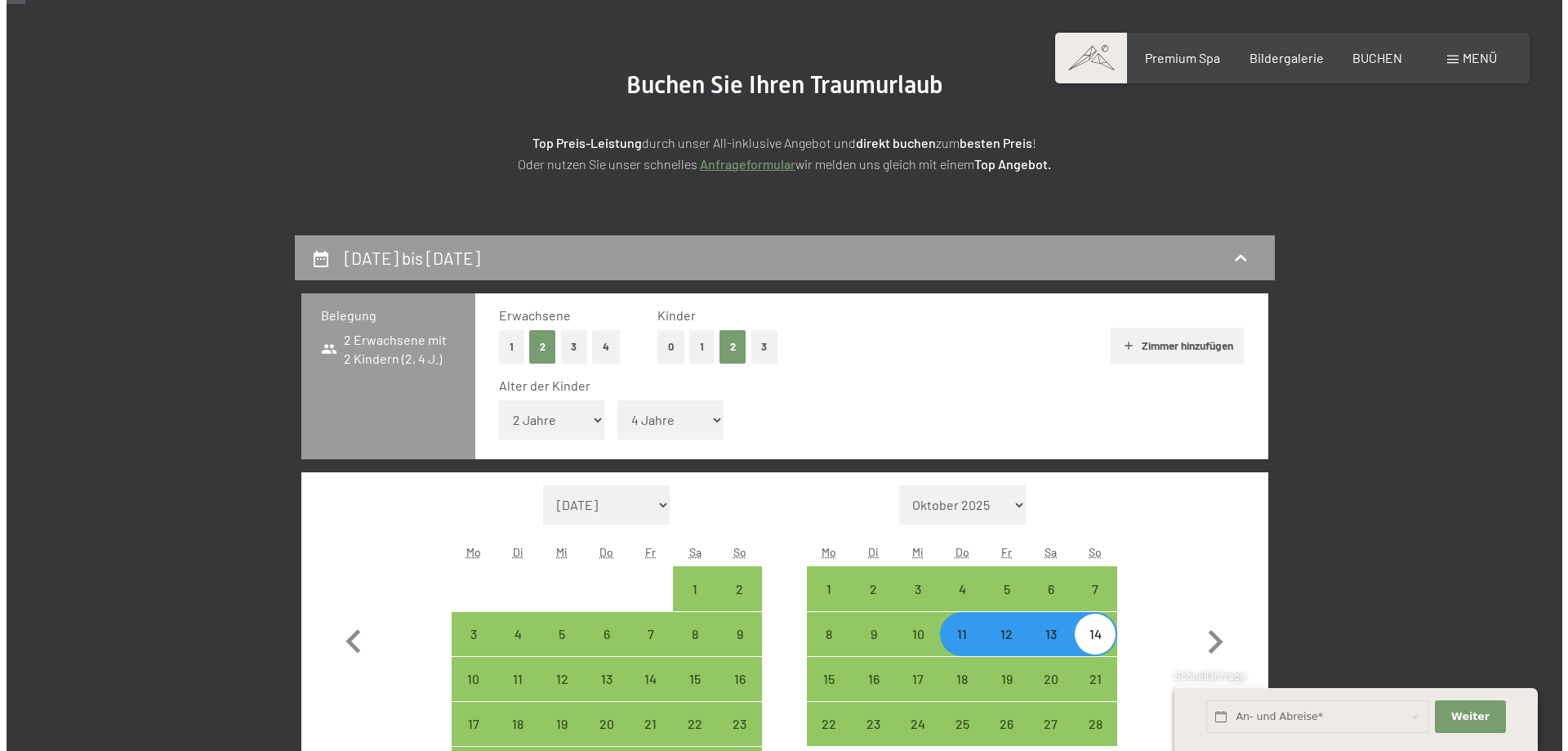
scroll to position [7, 0]
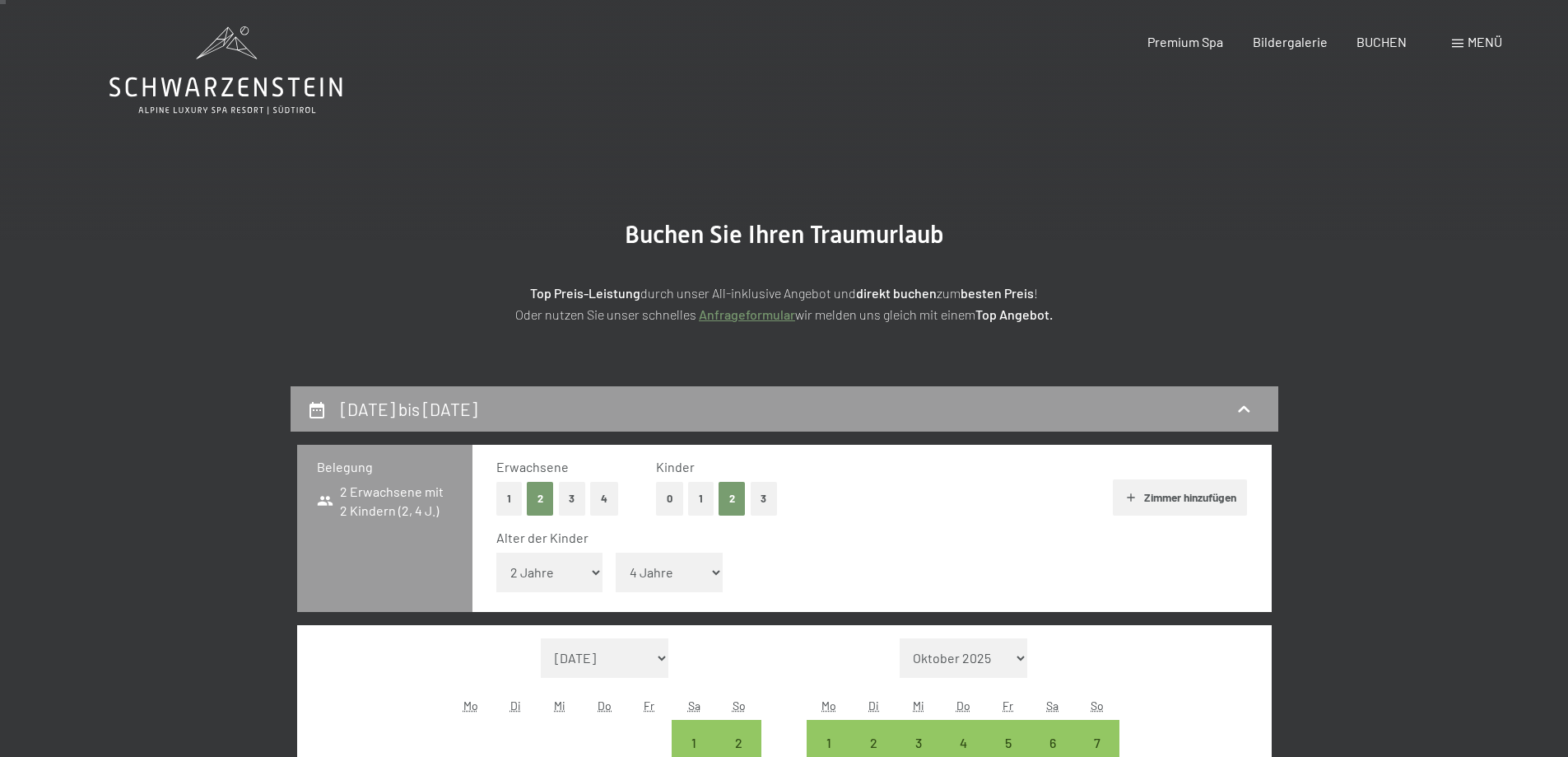
click at [1469, 37] on span "Menü" at bounding box center [1485, 41] width 34 height 15
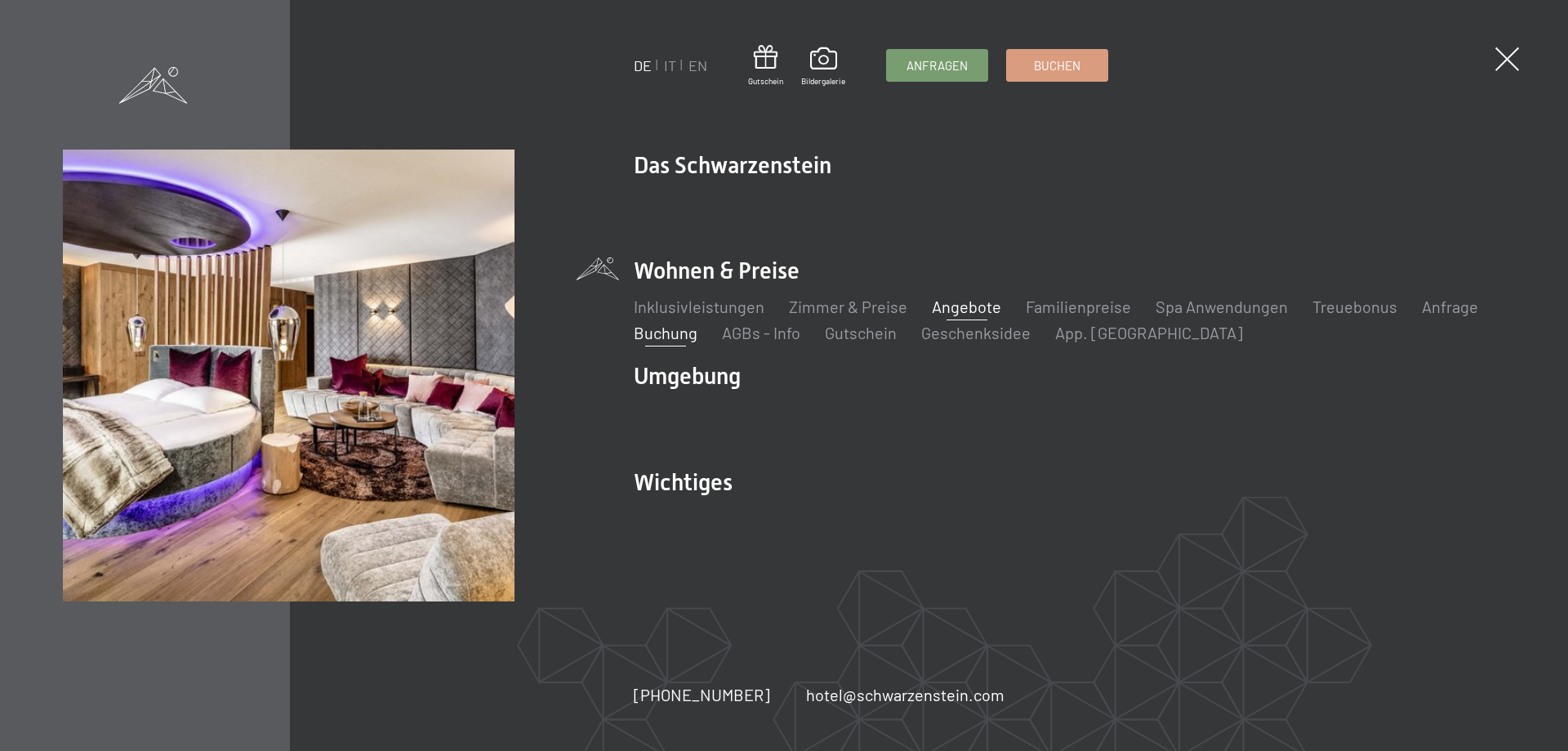
click at [960, 306] on link "Angebote" at bounding box center [966, 306] width 69 height 20
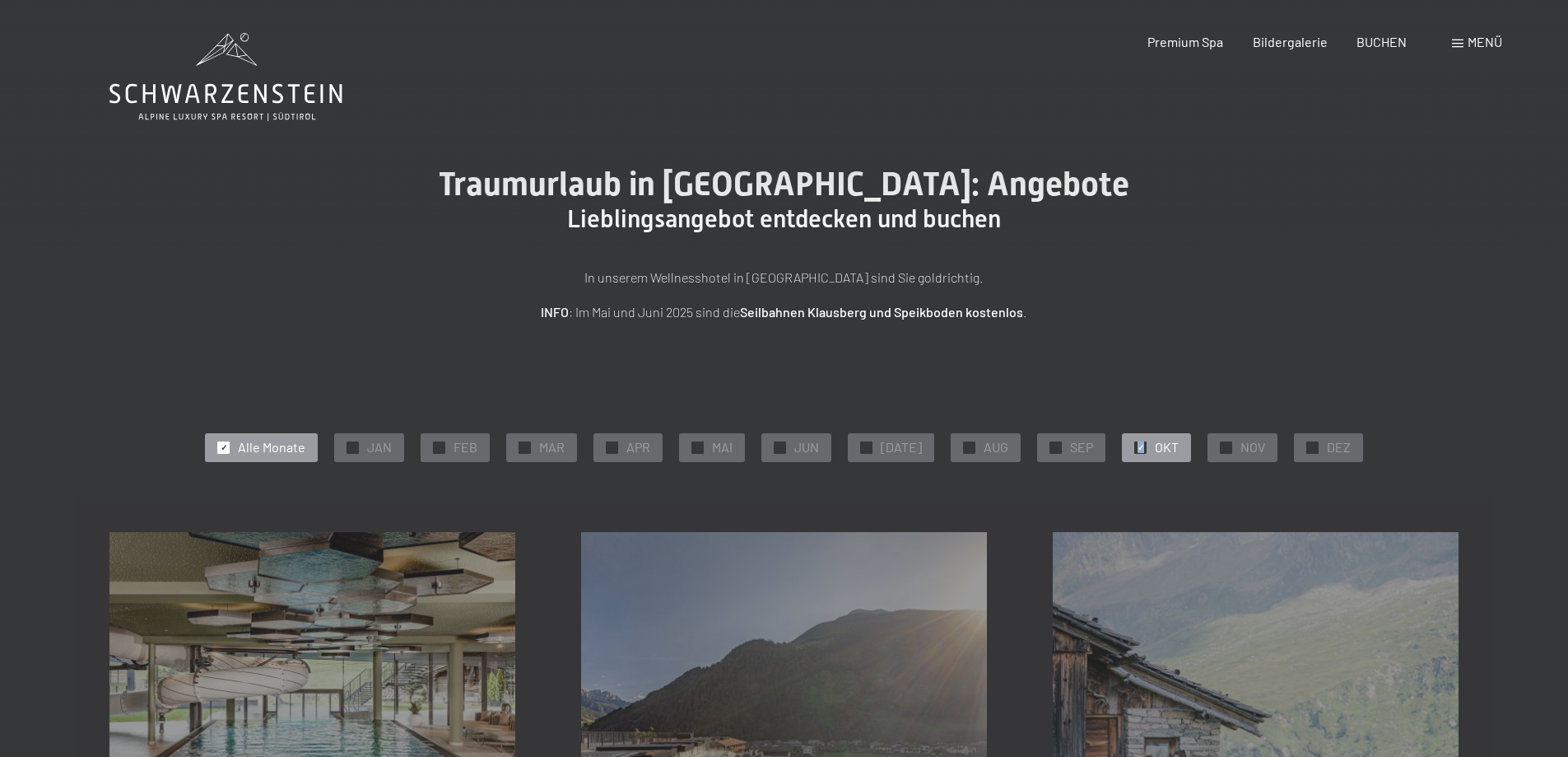
click at [1134, 443] on div "✓" at bounding box center [1140, 447] width 12 height 12
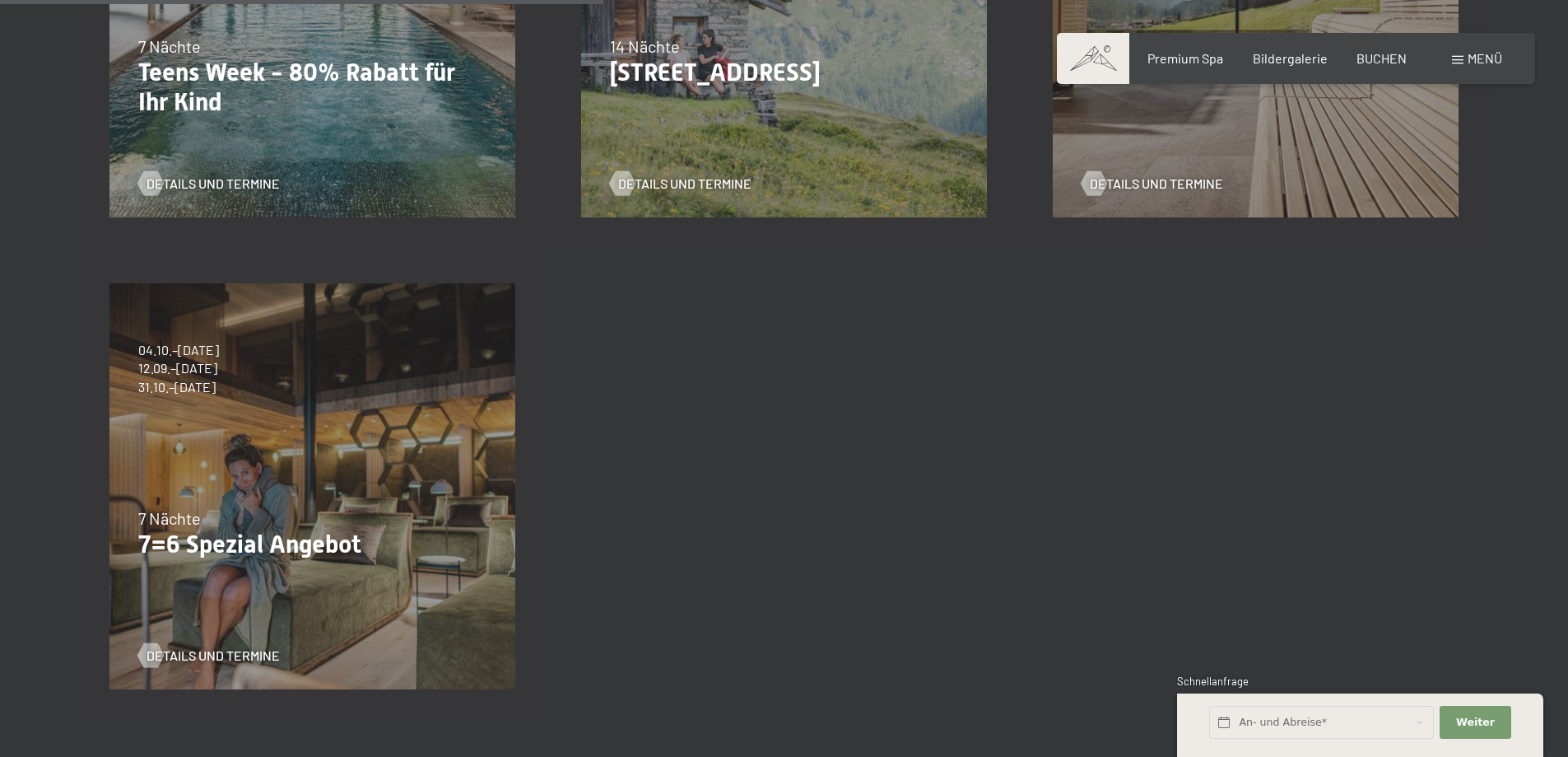
scroll to position [717, 0]
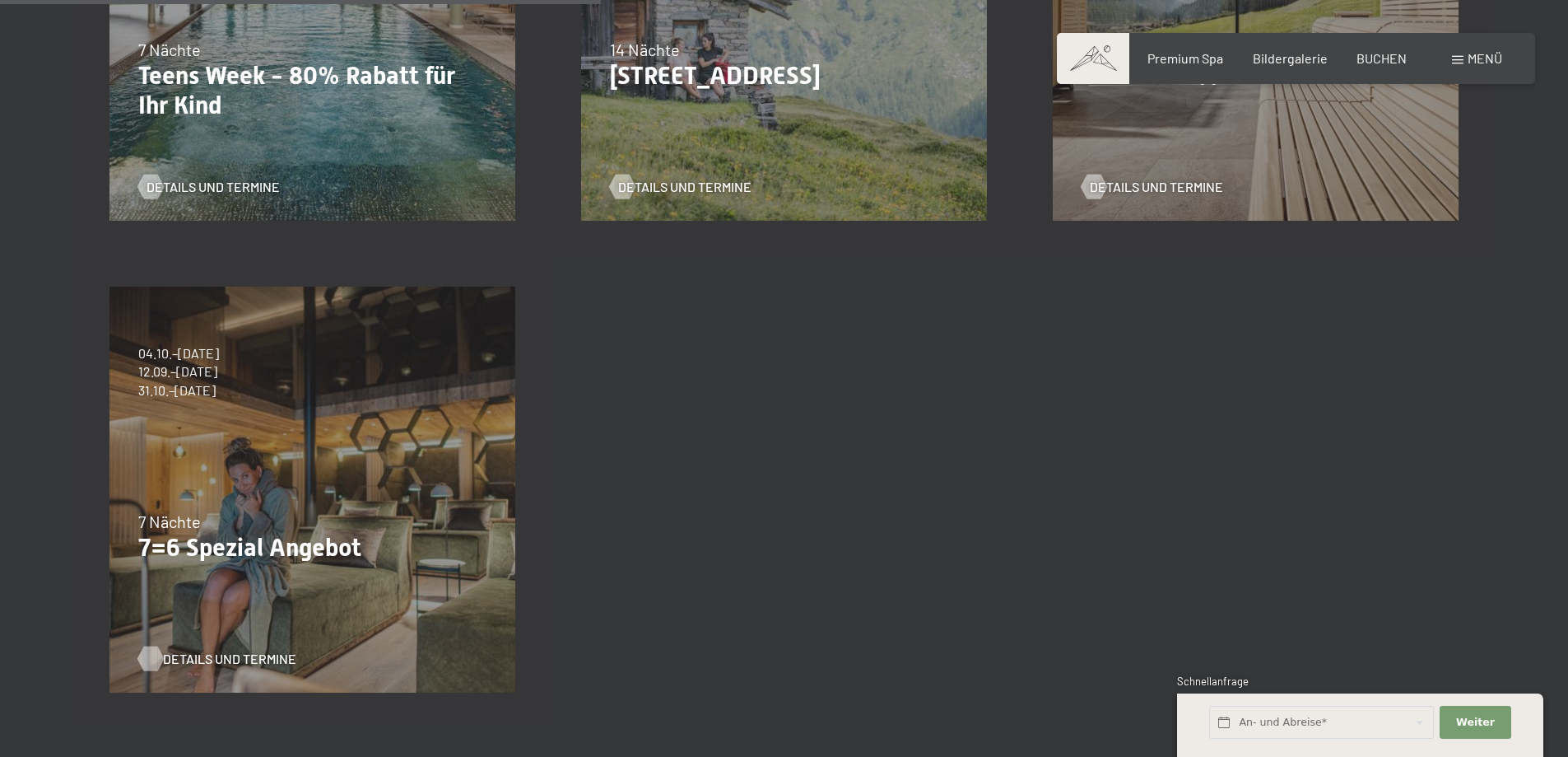
click at [214, 655] on span "Details und Termine" at bounding box center [229, 658] width 133 height 18
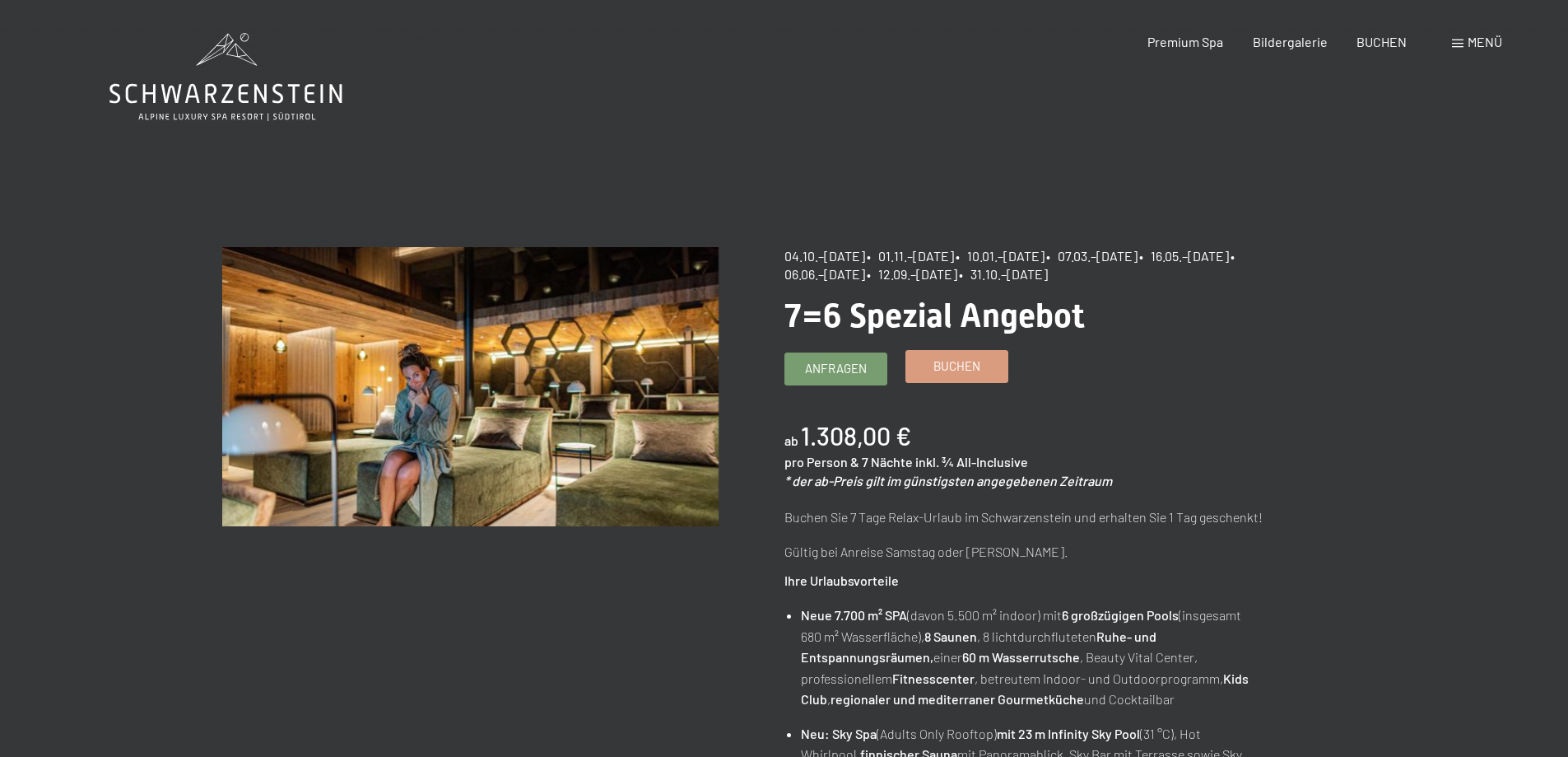
click at [955, 365] on span "Buchen" at bounding box center [956, 366] width 47 height 17
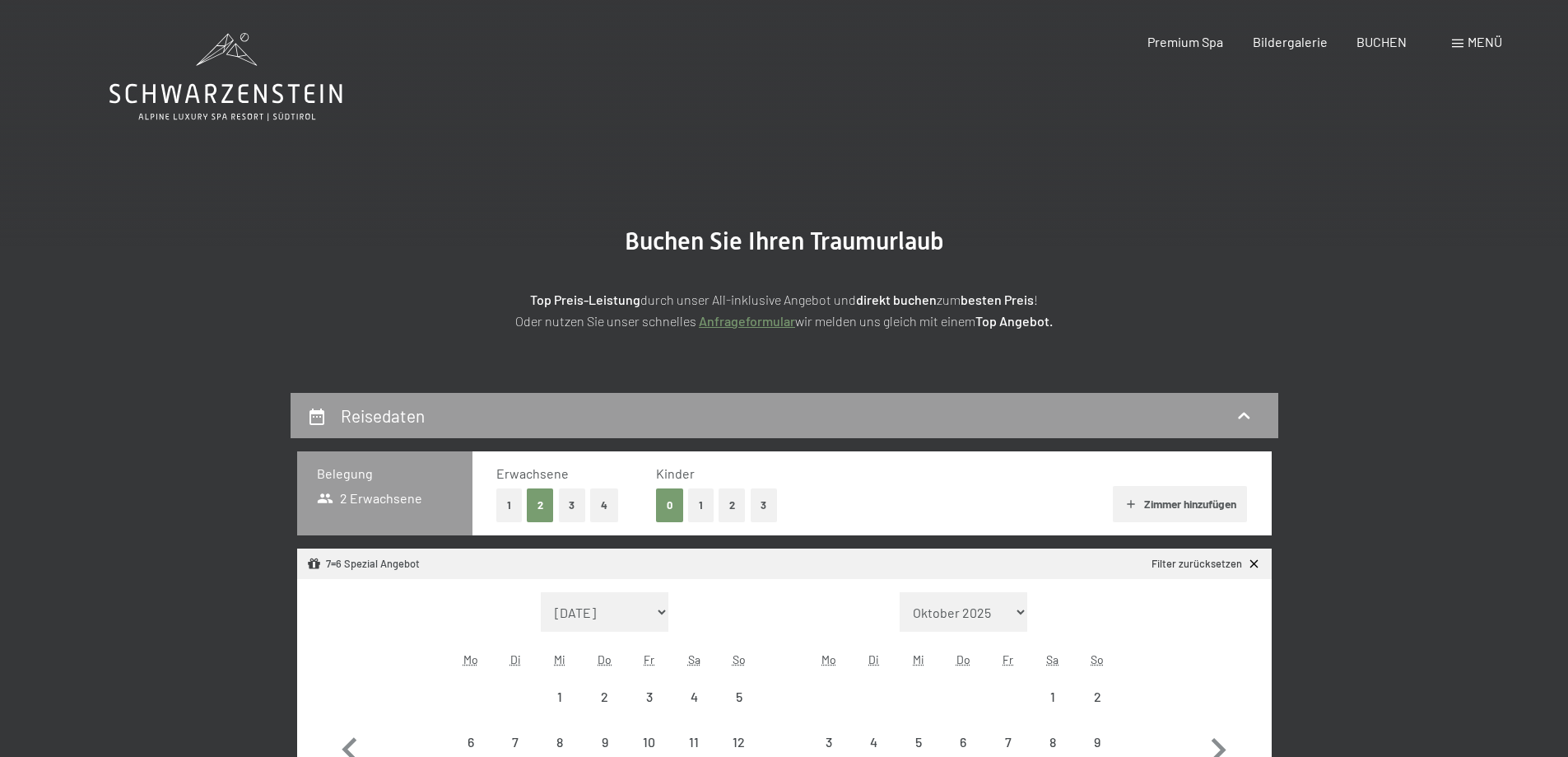
select select "[DATE]"
click at [574, 505] on button "3" at bounding box center [572, 504] width 27 height 34
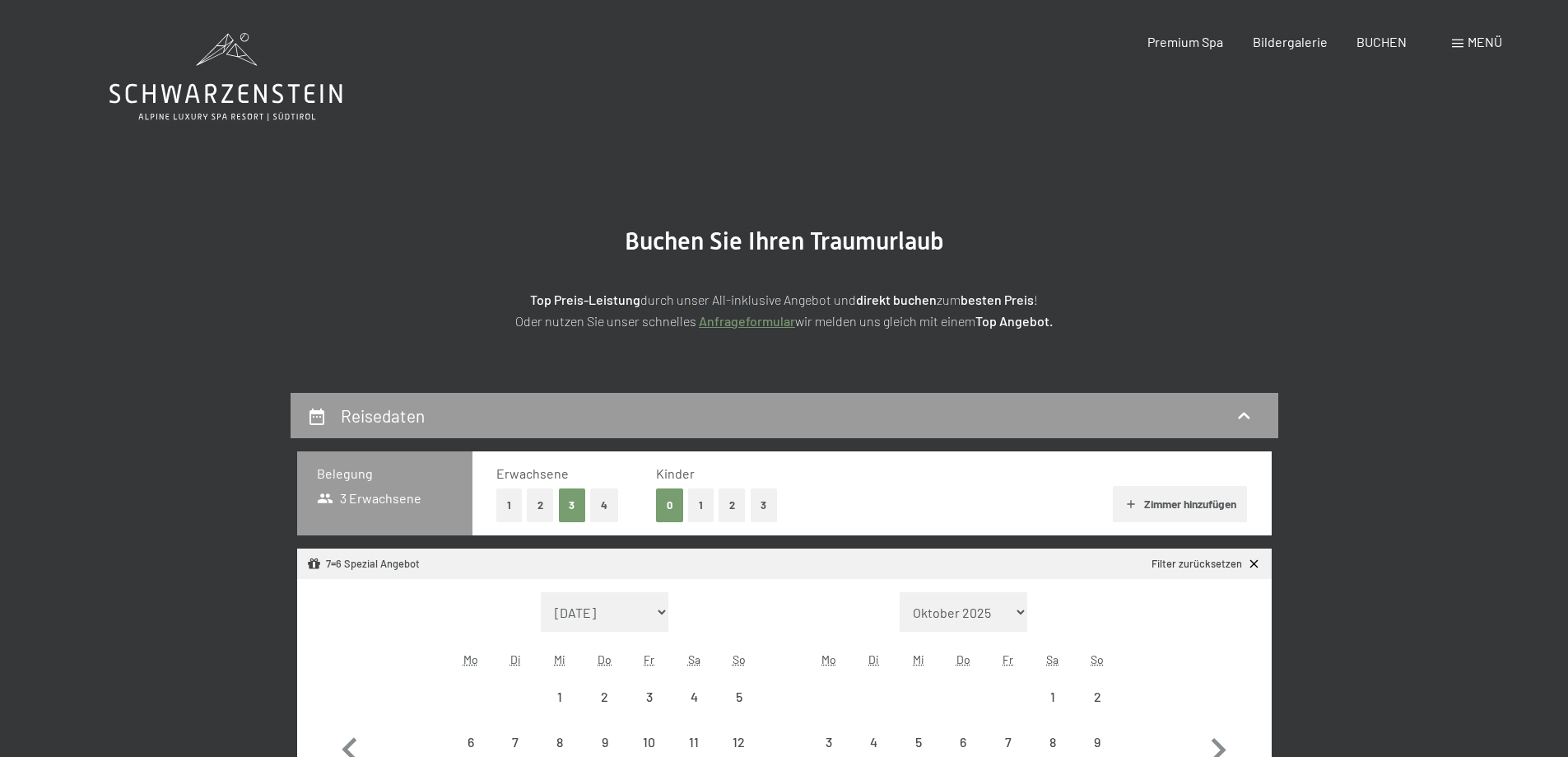
select select "[DATE]"
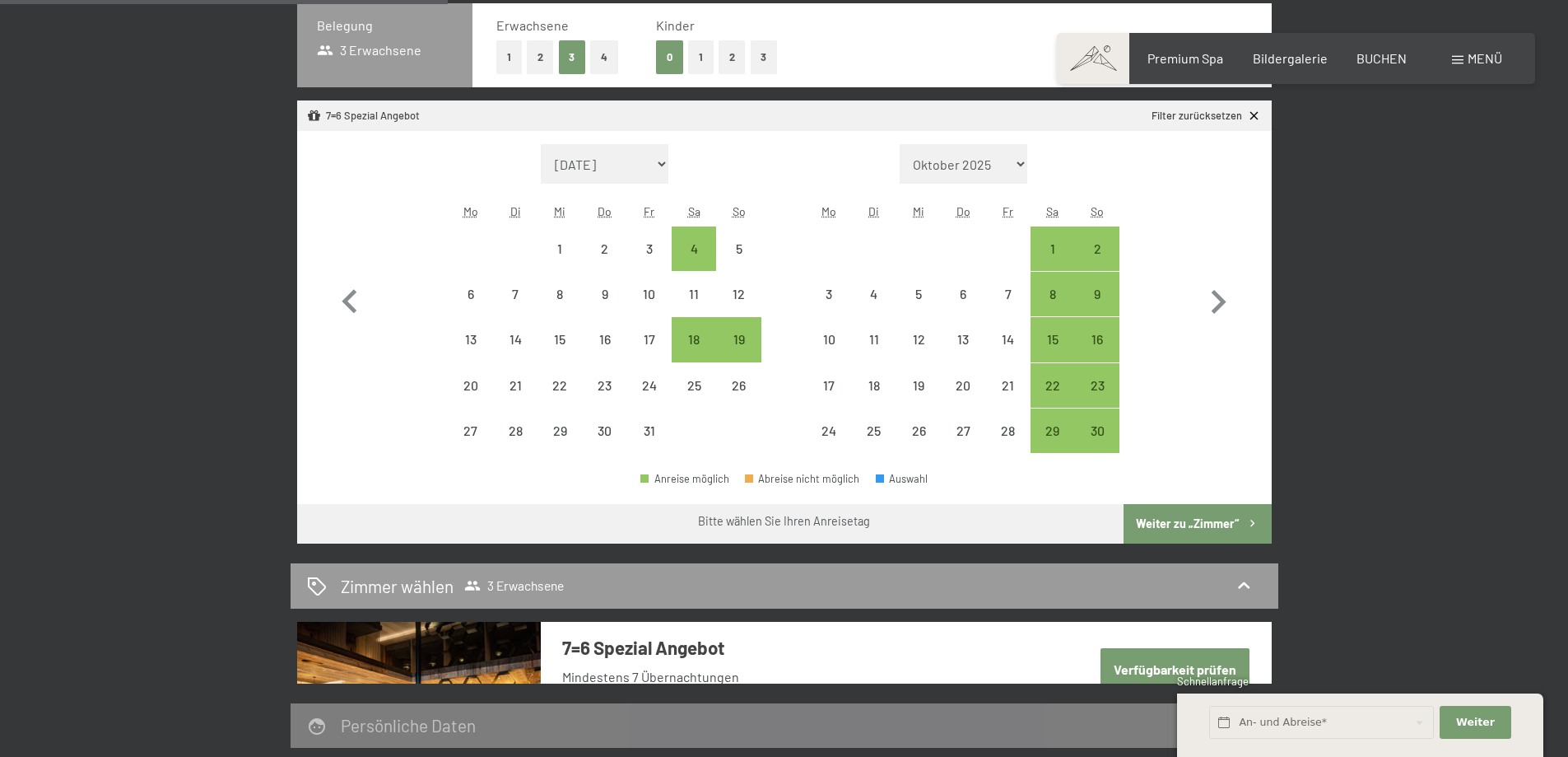
scroll to position [426, 0]
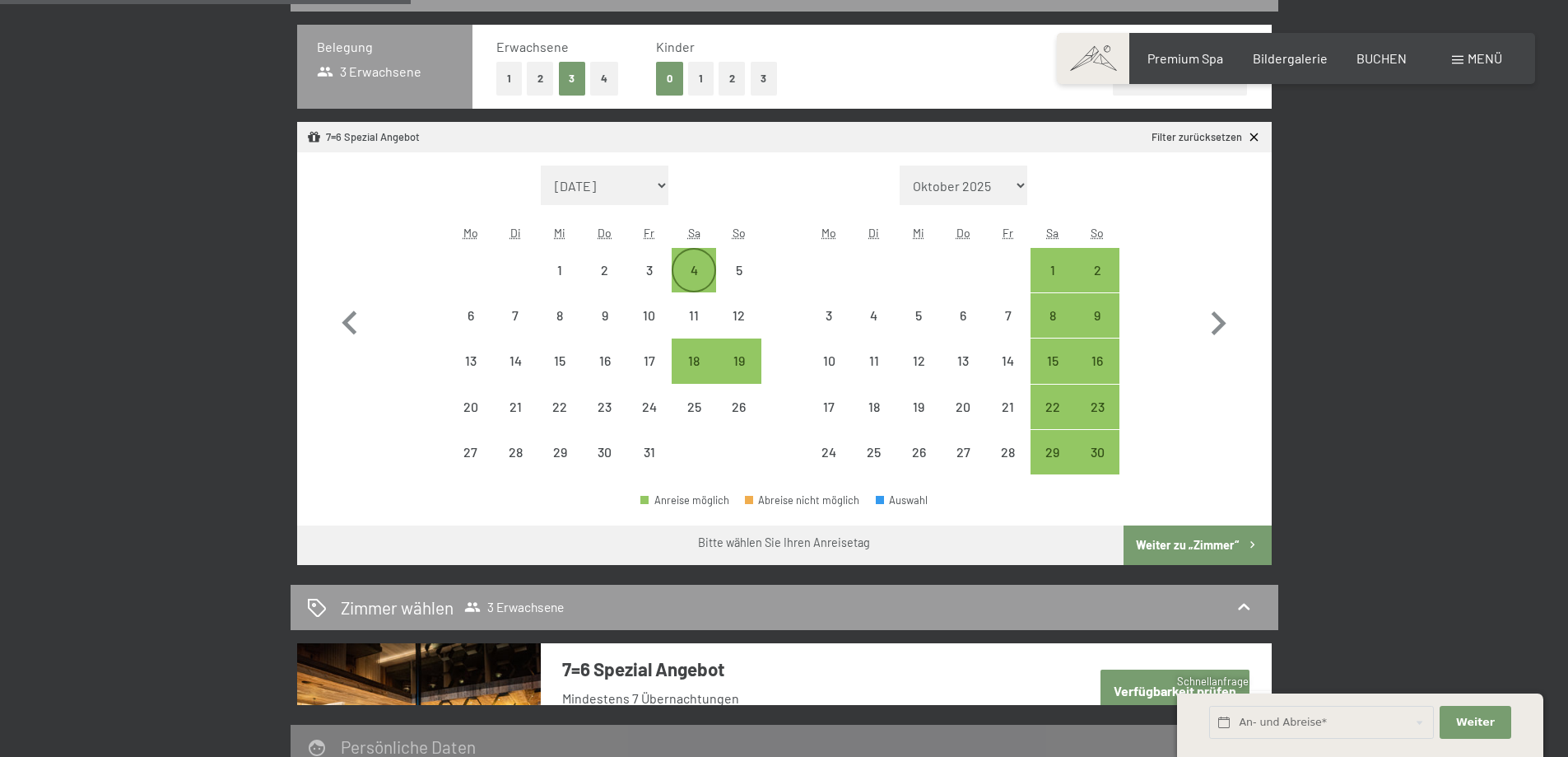
click at [692, 266] on div "4" at bounding box center [693, 284] width 41 height 41
select select "2025-10-01"
select select "2025-11-01"
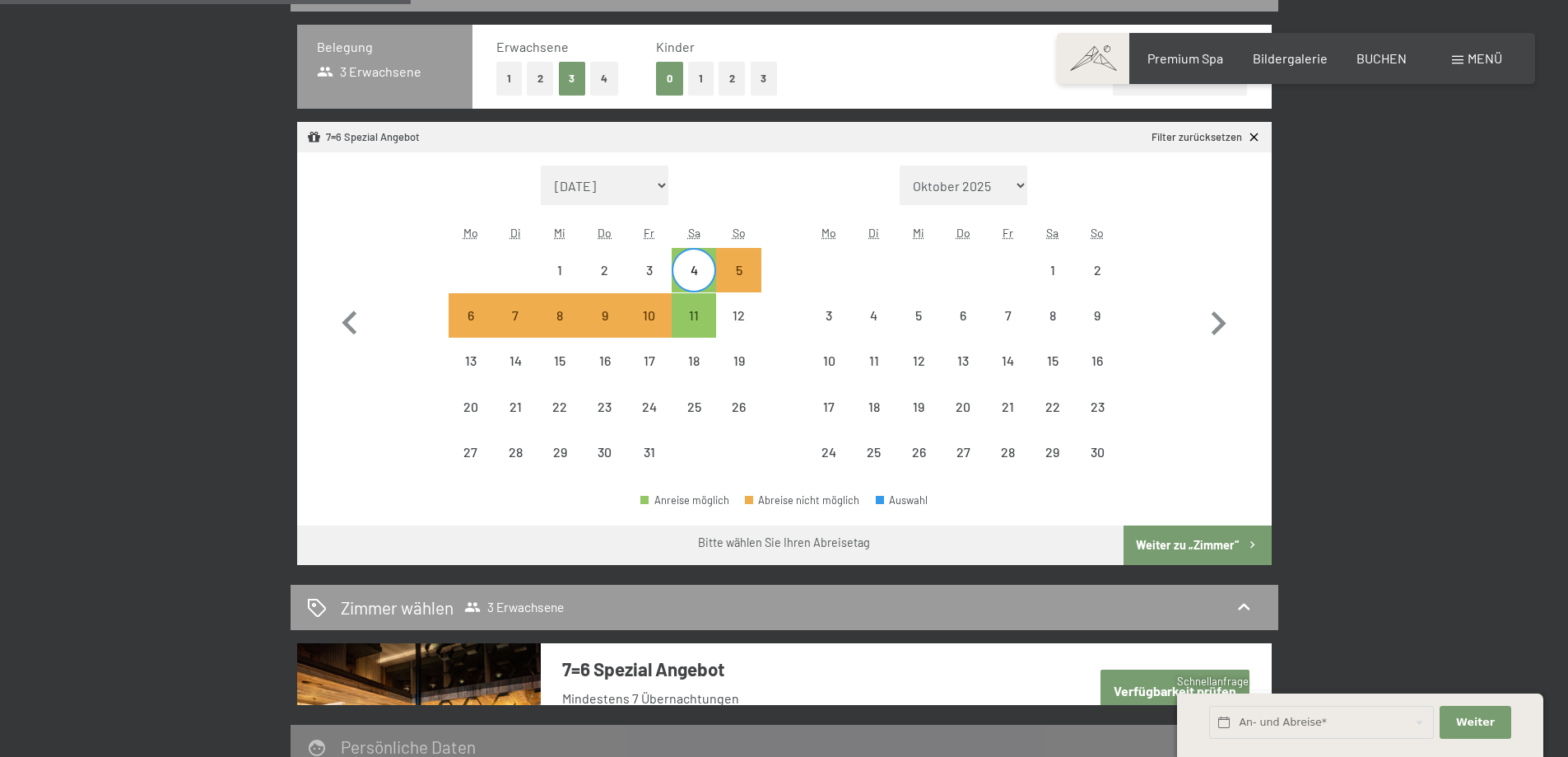
click at [1163, 543] on button "Weiter zu „Zimmer“" at bounding box center [1197, 544] width 148 height 39
select select "2025-10-01"
select select "2025-11-01"
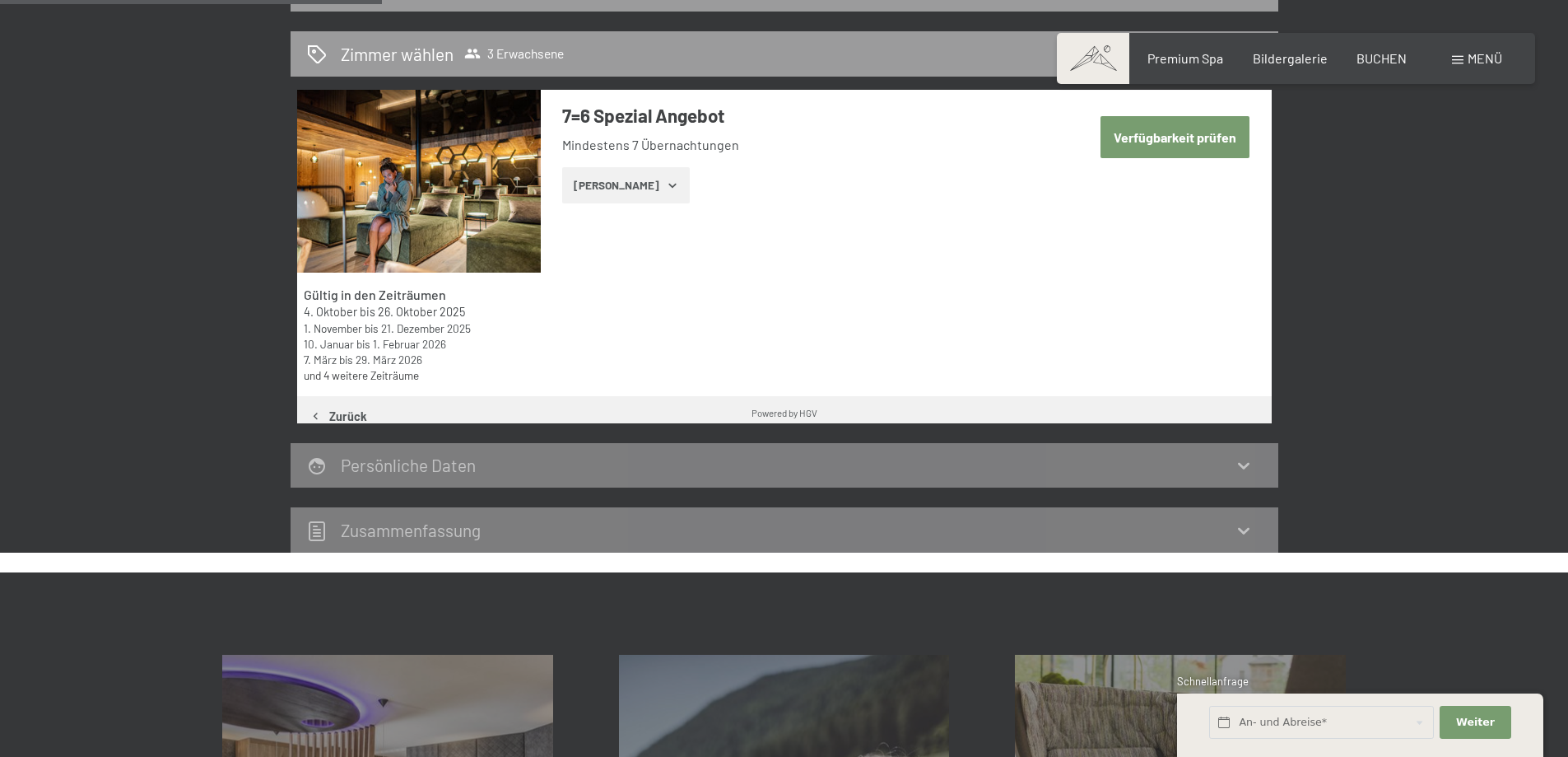
scroll to position [393, 0]
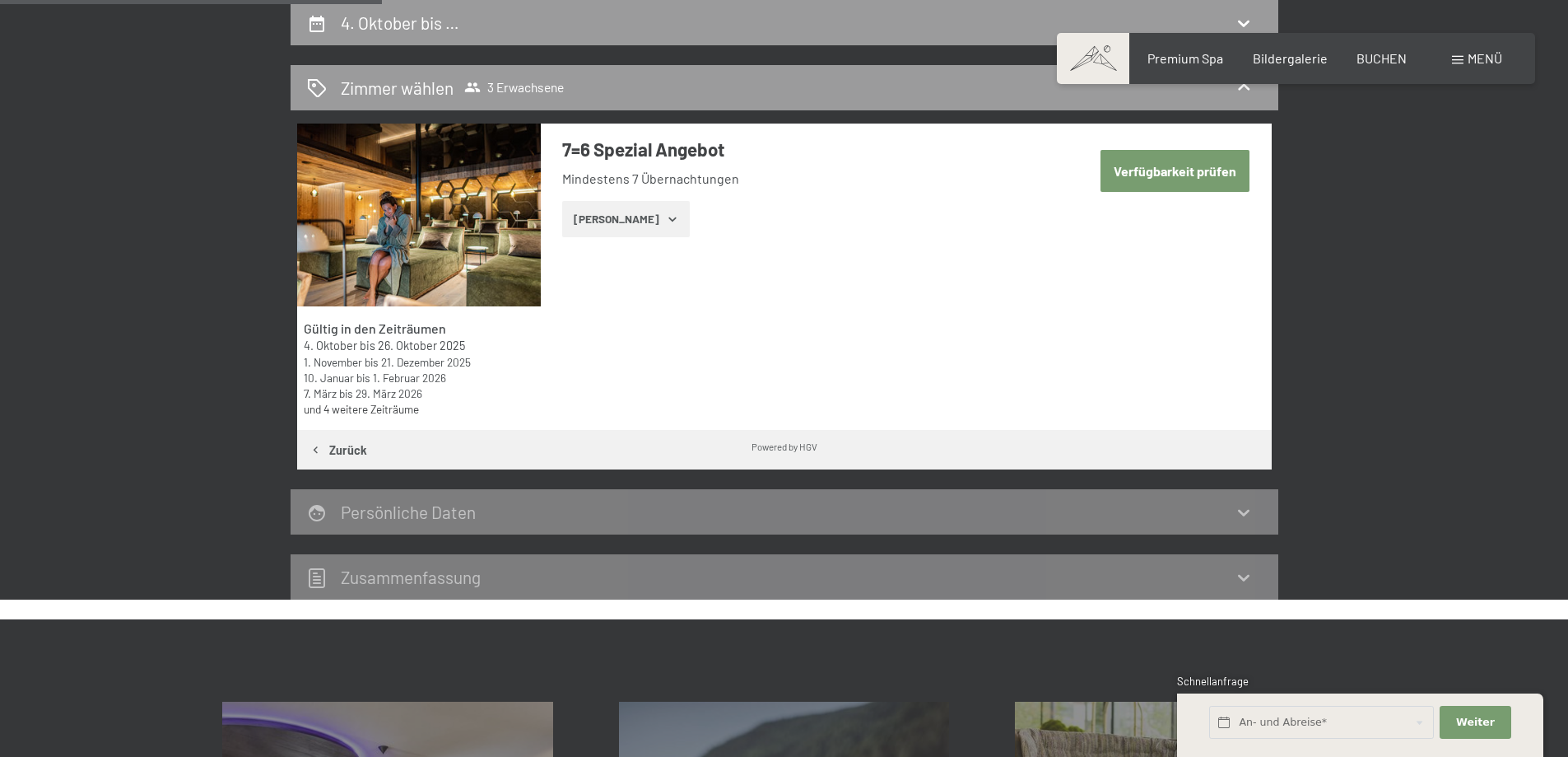
click at [1192, 176] on button "Verfügbarkeit prüfen" at bounding box center [1175, 171] width 149 height 42
select select "2025-10-01"
select select "2025-11-01"
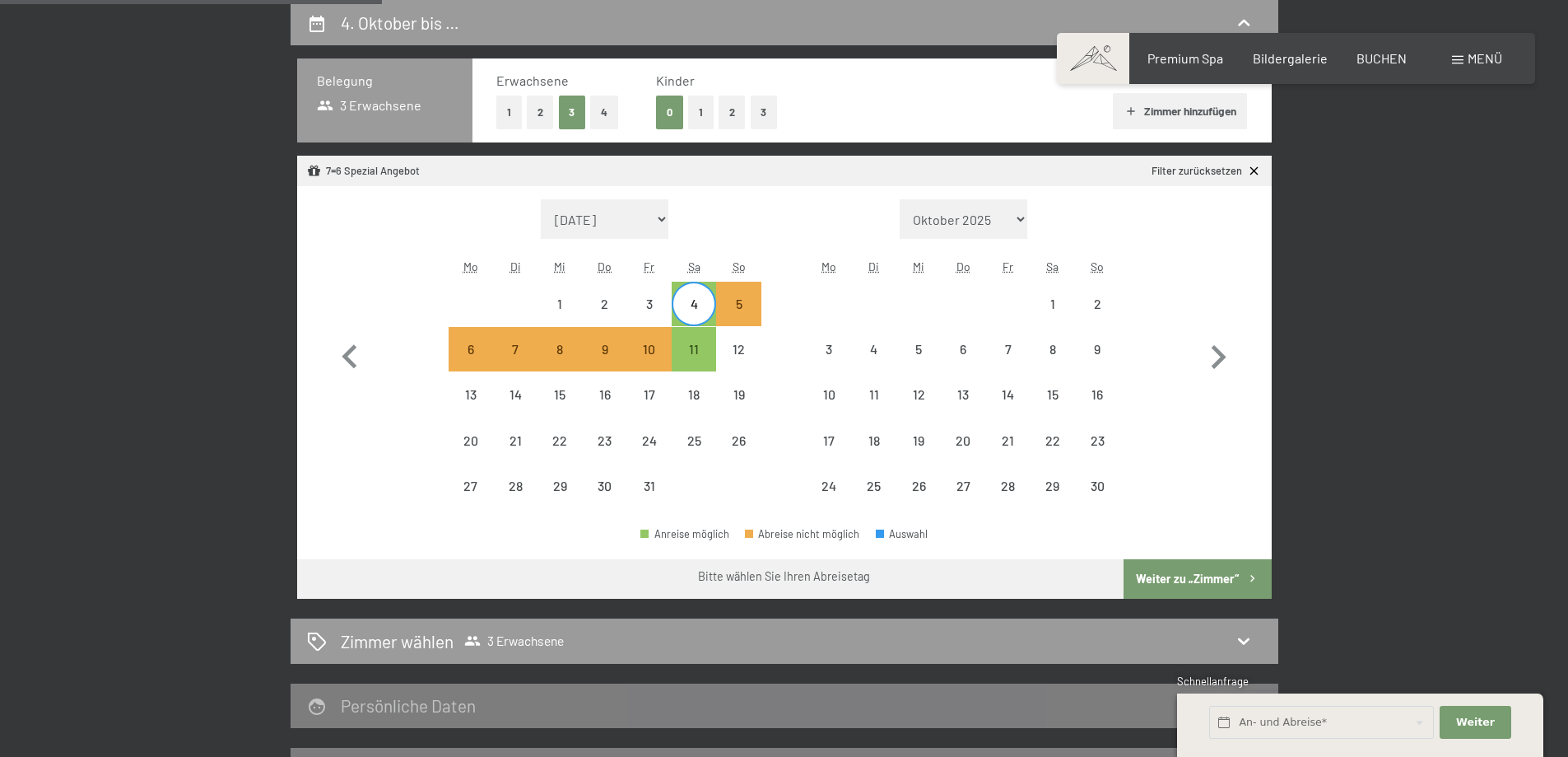
click at [534, 110] on button "2" at bounding box center [540, 112] width 27 height 34
select select "2025-10-01"
select select "2025-11-01"
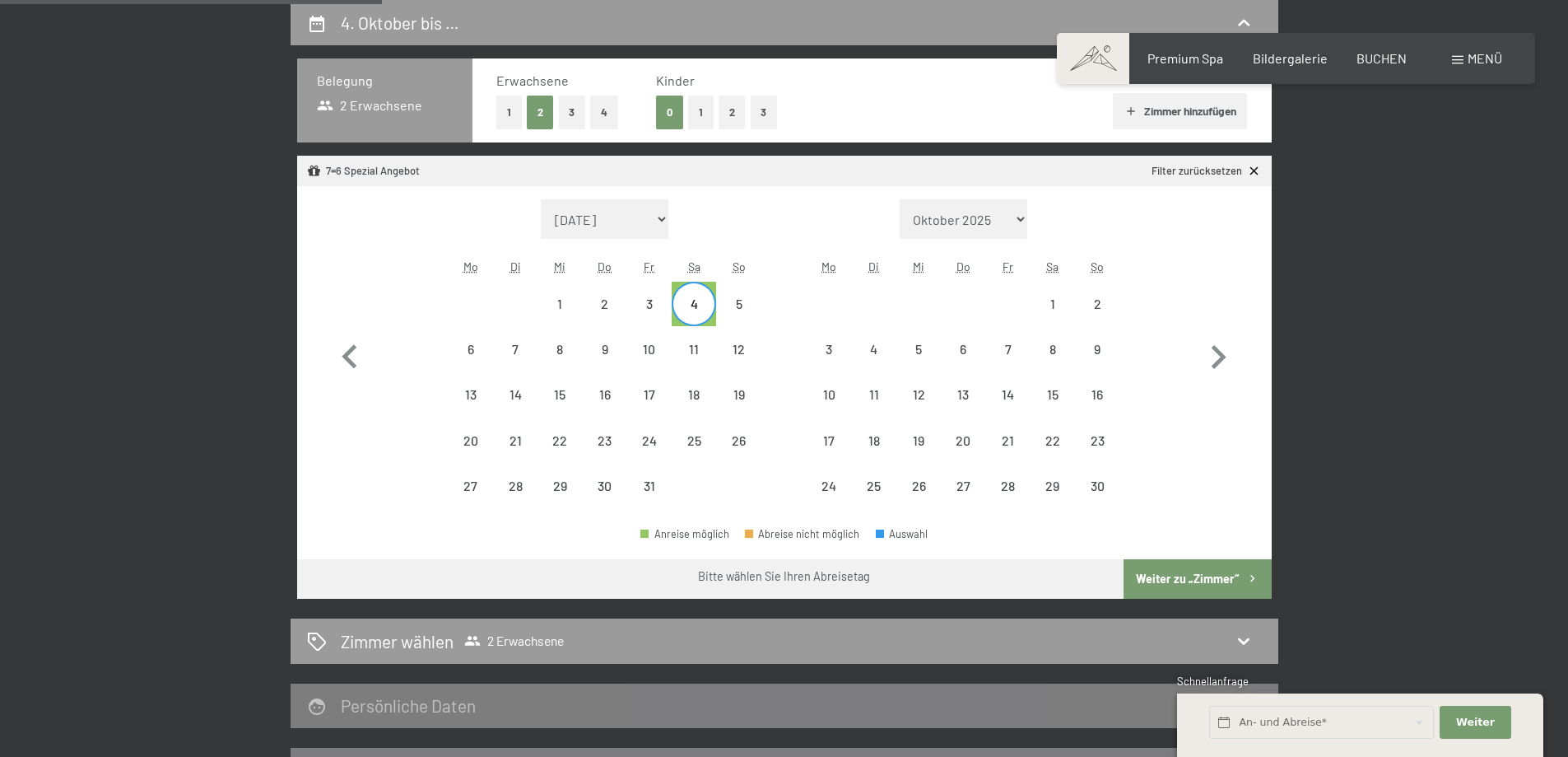
select select "2025-10-01"
select select "2025-11-01"
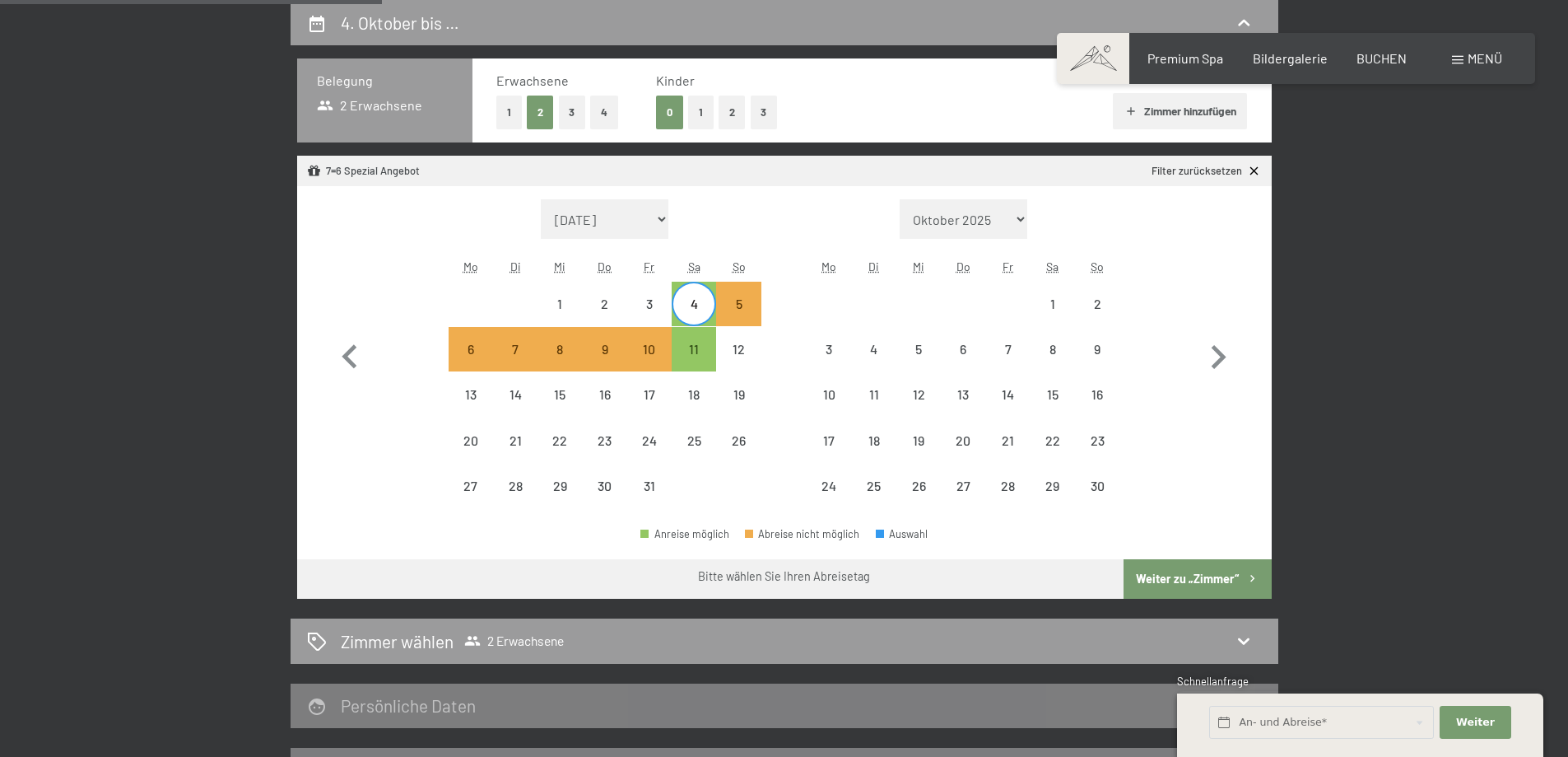
click at [701, 305] on div "4" at bounding box center [693, 317] width 41 height 41
select select "2025-10-01"
select select "2025-11-01"
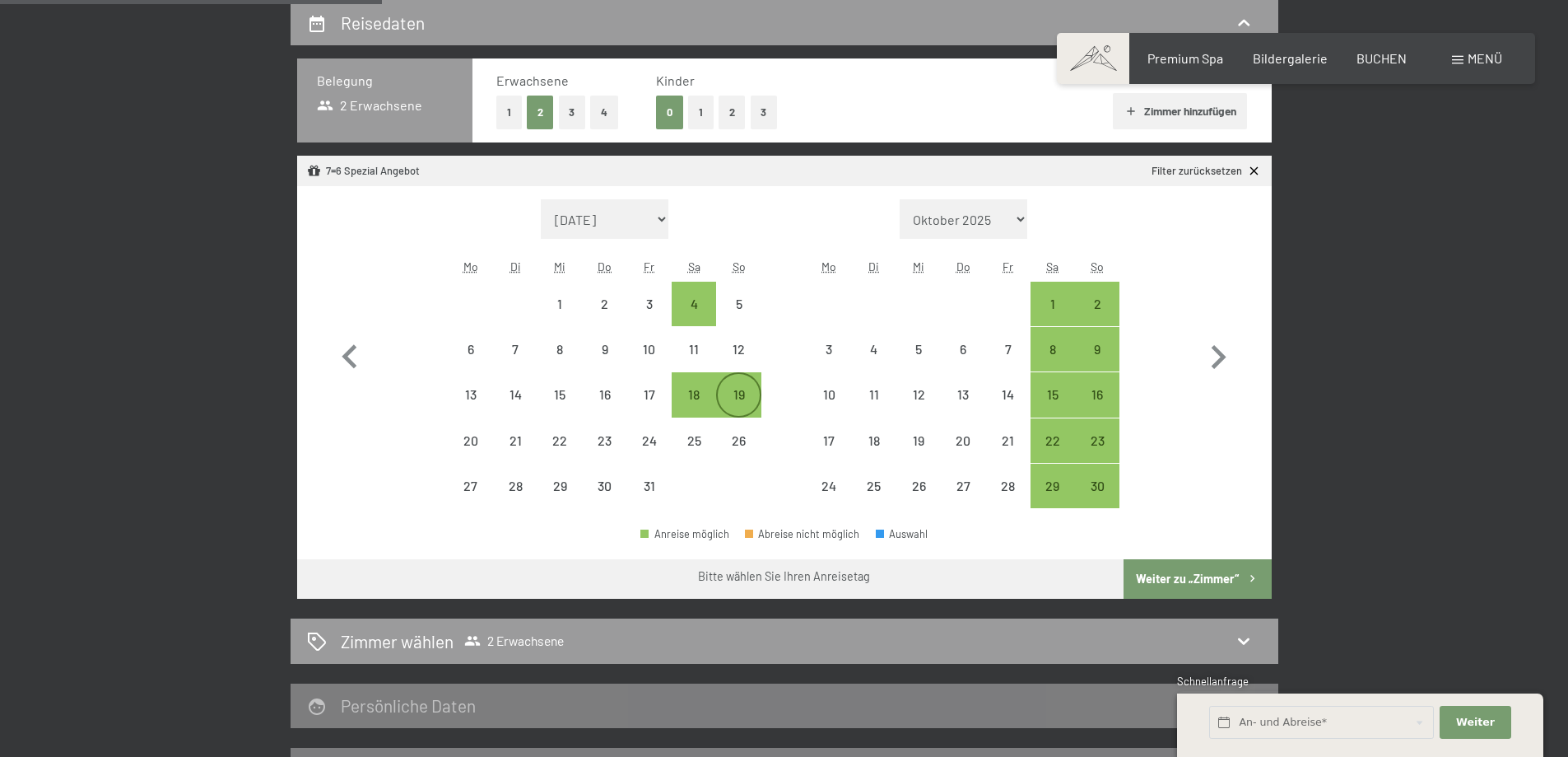
click at [741, 390] on div "19" at bounding box center [738, 408] width 41 height 41
select select "2025-10-01"
select select "2025-11-01"
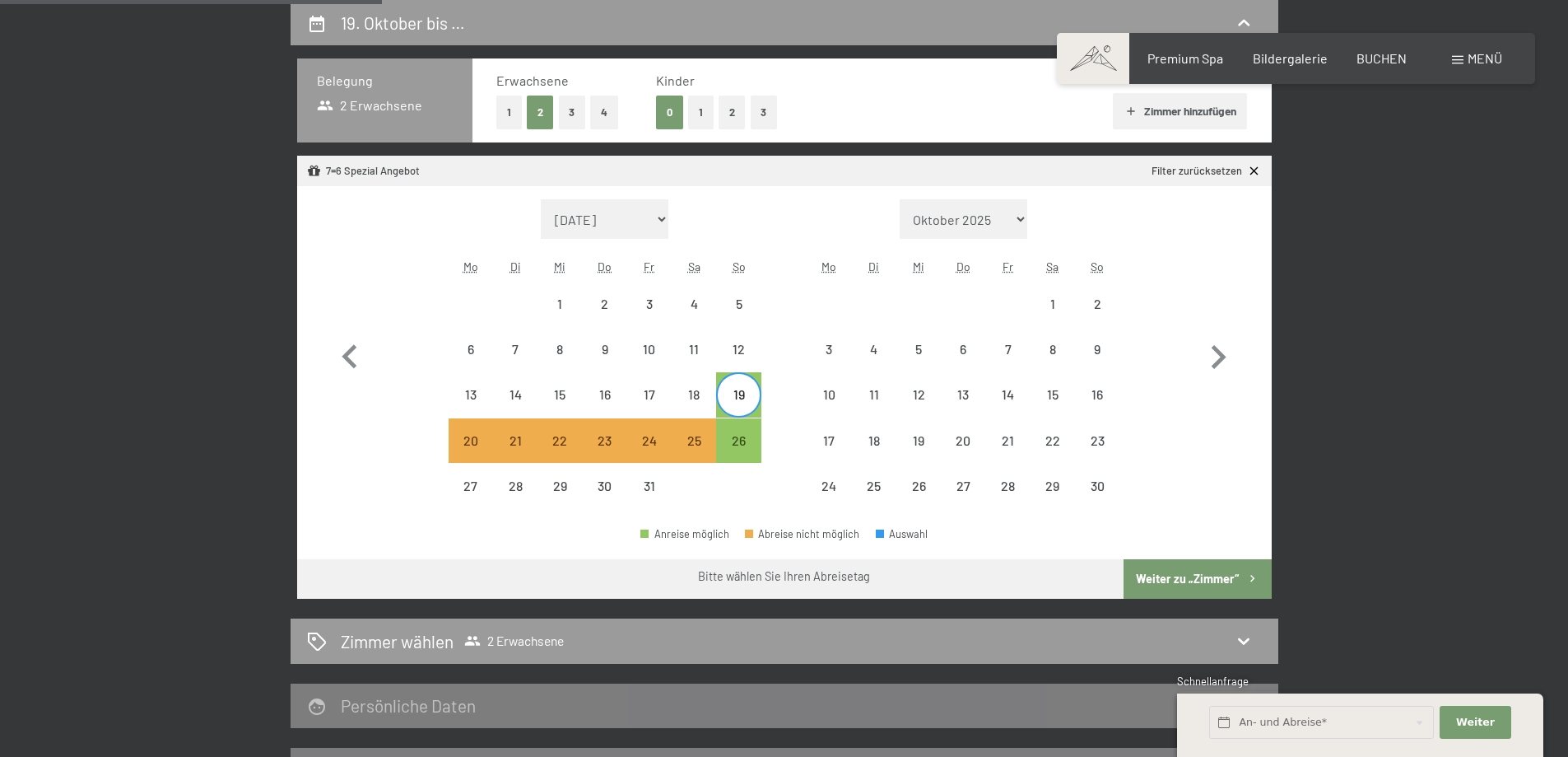
click at [1148, 573] on button "Weiter zu „Zimmer“" at bounding box center [1197, 578] width 148 height 39
select select "2025-10-01"
select select "2025-11-01"
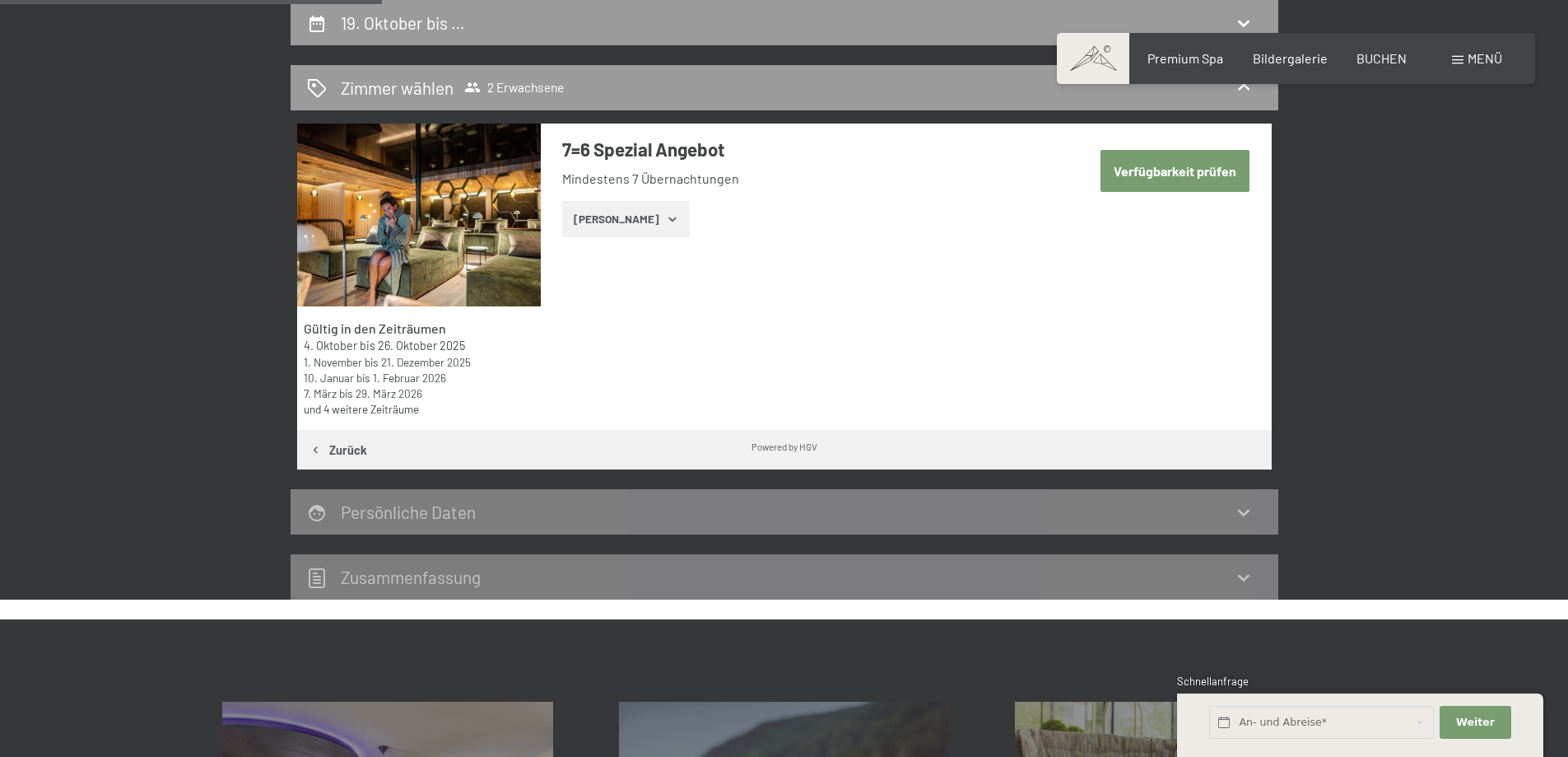
click at [1370, 309] on div "19. Oktober bis … Zimmer wählen 2 Erwachsene Gültig in den Zeiträumen 4. Oktobe…" at bounding box center [784, 299] width 1247 height 599
click at [1153, 174] on button "Verfügbarkeit prüfen" at bounding box center [1175, 171] width 149 height 42
select select "2025-10-01"
select select "2025-11-01"
